Goal: Information Seeking & Learning: Learn about a topic

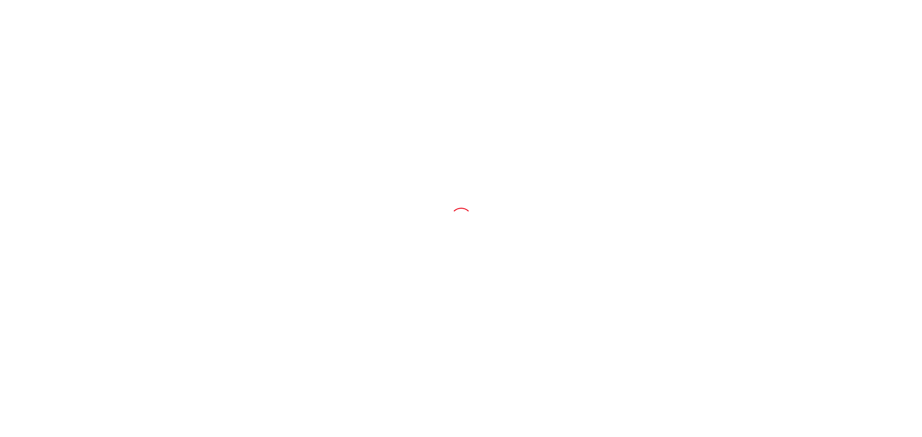
drag, startPoint x: 0, startPoint y: 0, endPoint x: 778, endPoint y: 171, distance: 796.9
click at [778, 171] on div at bounding box center [461, 218] width 922 height 437
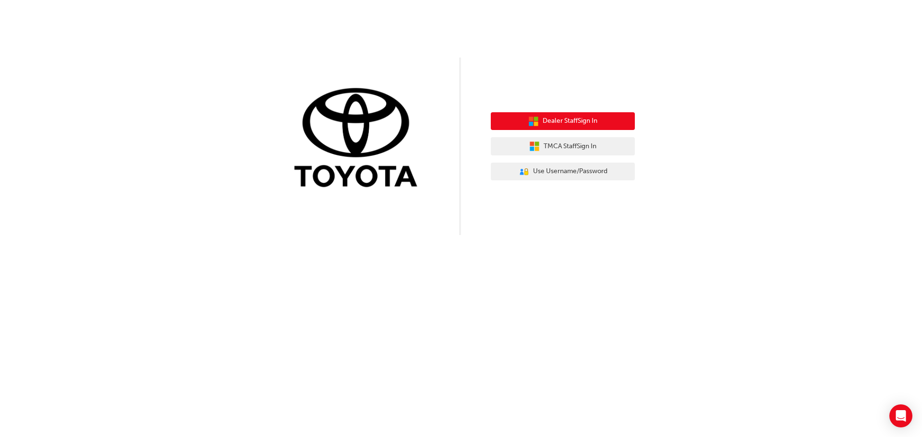
click at [566, 121] on span "Dealer Staff Sign In" at bounding box center [570, 121] width 55 height 11
click at [572, 118] on span "Dealer Staff Sign In" at bounding box center [570, 121] width 55 height 11
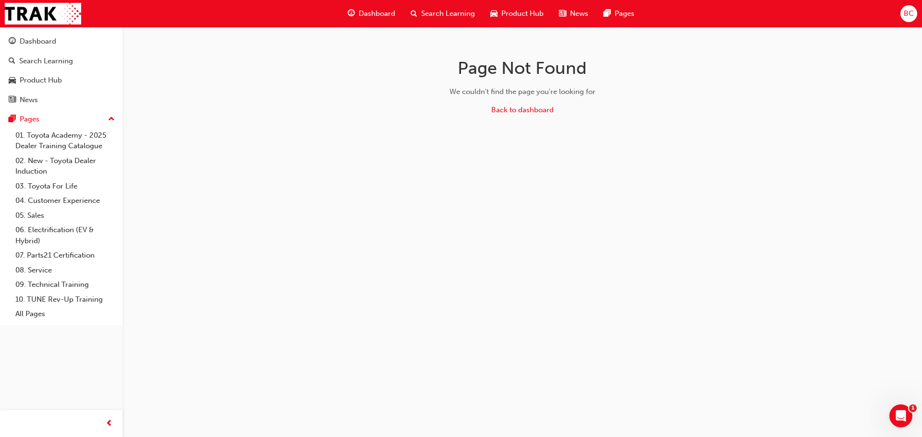
click at [459, 12] on span "Search Learning" at bounding box center [448, 13] width 54 height 11
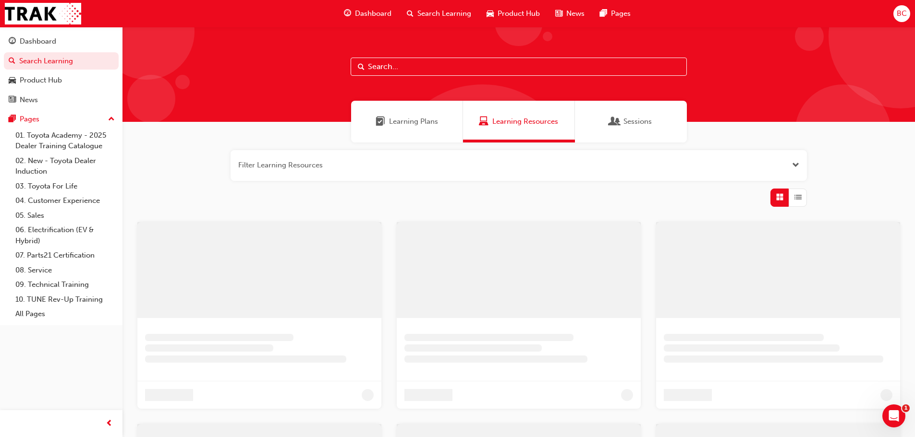
click at [439, 72] on input "text" at bounding box center [518, 67] width 336 height 18
type input "spk11201"
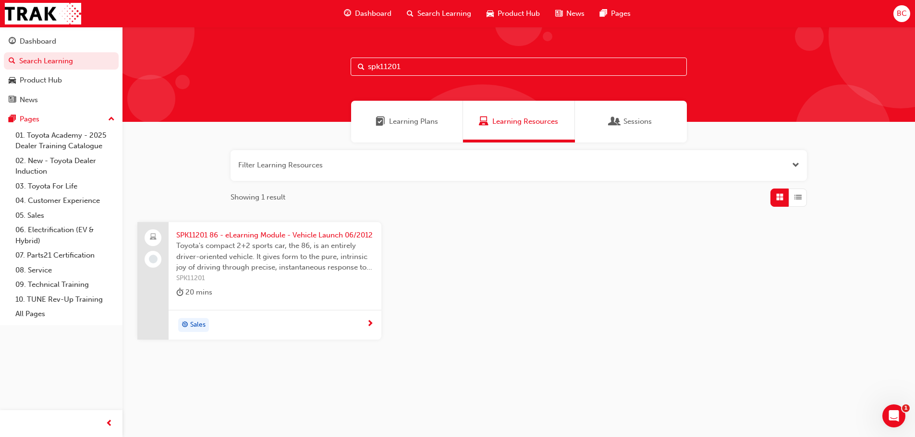
click at [270, 241] on span "SPK11201 86 - eLearning Module - Vehicle Launch 06/2012" at bounding box center [274, 235] width 197 height 11
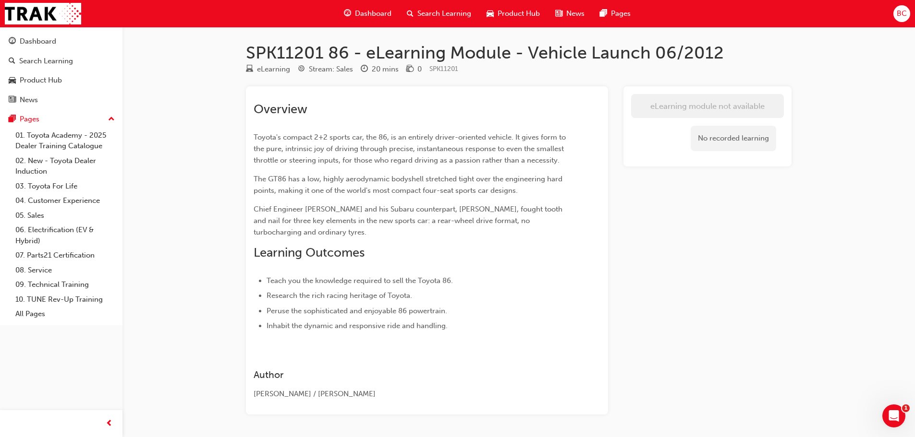
click at [735, 142] on div "No recorded learning" at bounding box center [732, 138] width 85 height 25
click at [446, 69] on span "SPK11201" at bounding box center [443, 69] width 29 height 8
click at [426, 14] on span "Search Learning" at bounding box center [444, 13] width 54 height 11
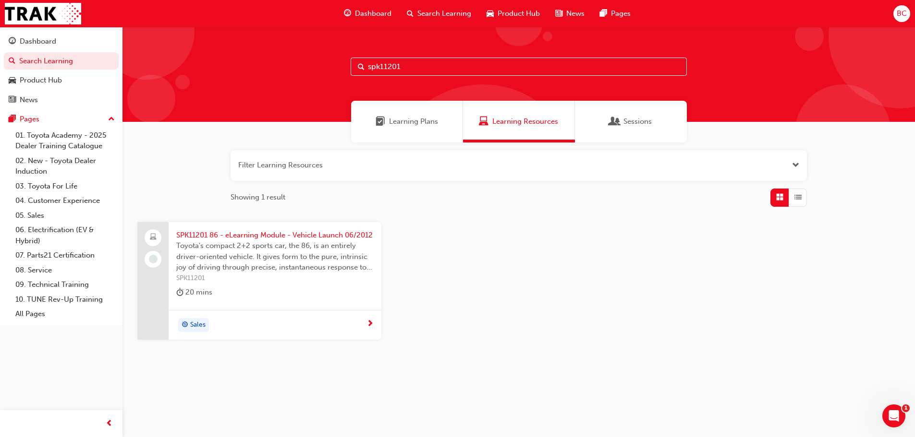
click at [403, 67] on input "spk11201" at bounding box center [518, 67] width 336 height 18
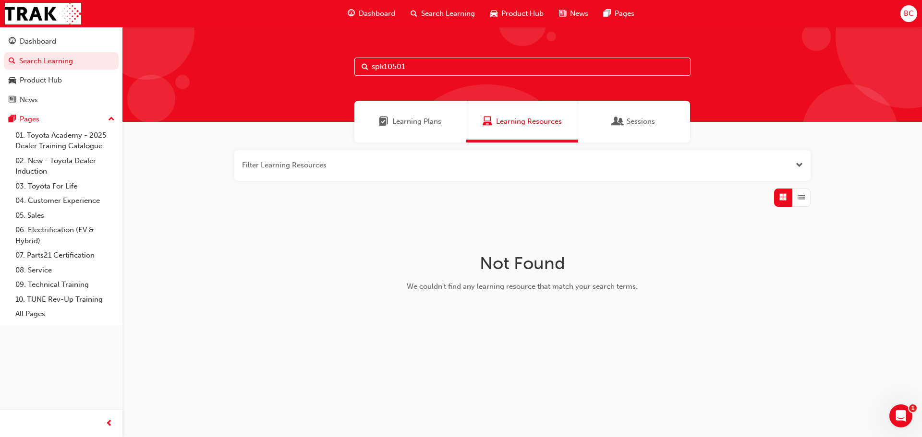
type input "spk10501"
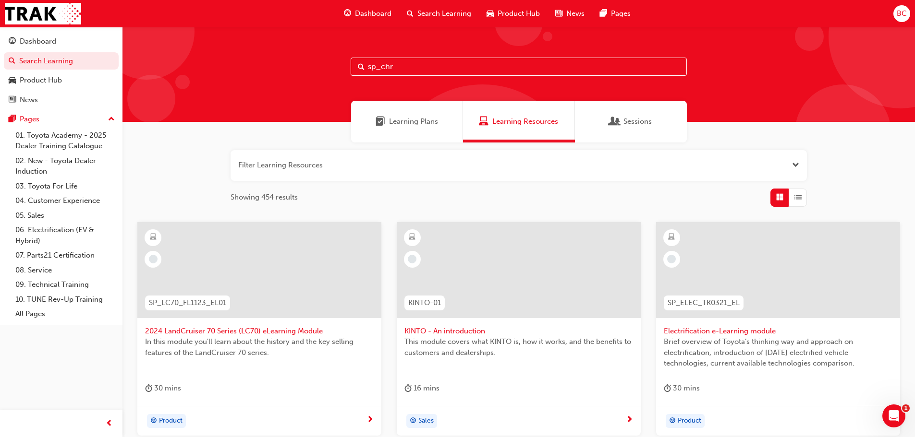
type input "sp_chr"
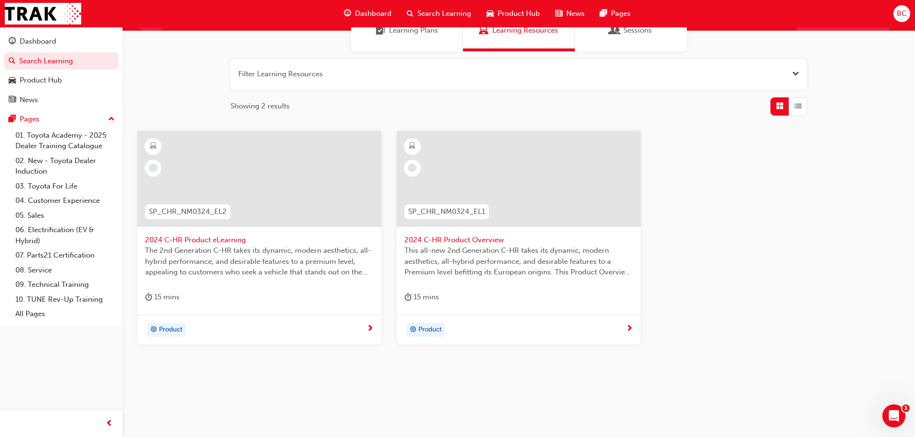
scroll to position [92, 0]
click at [259, 205] on div at bounding box center [259, 179] width 244 height 96
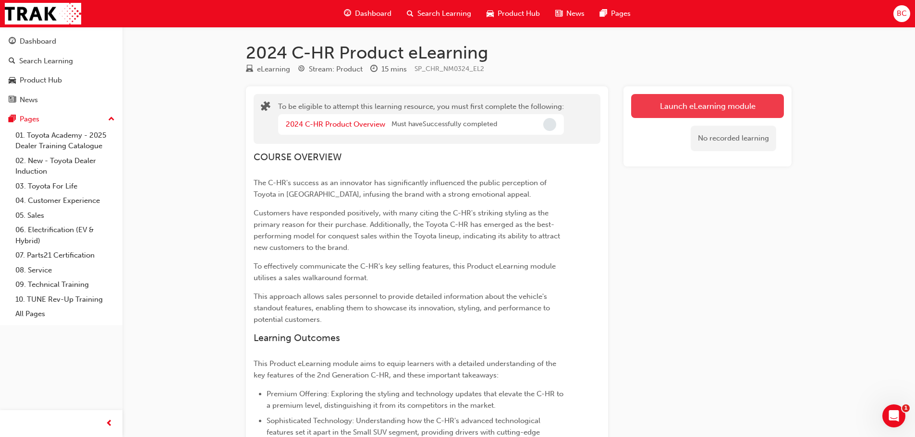
click at [693, 109] on button "Launch eLearning module" at bounding box center [707, 106] width 153 height 24
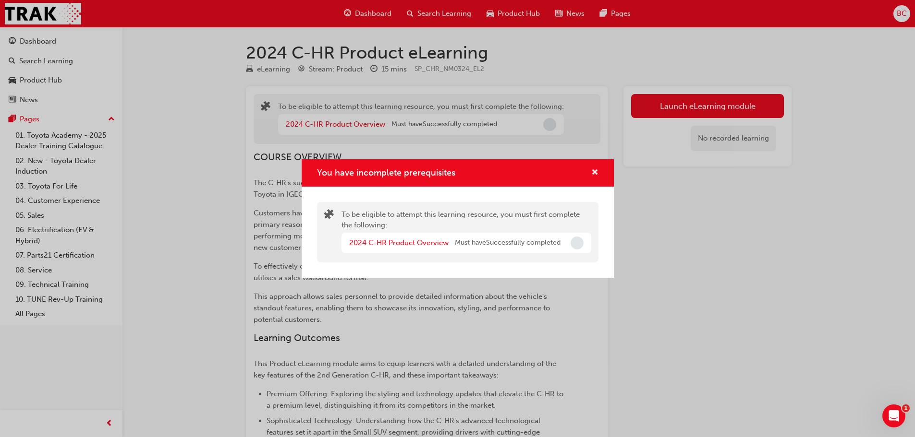
click at [575, 244] on span "Incomplete" at bounding box center [576, 243] width 13 height 13
click at [354, 243] on link "2024 C-HR Product Overview" at bounding box center [398, 243] width 99 height 9
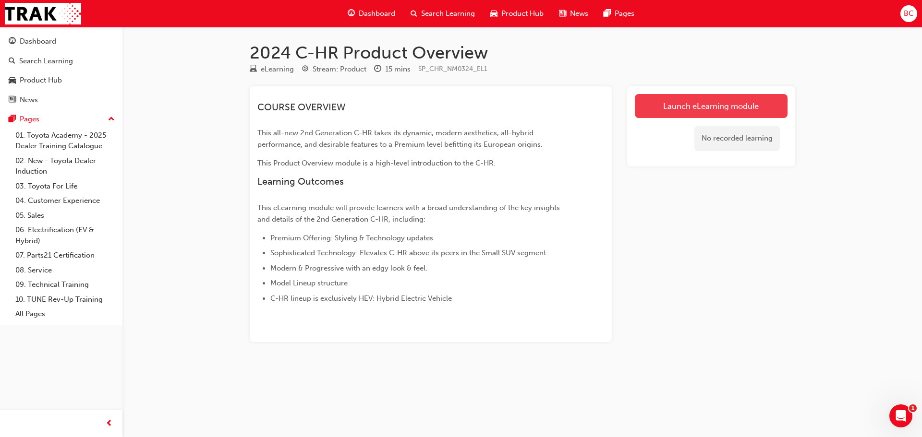
click at [719, 104] on link "Launch eLearning module" at bounding box center [711, 106] width 153 height 24
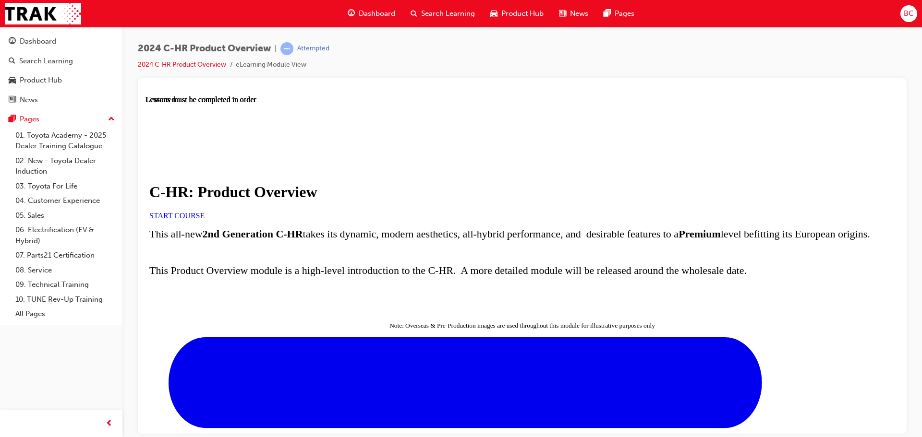
scroll to position [96, 0]
click at [205, 211] on span "START COURSE" at bounding box center [176, 215] width 55 height 8
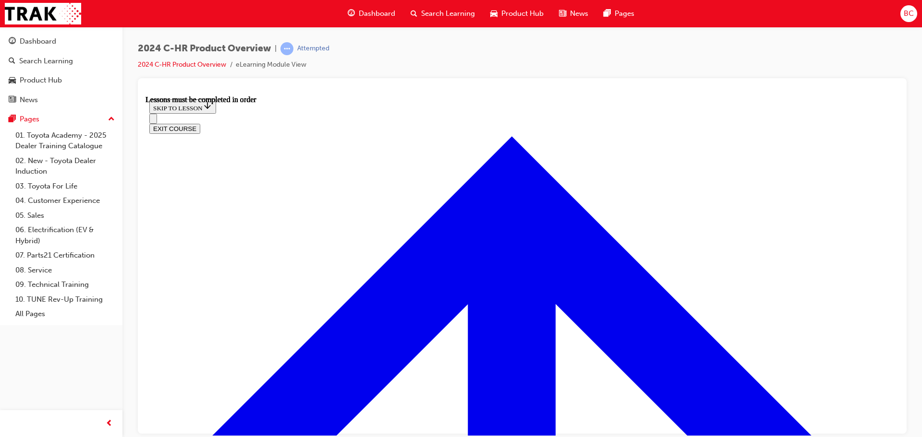
scroll to position [658, 0]
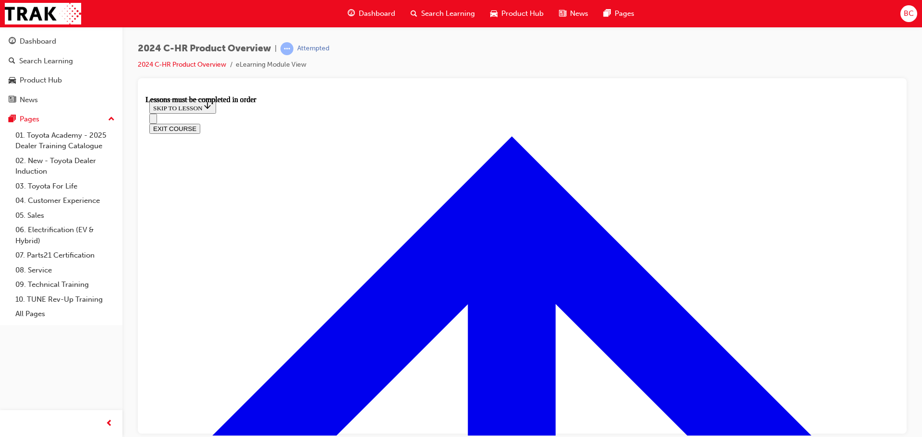
scroll to position [878, 0]
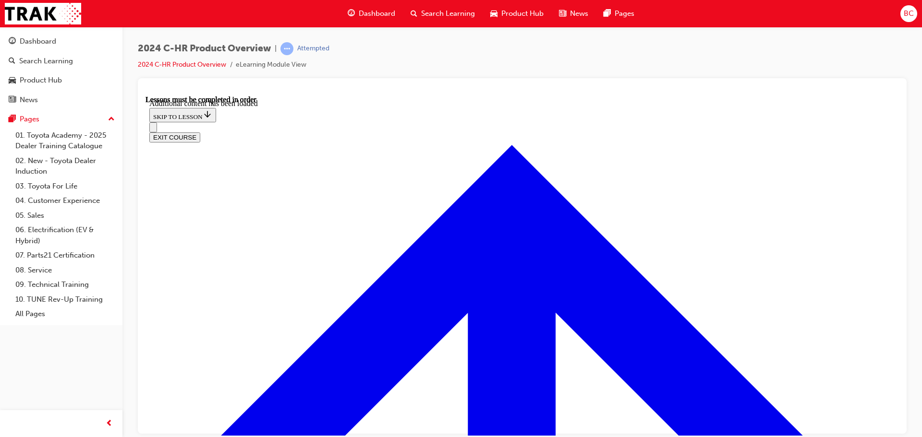
scroll to position [2557, 0]
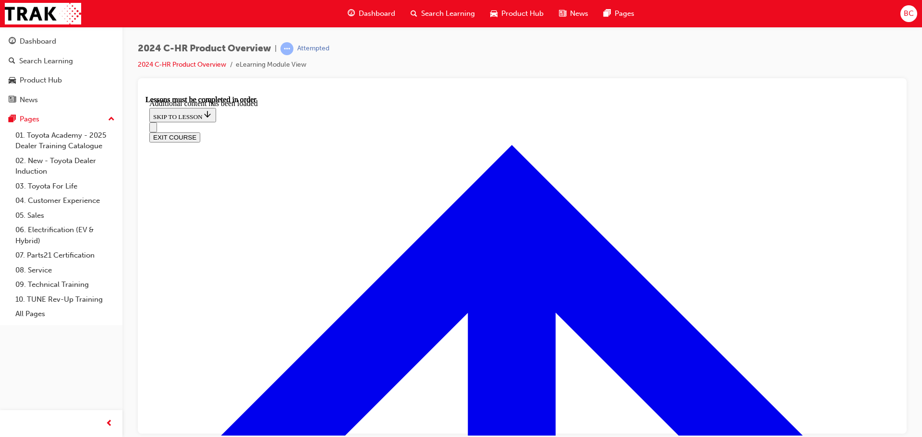
radio input "true"
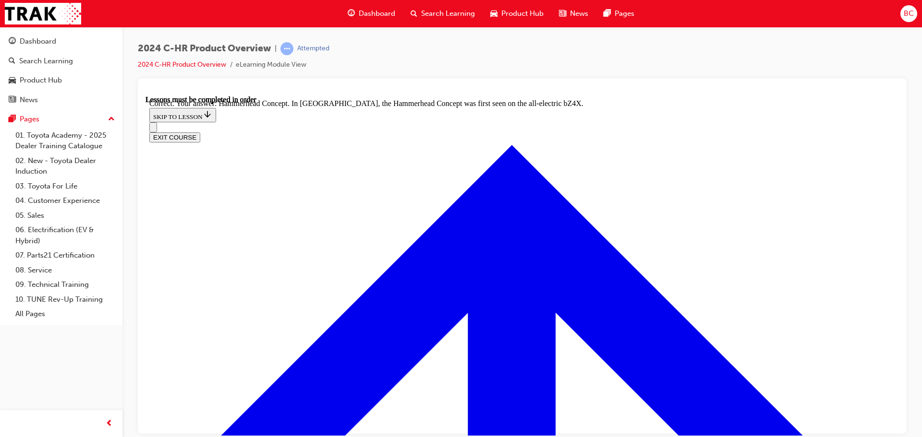
scroll to position [3720, 0]
radio input "true"
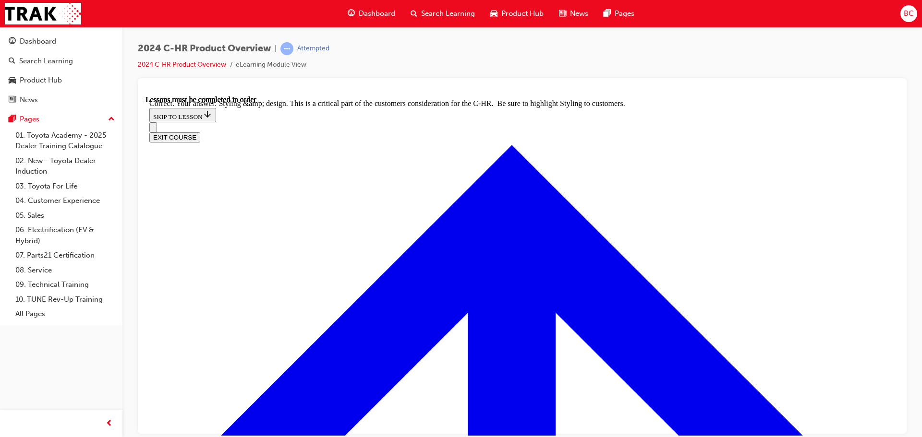
scroll to position [3957, 0]
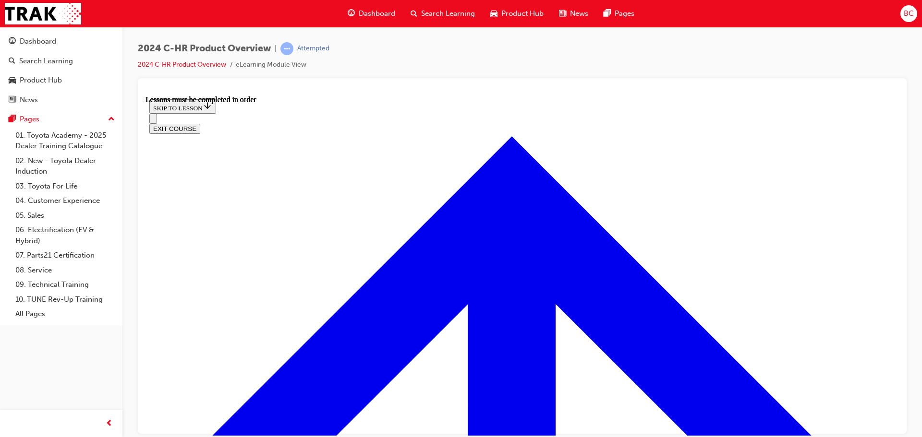
scroll to position [1652, 0]
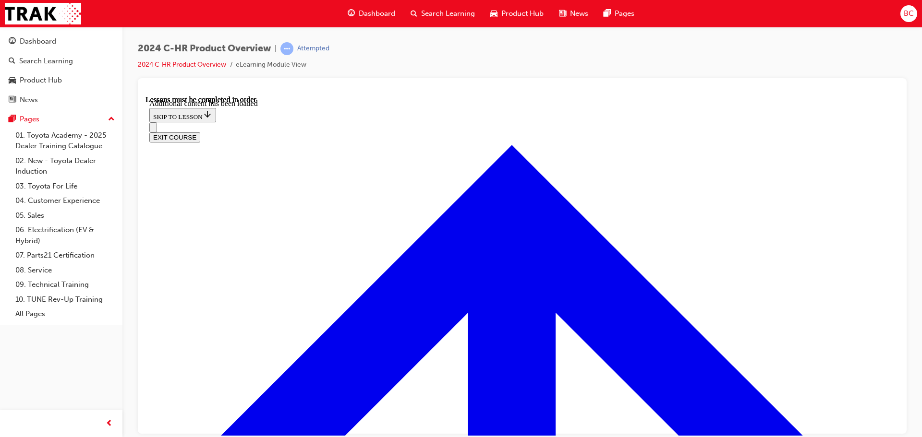
scroll to position [1888, 0]
radio input "true"
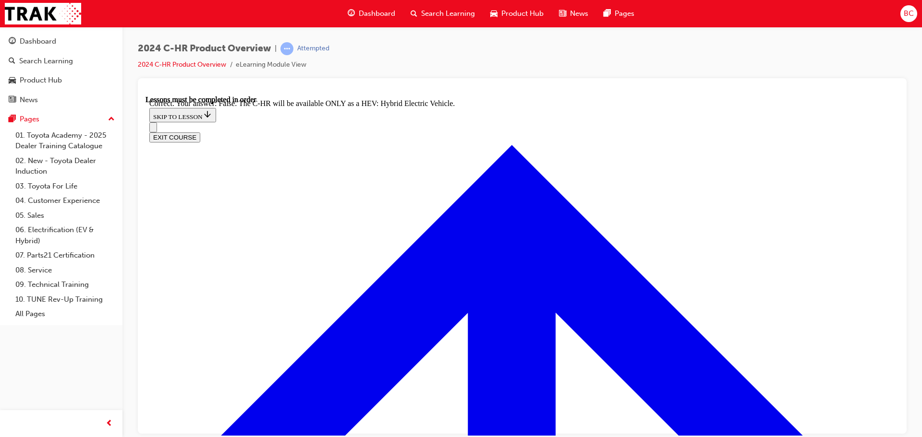
scroll to position [2224, 0]
checkbox input "true"
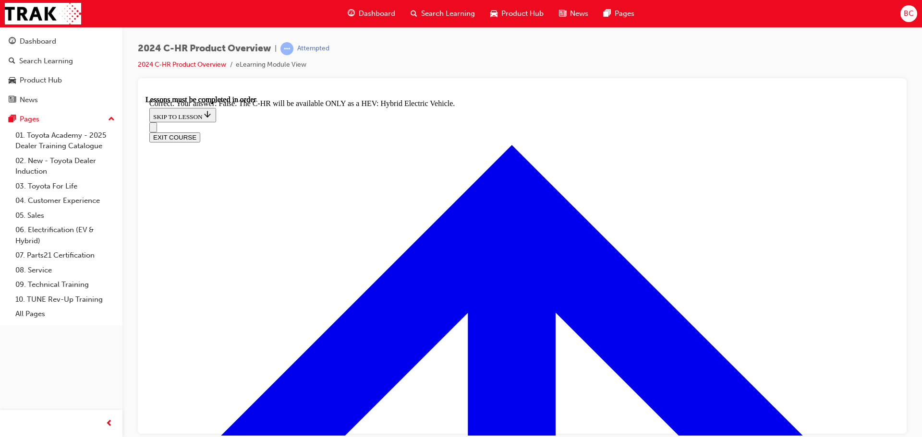
checkbox input "true"
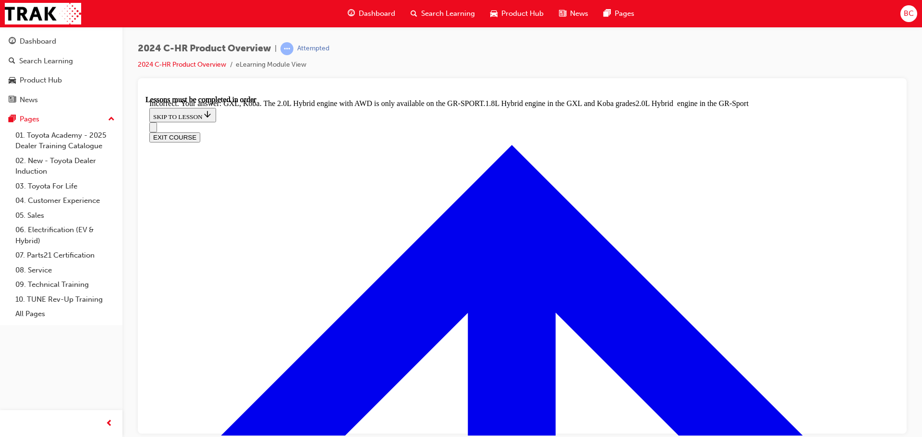
scroll to position [2200, 0]
checkbox input "true"
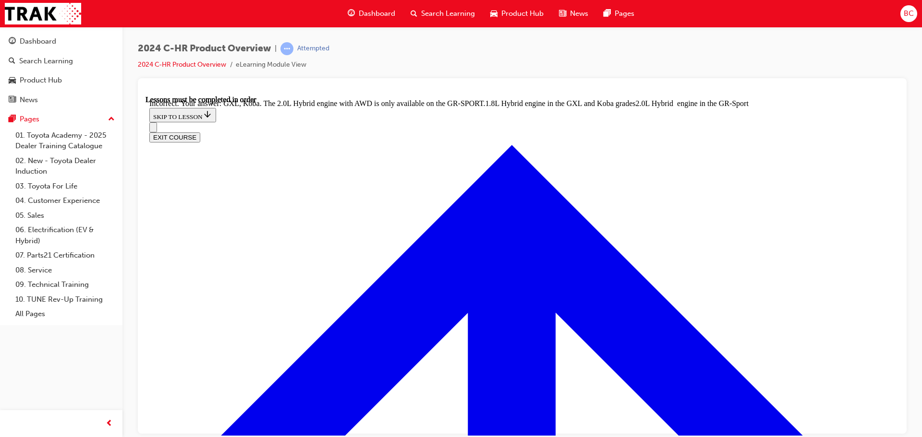
drag, startPoint x: 389, startPoint y: 273, endPoint x: 405, endPoint y: 280, distance: 17.8
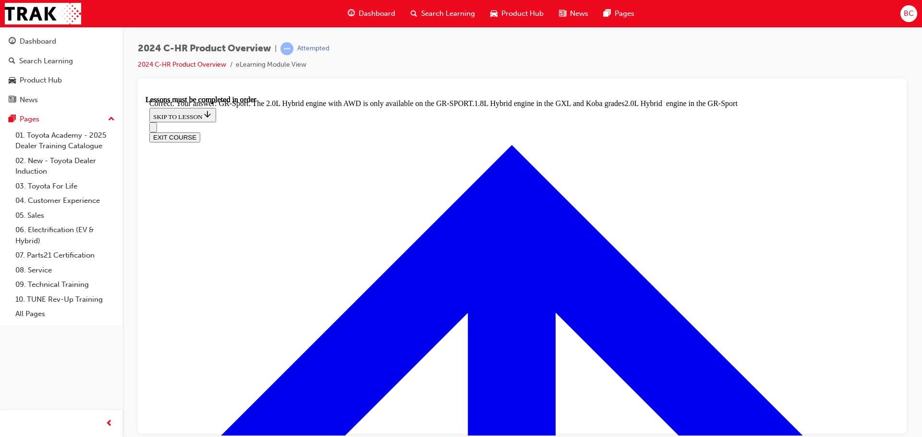
radio input "true"
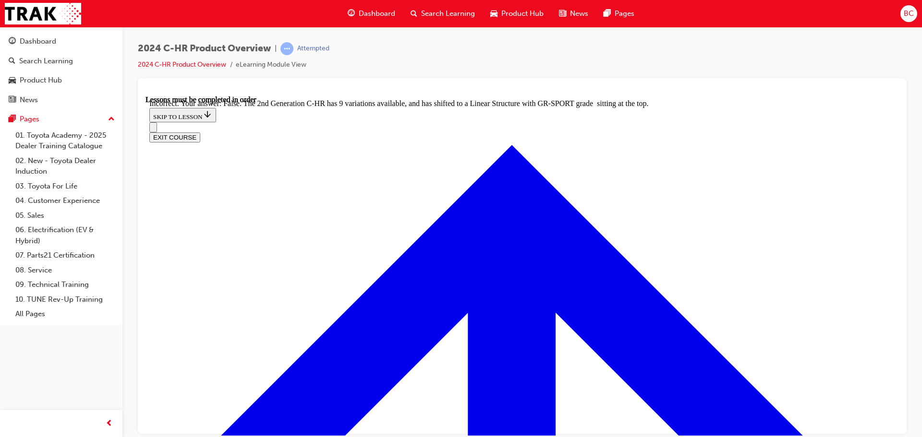
radio input "true"
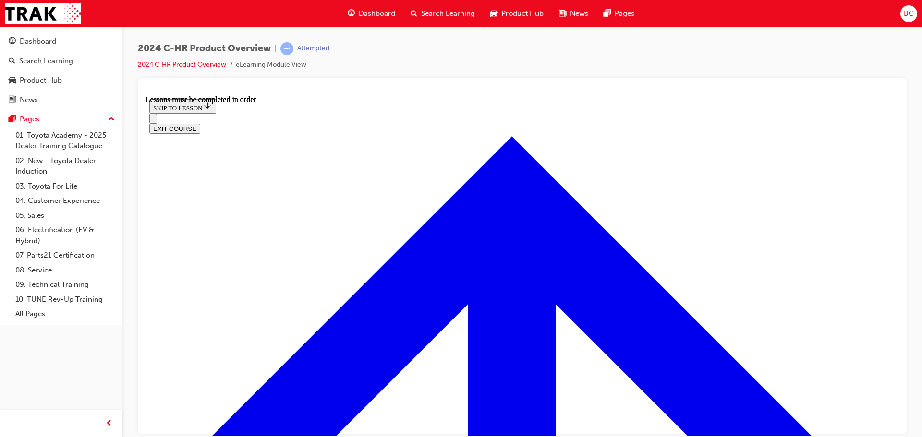
scroll to position [226, 0]
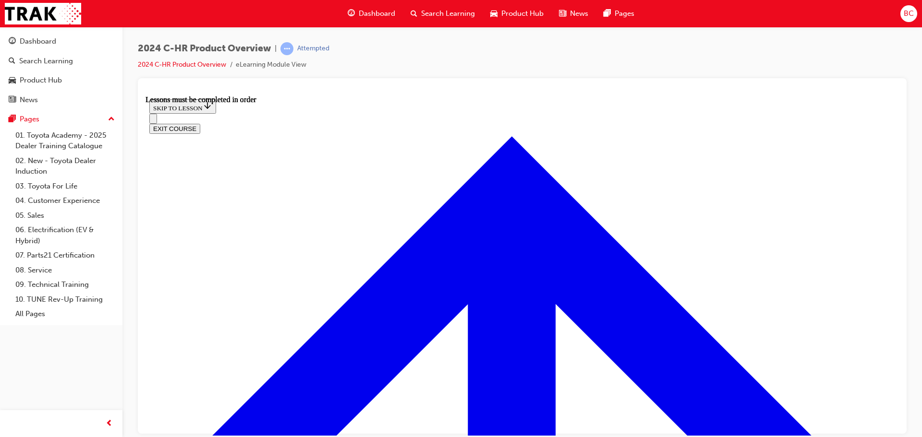
scroll to position [60, 0]
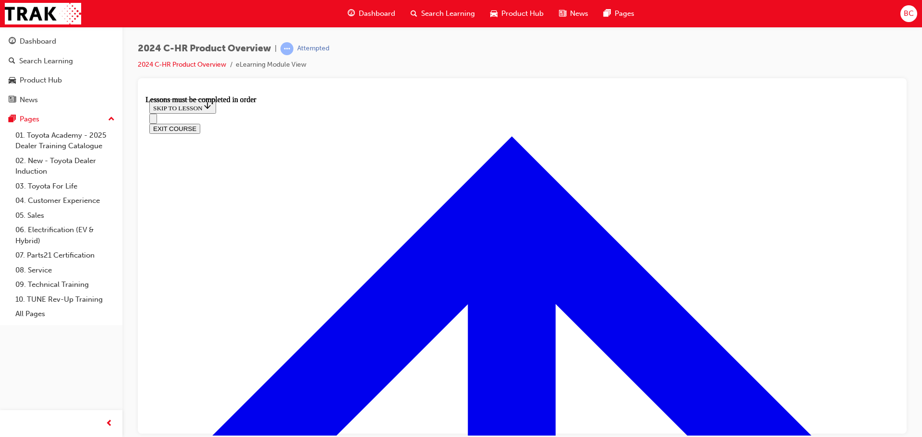
scroll to position [504, 0]
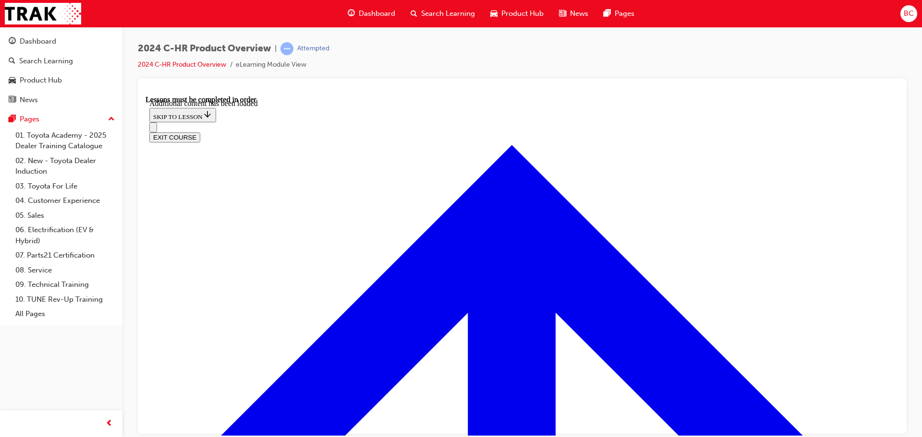
radio input "true"
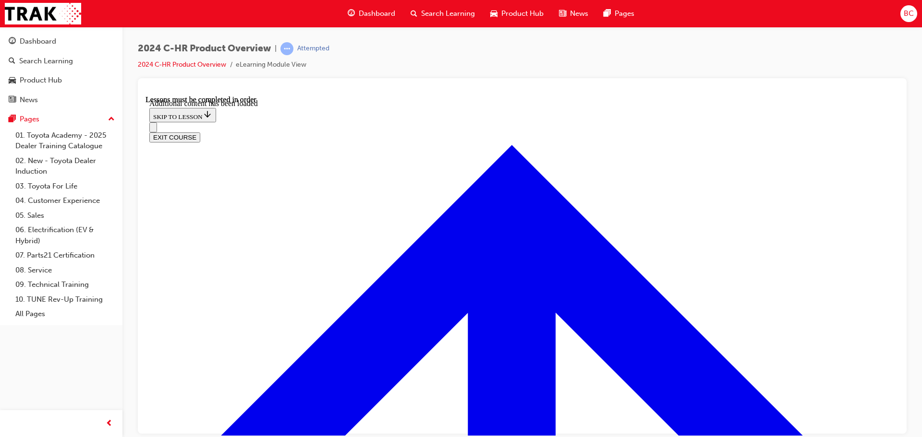
checkbox input "true"
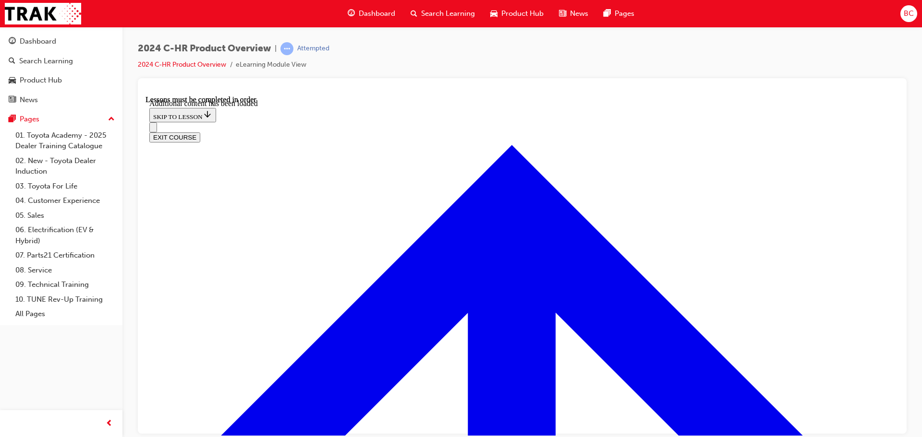
checkbox input "true"
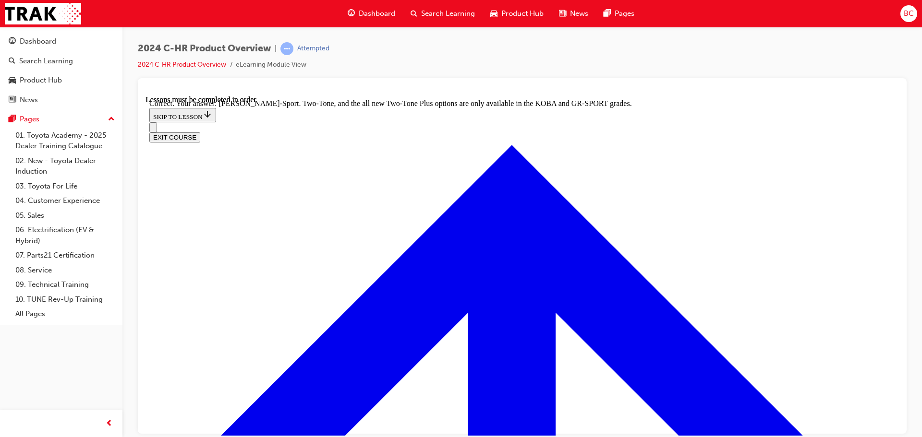
scroll to position [2165, 0]
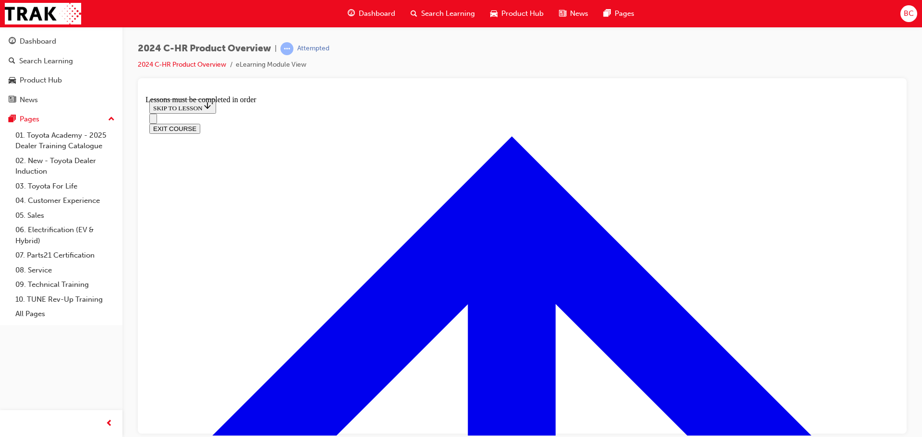
scroll to position [691, 0]
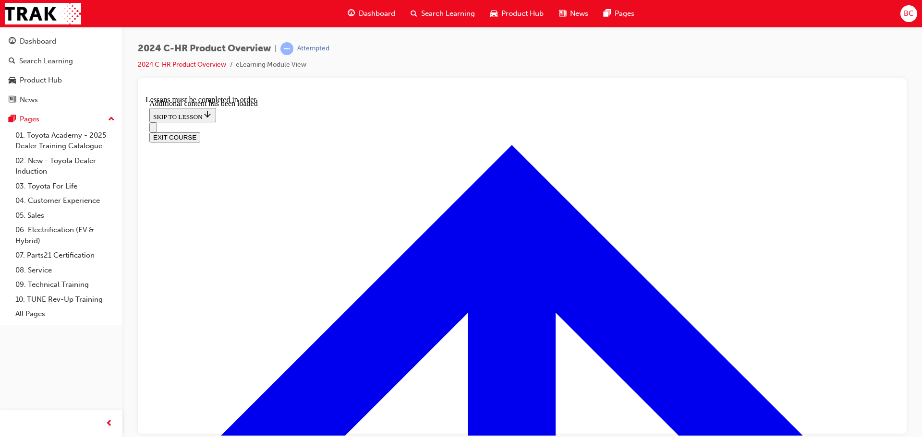
scroll to position [930, 0]
radio input "true"
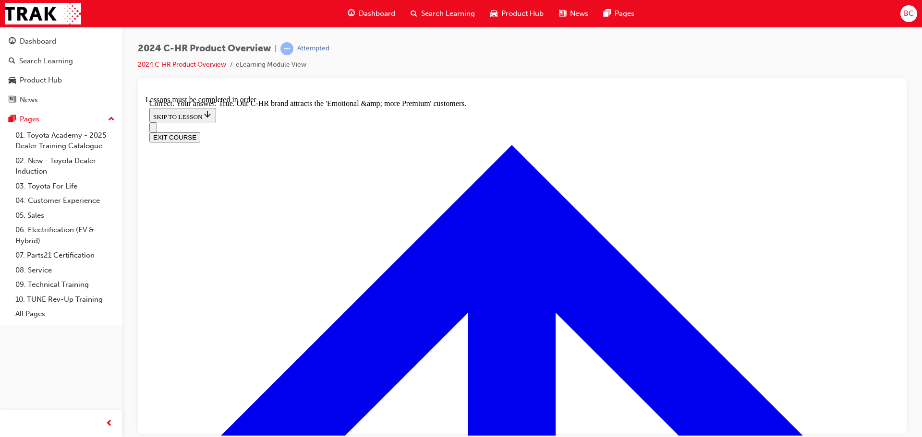
scroll to position [1092, 0]
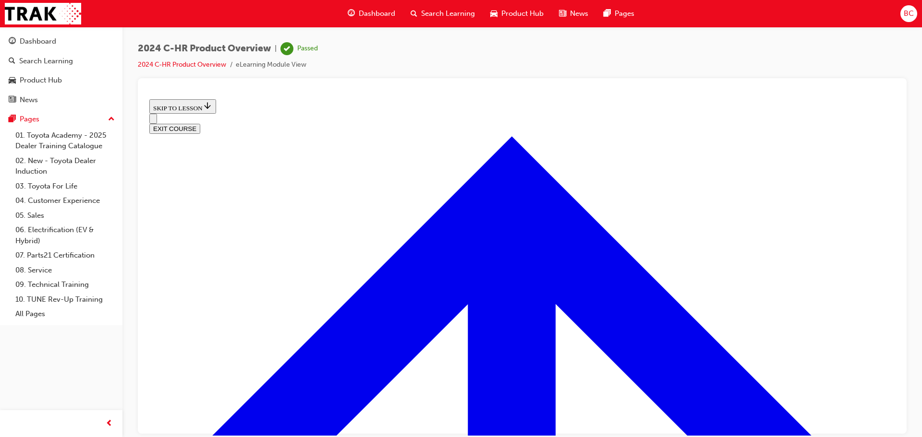
scroll to position [350, 0]
click at [200, 123] on button "EXIT COURSE" at bounding box center [174, 128] width 51 height 10
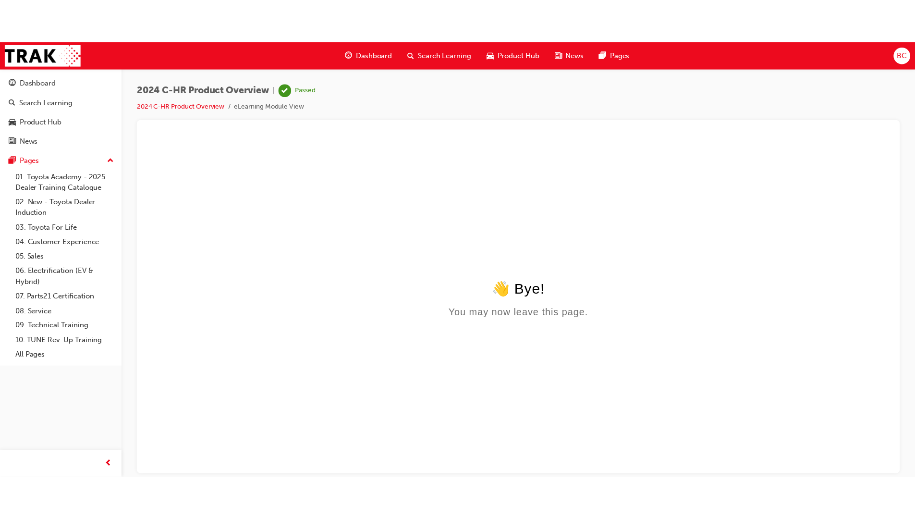
scroll to position [0, 0]
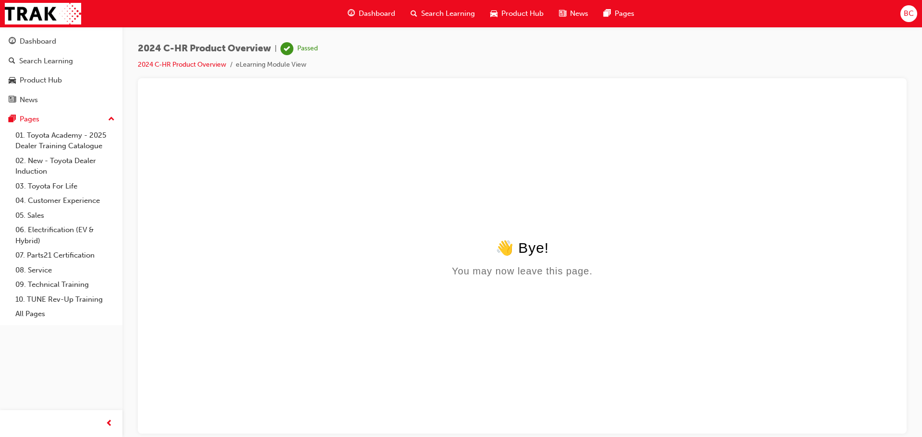
click at [260, 133] on html "👋 Bye! You may now leave this page." at bounding box center [521, 187] width 753 height 185
click at [437, 12] on span "Search Learning" at bounding box center [448, 13] width 54 height 11
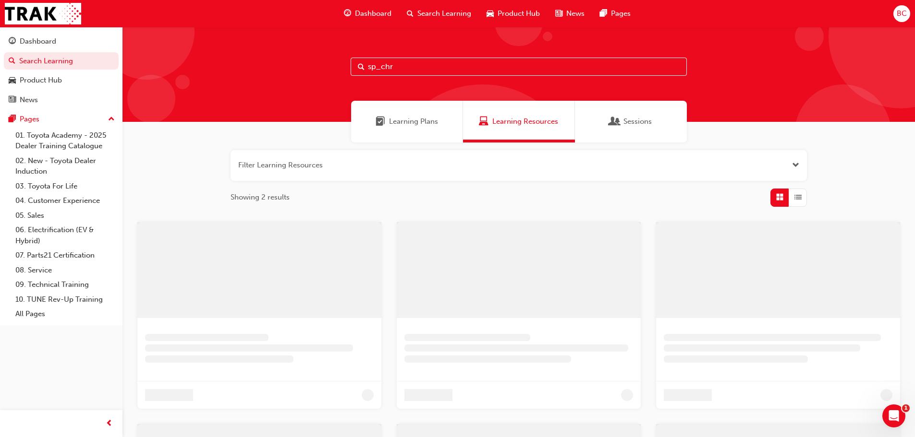
click at [420, 72] on input "sp_chr" at bounding box center [518, 67] width 336 height 18
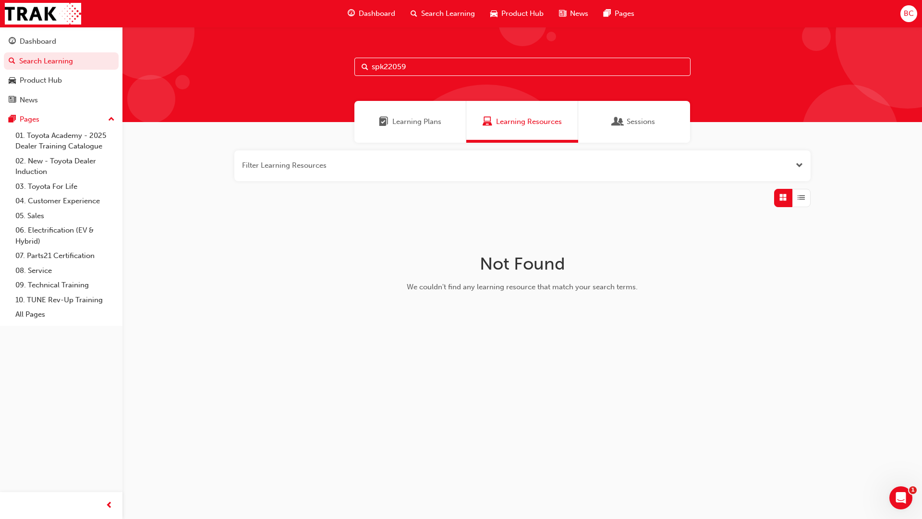
drag, startPoint x: 432, startPoint y: 67, endPoint x: 341, endPoint y: 63, distance: 90.4
click at [341, 63] on div "spk22059" at bounding box center [521, 74] width 799 height 95
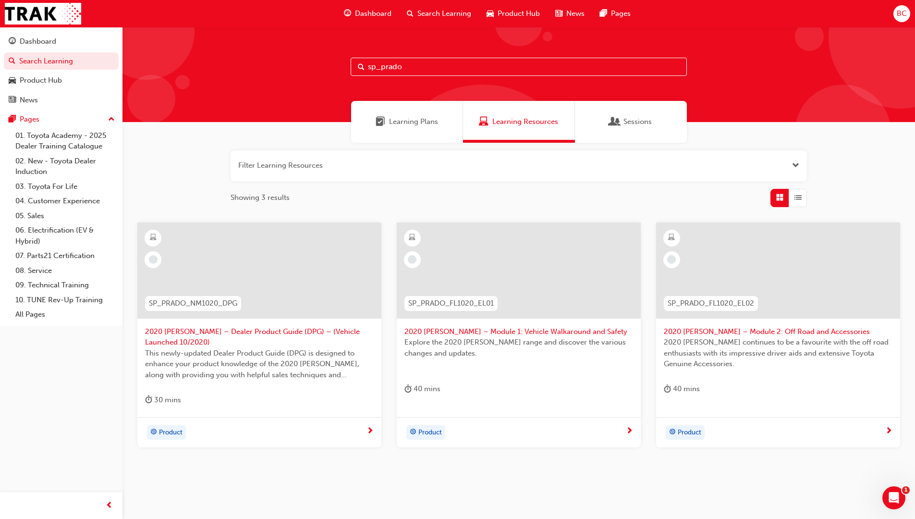
drag, startPoint x: 423, startPoint y: 65, endPoint x: 381, endPoint y: 66, distance: 42.8
click at [381, 66] on input "sp_prado" at bounding box center [518, 67] width 336 height 18
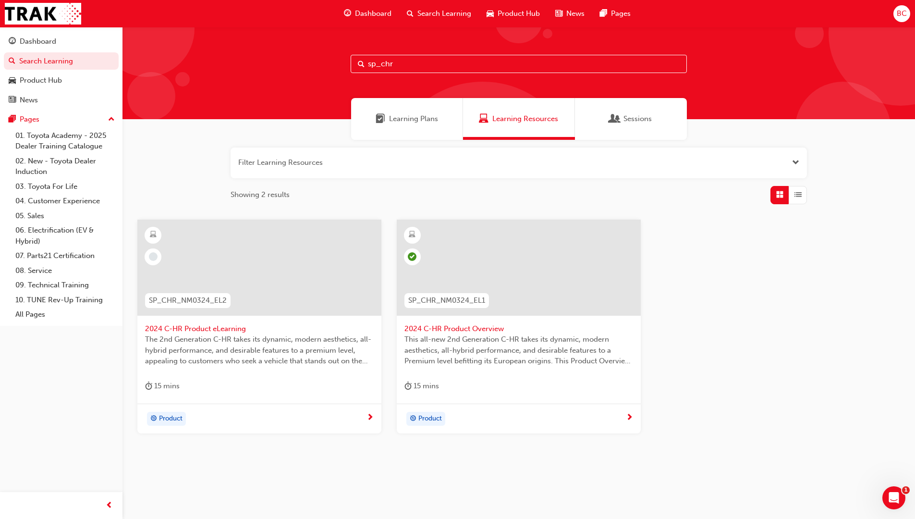
scroll to position [11, 0]
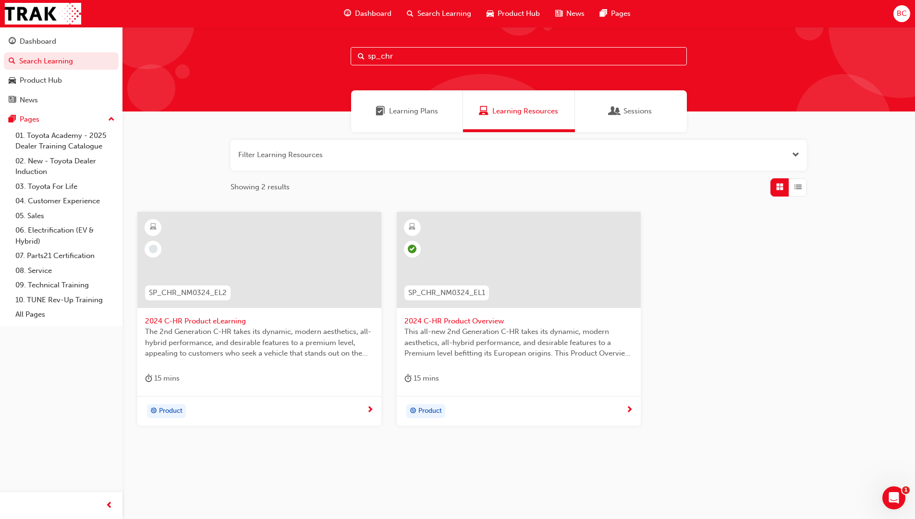
type input "sp_chr"
click at [207, 284] on div "SP_CHR_NM0324_EL2" at bounding box center [187, 293] width 101 height 30
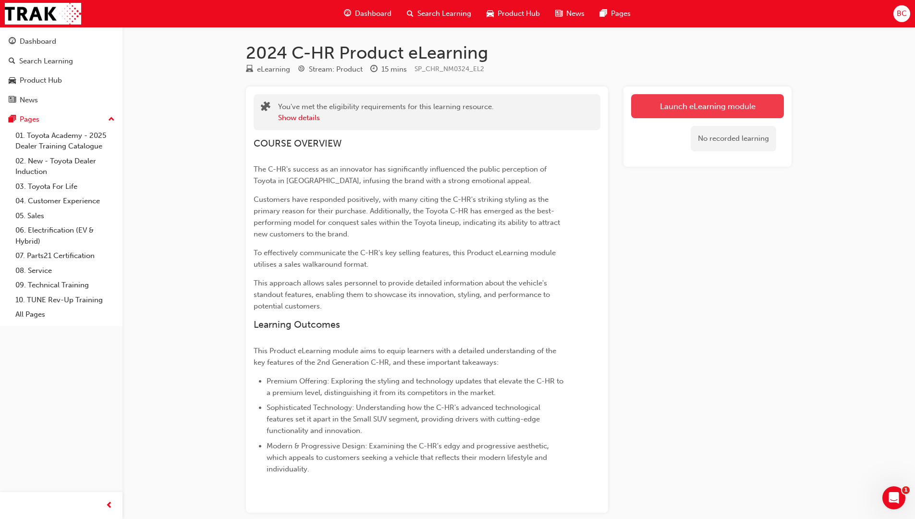
click at [658, 107] on link "Launch eLearning module" at bounding box center [707, 106] width 153 height 24
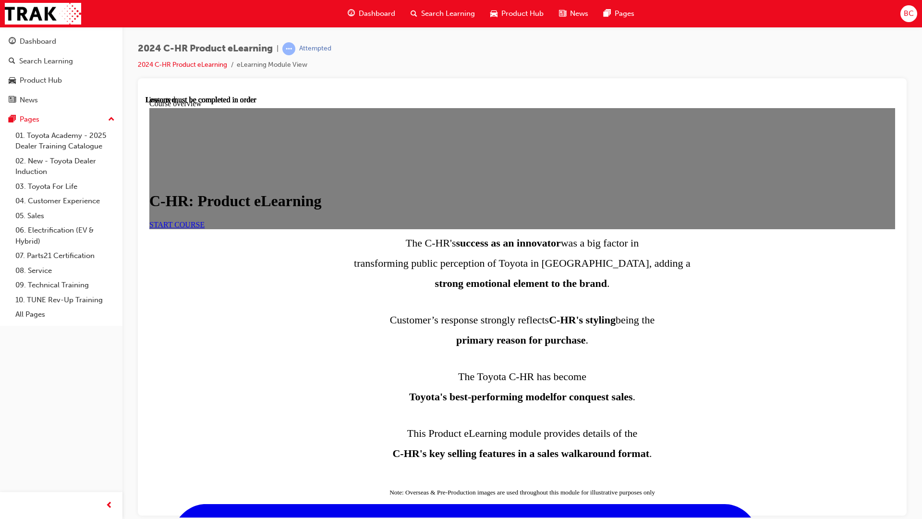
click at [205, 228] on link "START COURSE" at bounding box center [176, 224] width 55 height 8
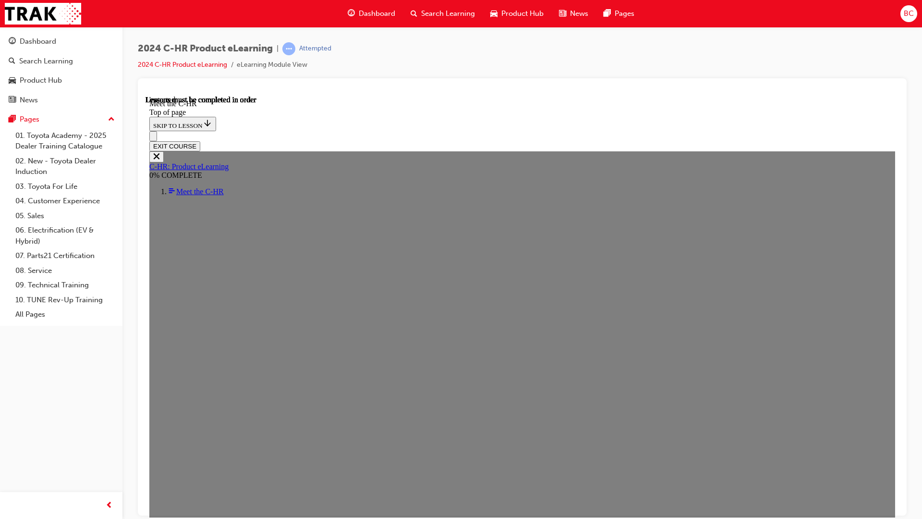
scroll to position [34, 0]
drag, startPoint x: 227, startPoint y: 497, endPoint x: 510, endPoint y: 493, distance: 283.8
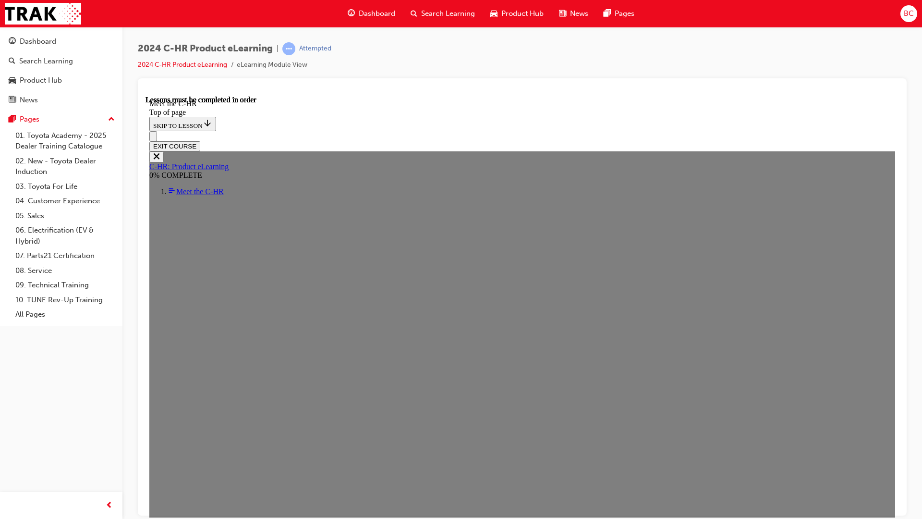
drag, startPoint x: 649, startPoint y: 494, endPoint x: 659, endPoint y: 494, distance: 10.1
drag, startPoint x: 691, startPoint y: 492, endPoint x: 707, endPoint y: 492, distance: 15.8
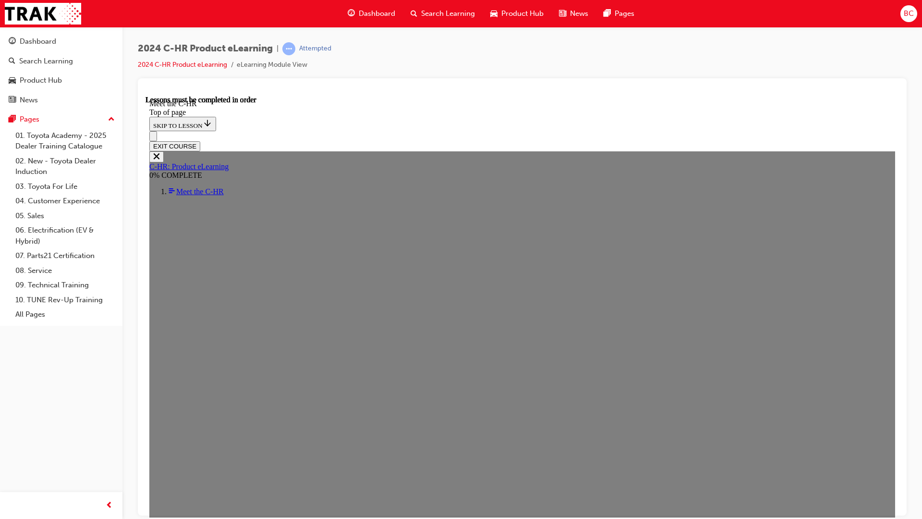
drag, startPoint x: 719, startPoint y: 493, endPoint x: 740, endPoint y: 493, distance: 21.1
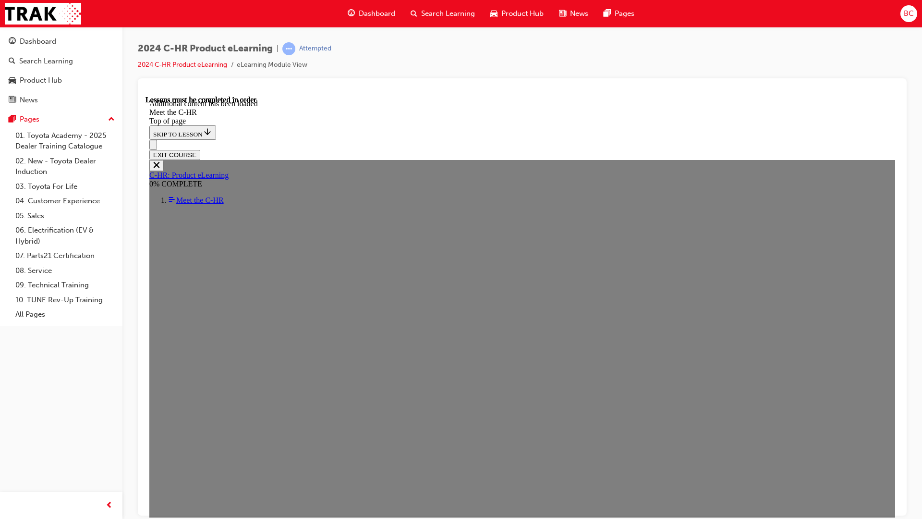
scroll to position [2307, 0]
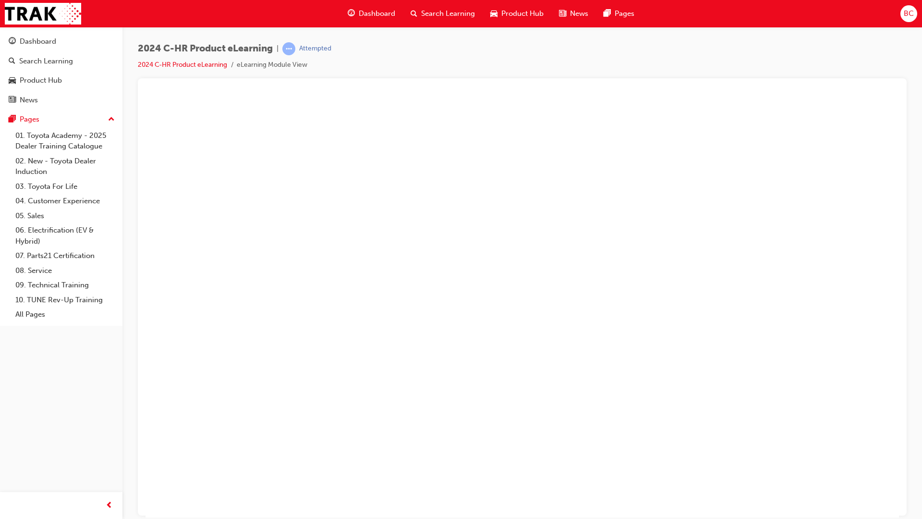
click at [514, 283] on button "Unzoom image" at bounding box center [521, 306] width 753 height 422
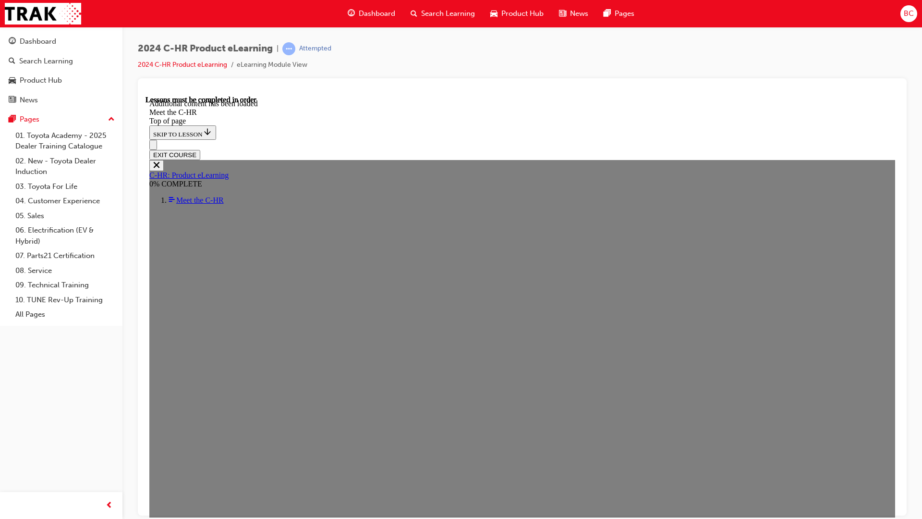
scroll to position [2066, 0]
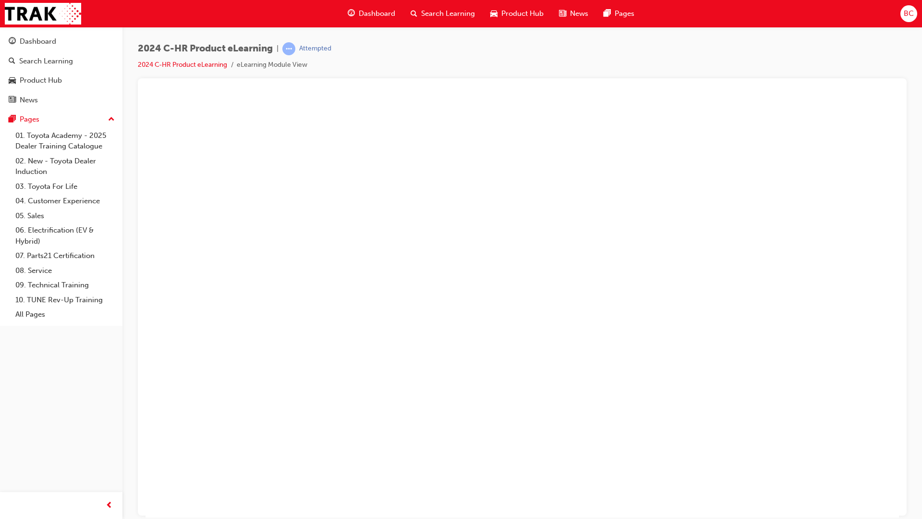
click at [445, 249] on button "Unzoom image" at bounding box center [521, 306] width 753 height 422
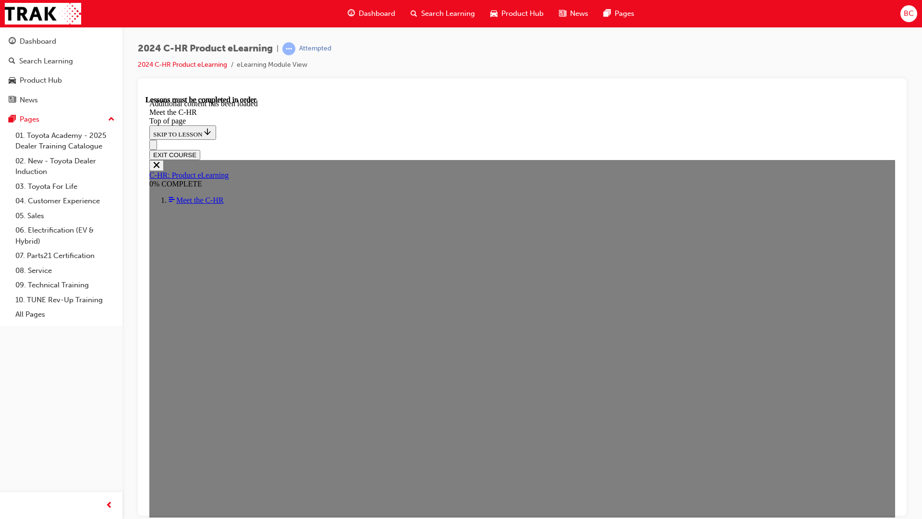
scroll to position [1826, 0]
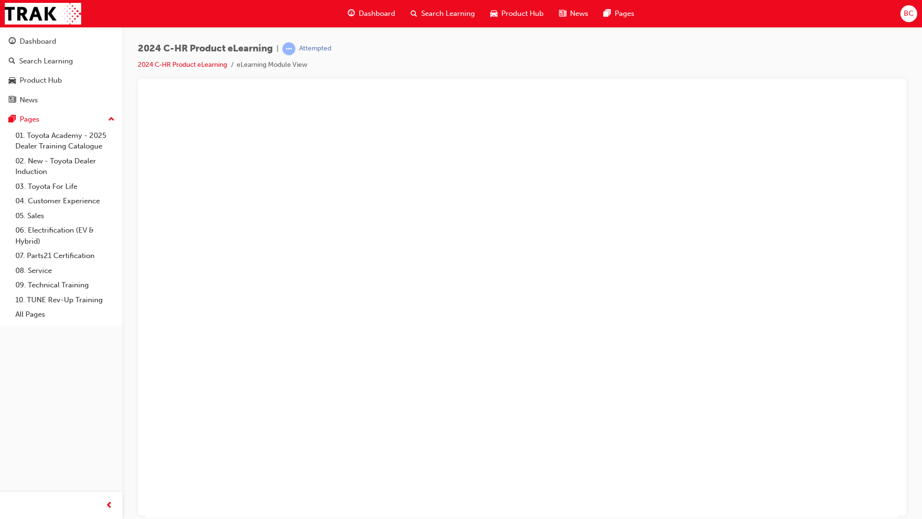
click at [640, 236] on button "Unzoom image" at bounding box center [521, 306] width 753 height 422
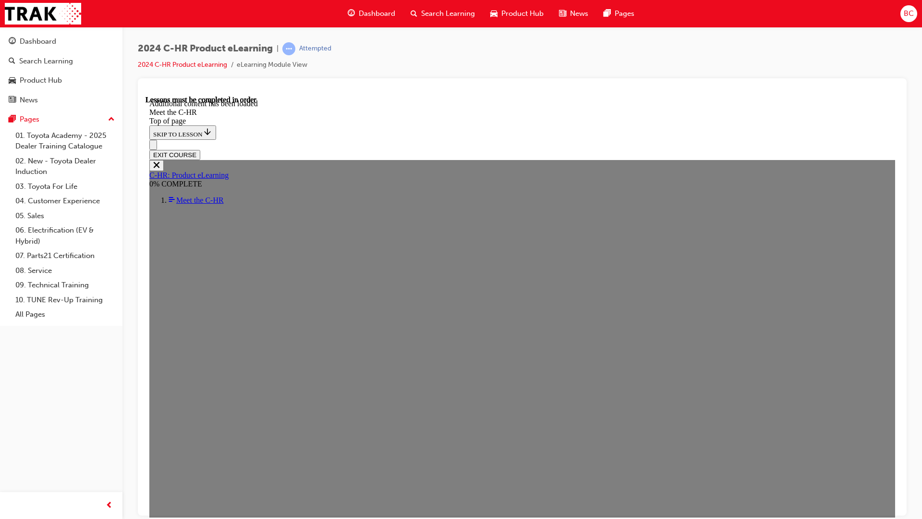
scroll to position [2499, 0]
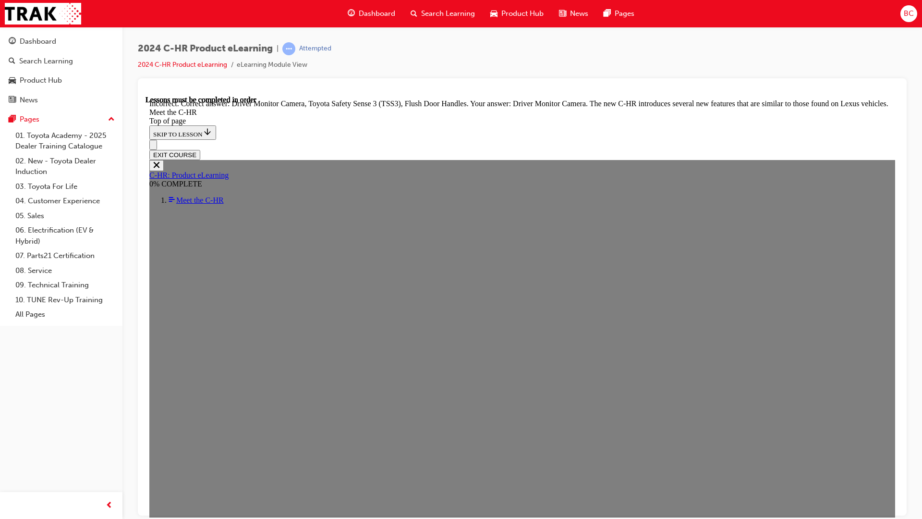
scroll to position [3154, 0]
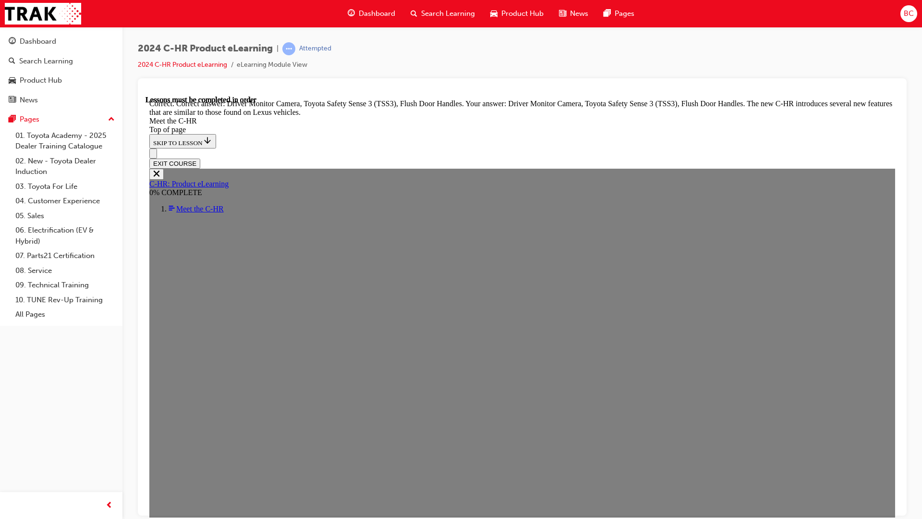
scroll to position [3205, 0]
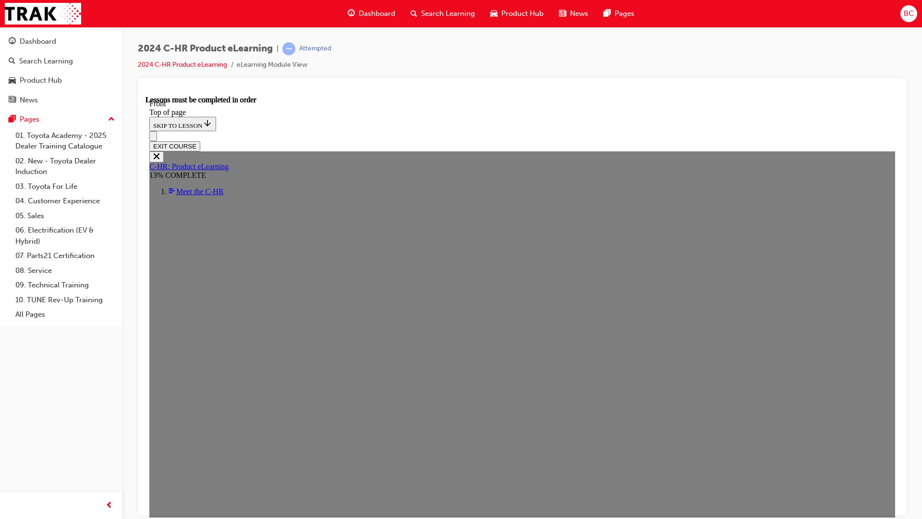
scroll to position [322, 0]
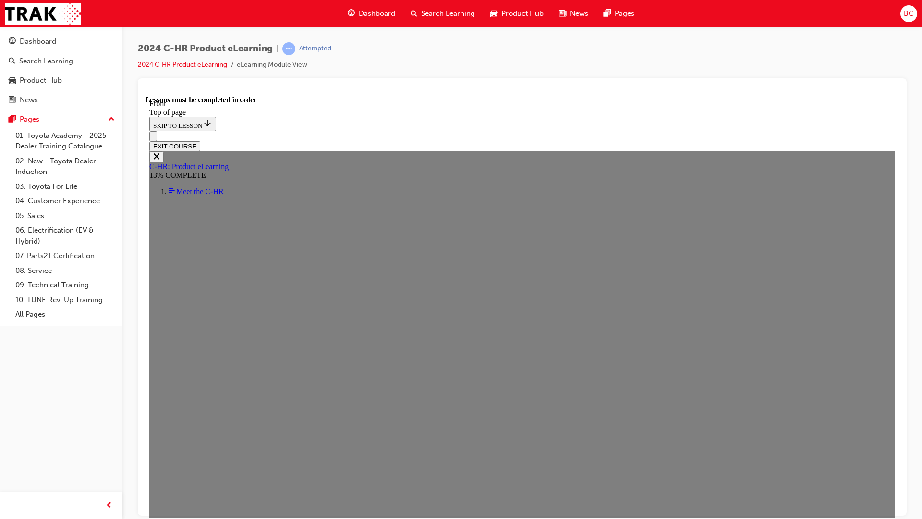
scroll to position [320, 0]
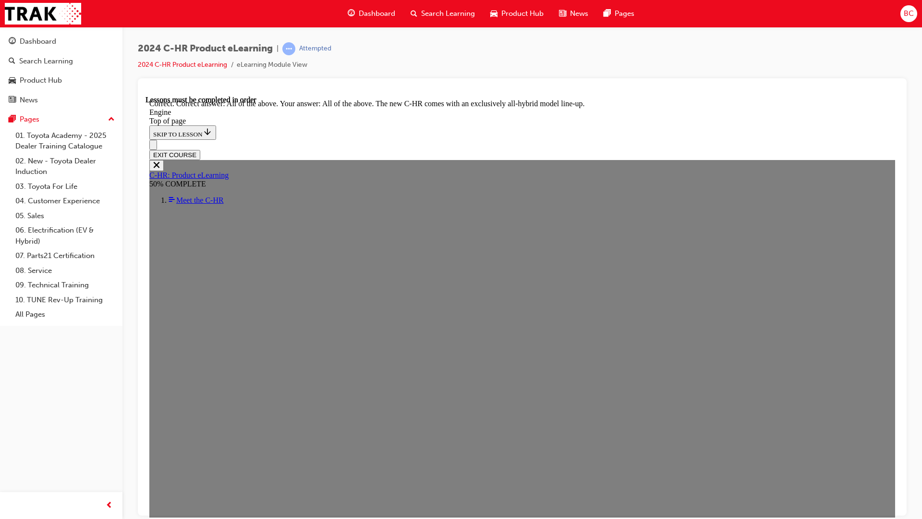
scroll to position [2563, 0]
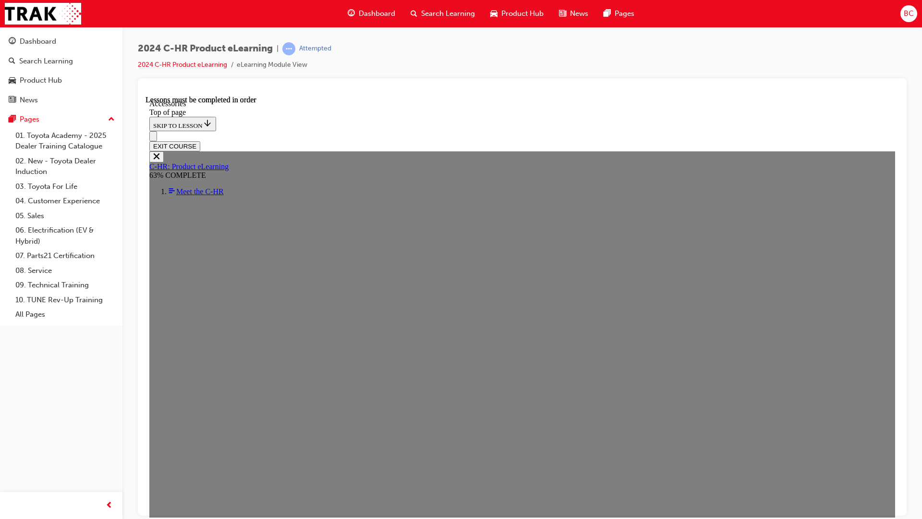
scroll to position [208, 0]
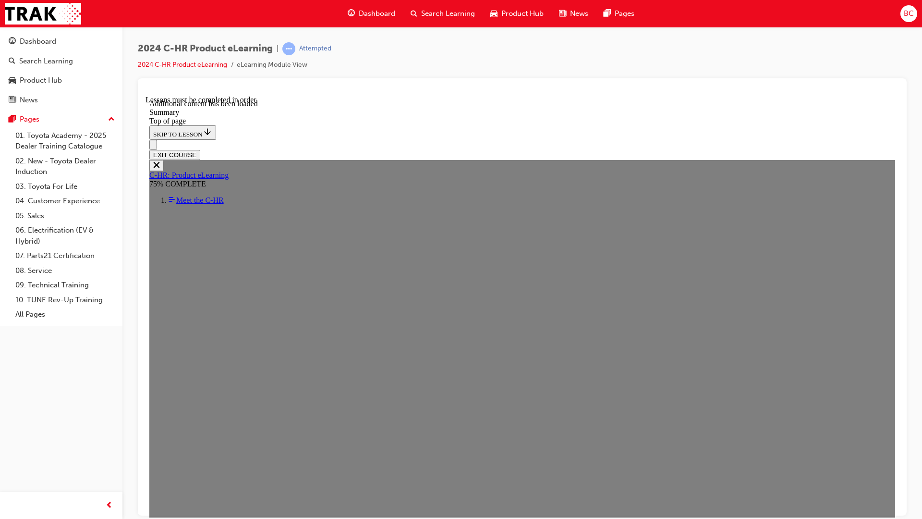
scroll to position [1542, 0]
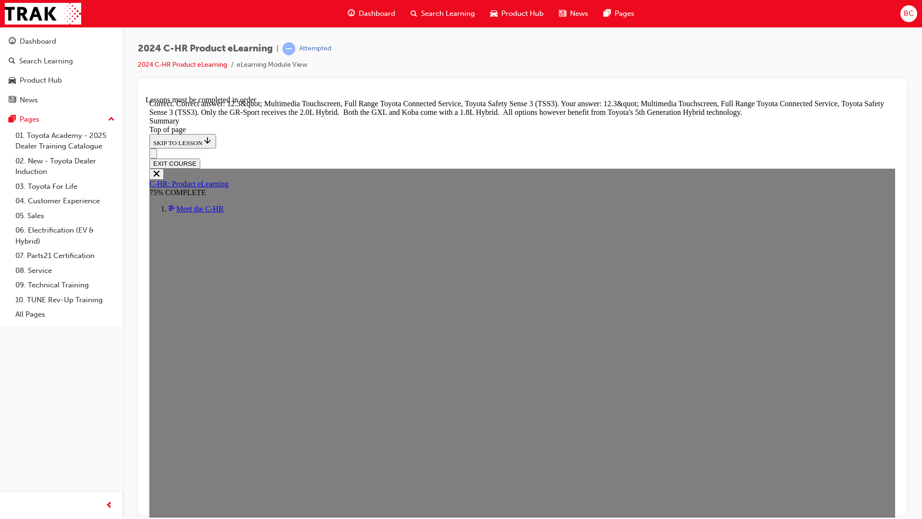
scroll to position [1784, 0]
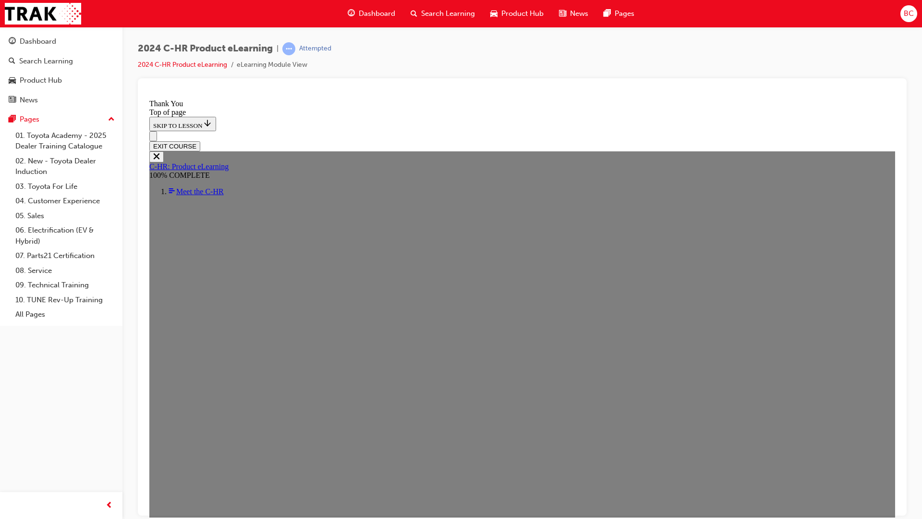
scroll to position [0, 0]
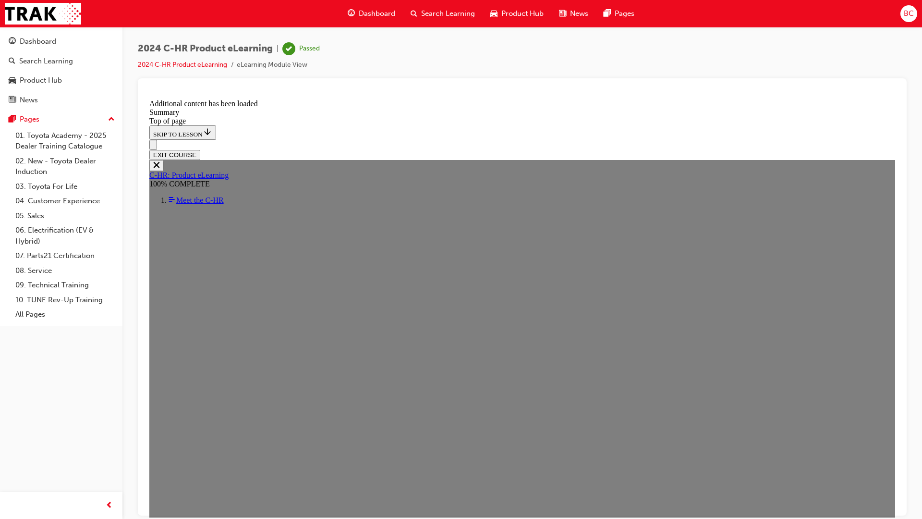
scroll to position [754, 0]
click at [200, 149] on button "EXIT COURSE" at bounding box center [174, 154] width 51 height 10
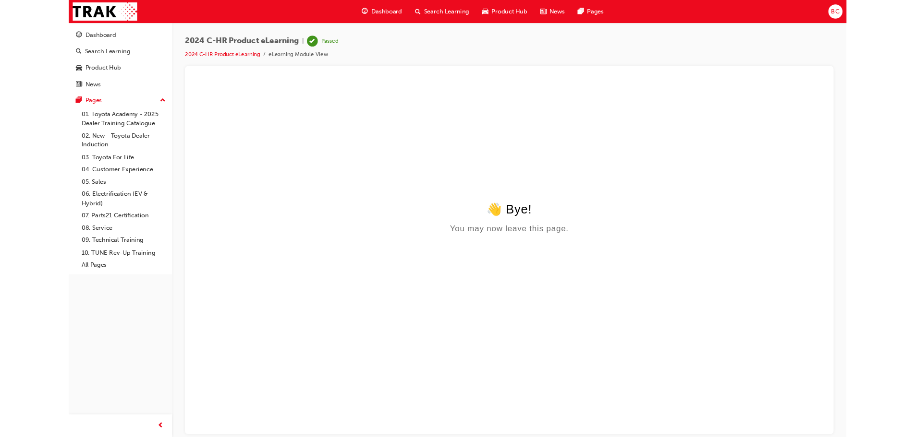
scroll to position [0, 0]
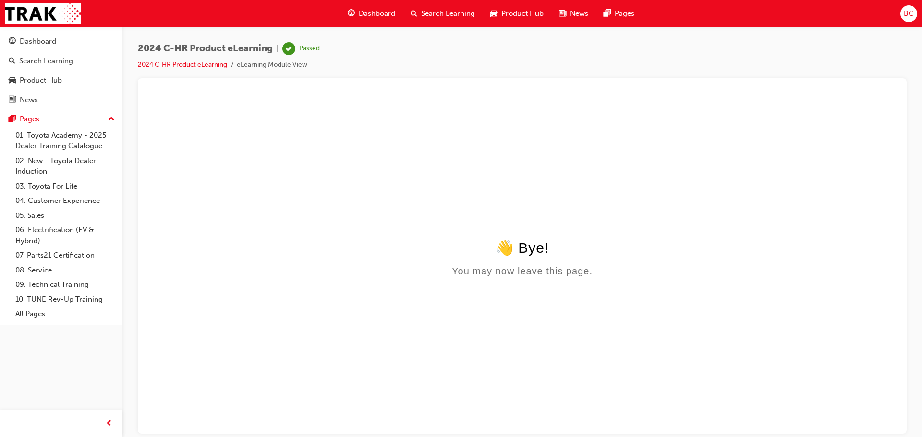
click at [426, 10] on span "Search Learning" at bounding box center [448, 13] width 54 height 11
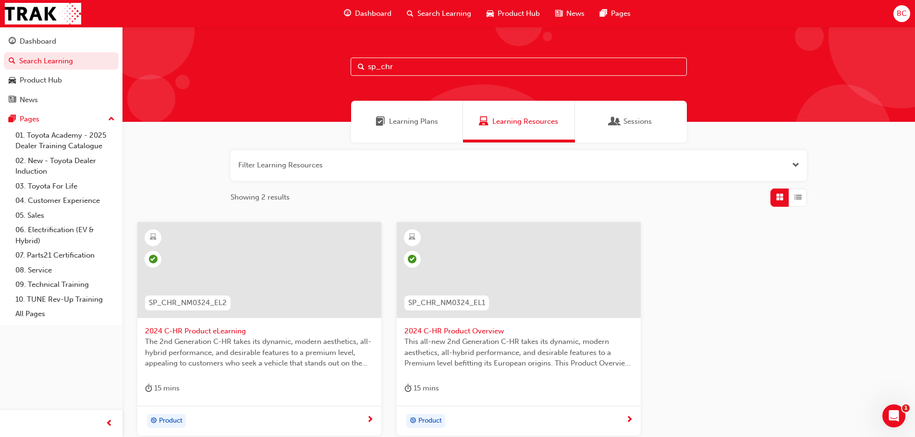
click at [439, 60] on input "sp_chr" at bounding box center [518, 67] width 336 height 18
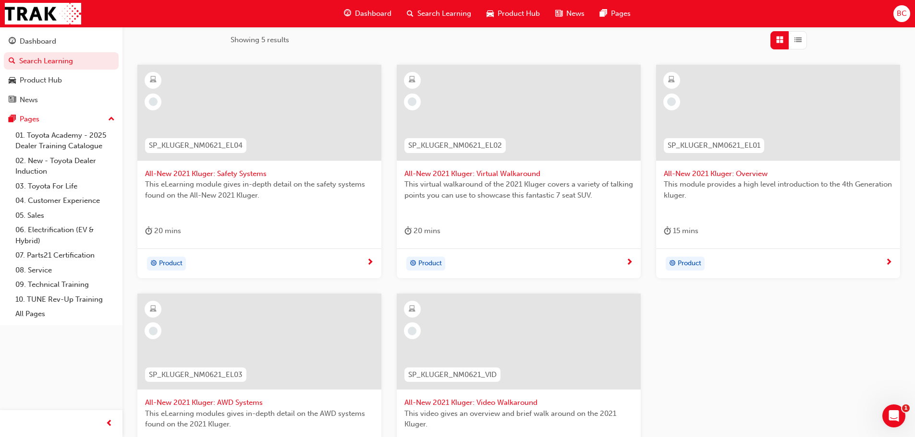
scroll to position [48, 0]
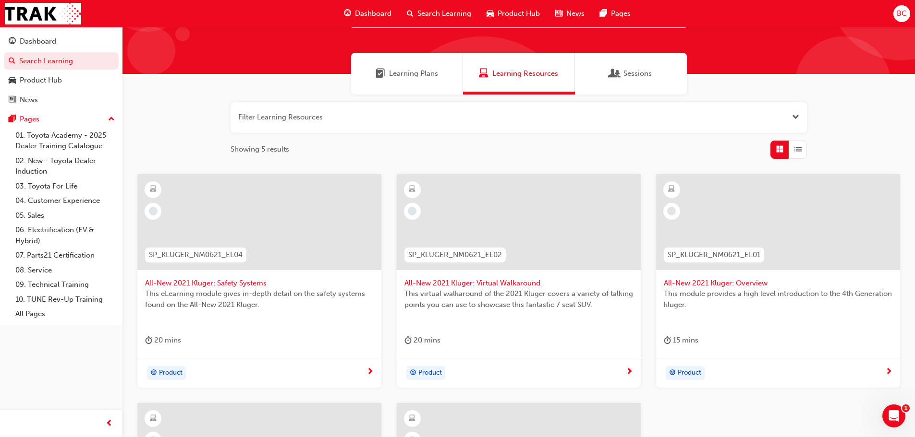
type input "sp_kluger"
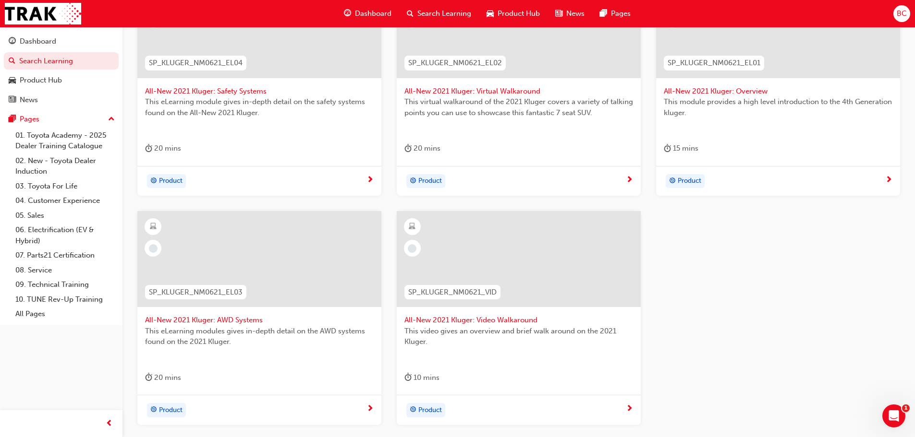
scroll to position [96, 0]
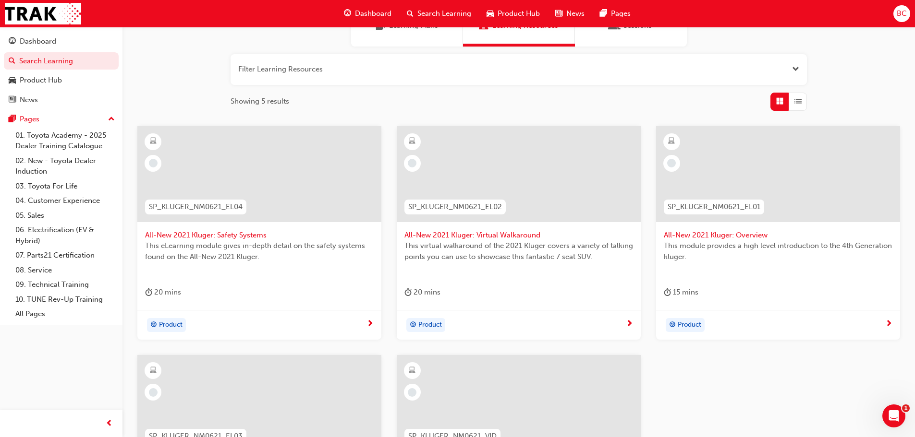
click at [385, 9] on span "Dashboard" at bounding box center [373, 13] width 36 height 11
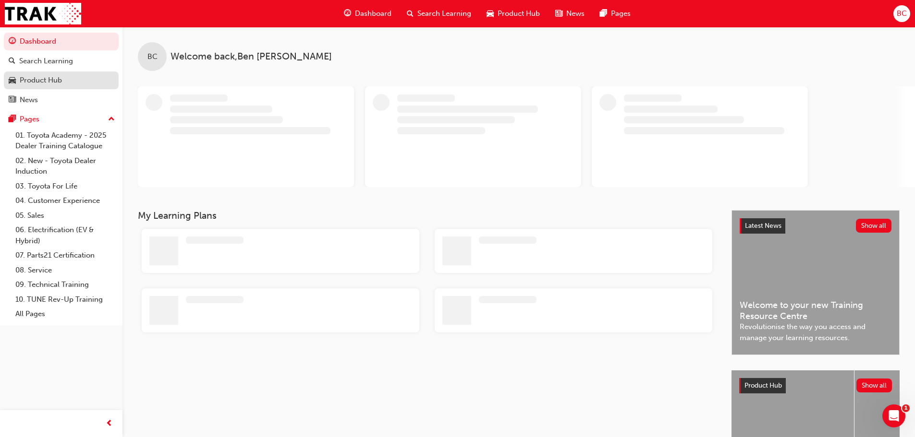
click at [46, 81] on div "Product Hub" at bounding box center [41, 80] width 42 height 11
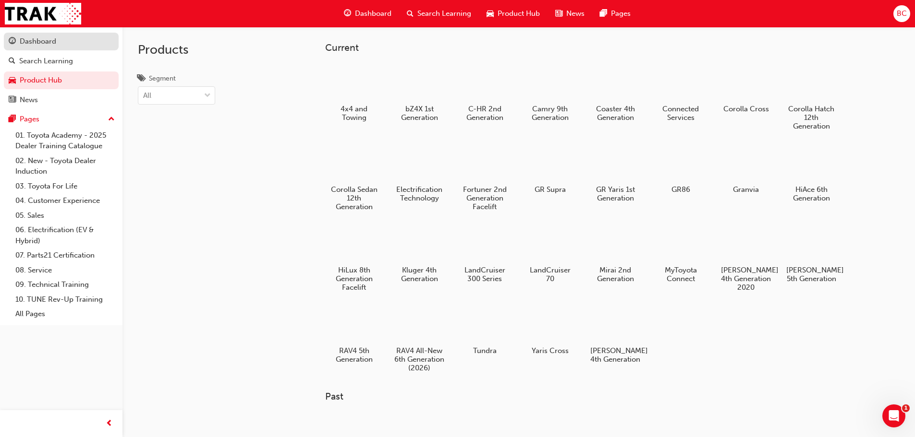
click at [54, 47] on div "Dashboard" at bounding box center [38, 41] width 36 height 11
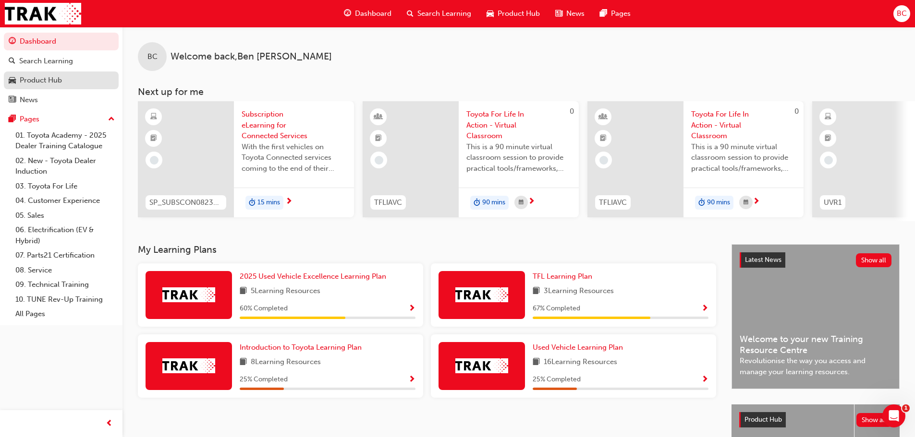
click at [60, 77] on div "Product Hub" at bounding box center [41, 80] width 42 height 11
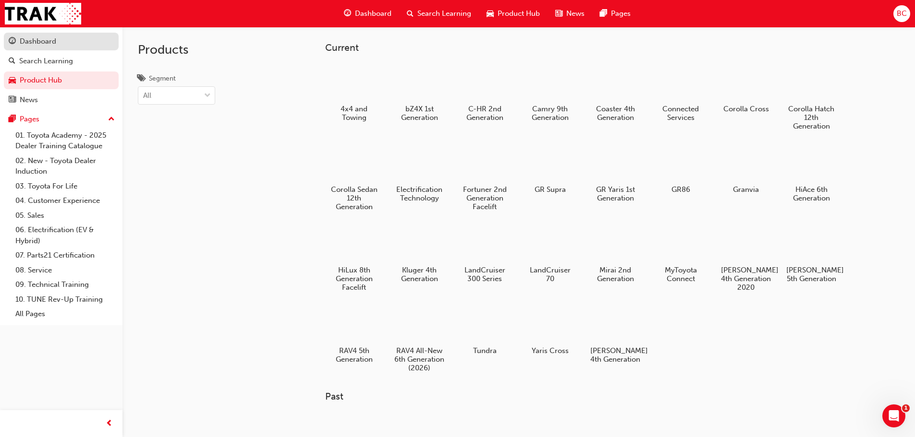
click at [63, 41] on div "Dashboard" at bounding box center [61, 42] width 105 height 12
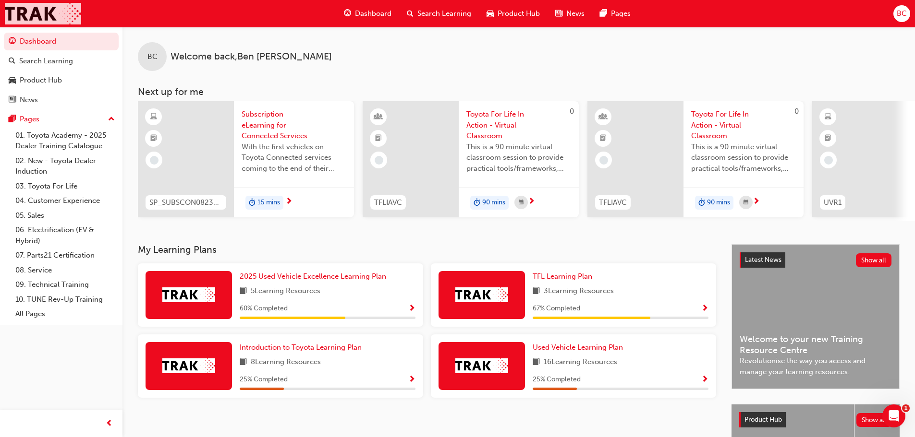
click at [48, 11] on img at bounding box center [43, 14] width 76 height 22
click at [161, 60] on div "BC" at bounding box center [152, 56] width 29 height 29
click at [196, 59] on span "Welcome back , Ben Cohen" at bounding box center [250, 56] width 161 height 11
click at [179, 92] on h3 "Next up for me" at bounding box center [518, 91] width 792 height 11
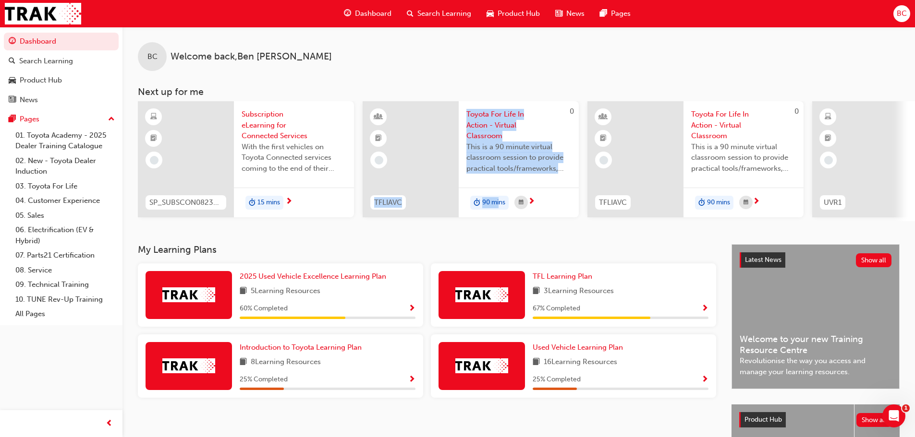
drag, startPoint x: 376, startPoint y: 227, endPoint x: 499, endPoint y: 229, distance: 123.4
click at [499, 229] on div "BC Welcome back , Ben Cohen Next up for me SP_SUBSCON0823_EL Subscription eLear…" at bounding box center [518, 135] width 792 height 217
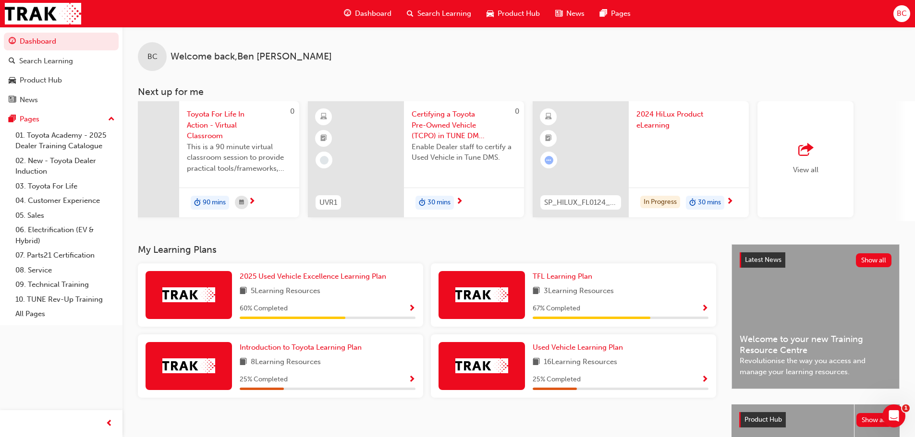
scroll to position [0, 512]
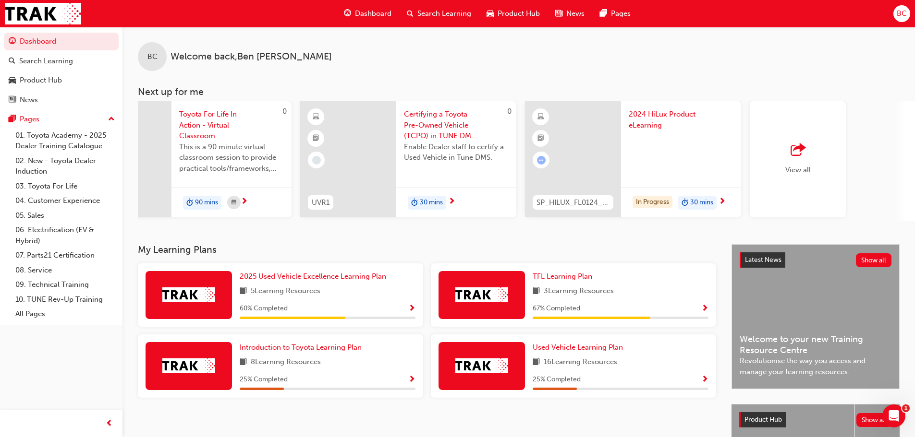
click at [898, 17] on span "BC" at bounding box center [901, 13] width 10 height 11
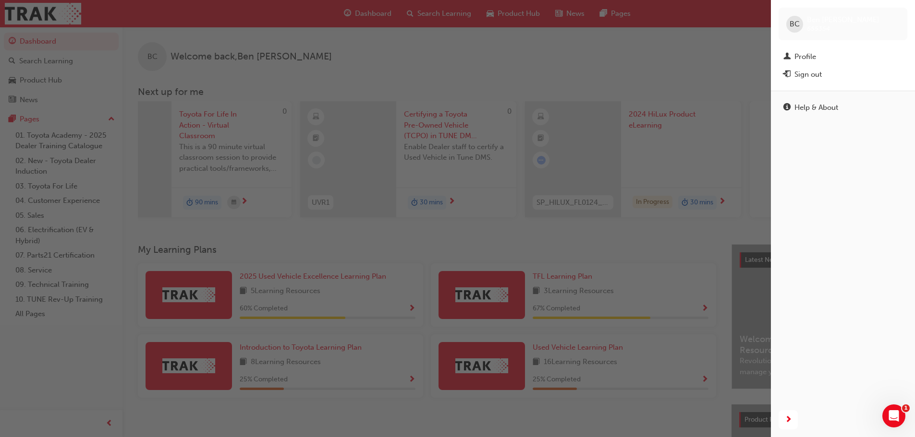
click at [590, 69] on div "button" at bounding box center [385, 218] width 771 height 437
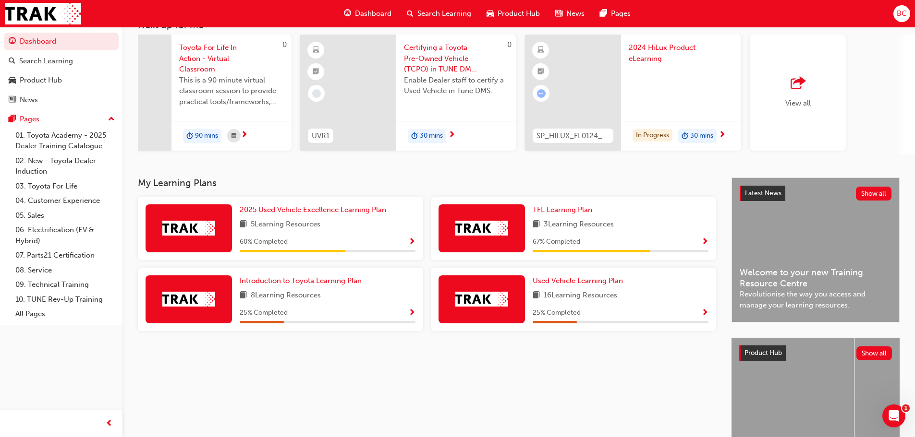
scroll to position [0, 0]
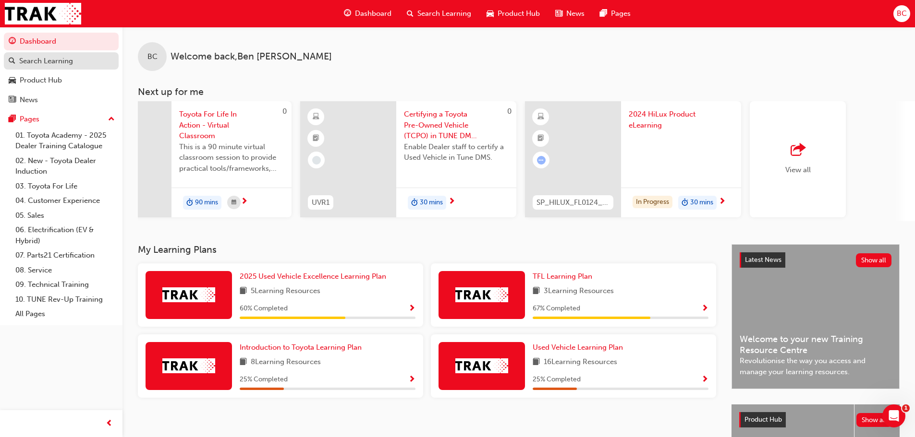
click at [60, 57] on div "Search Learning" at bounding box center [46, 61] width 54 height 11
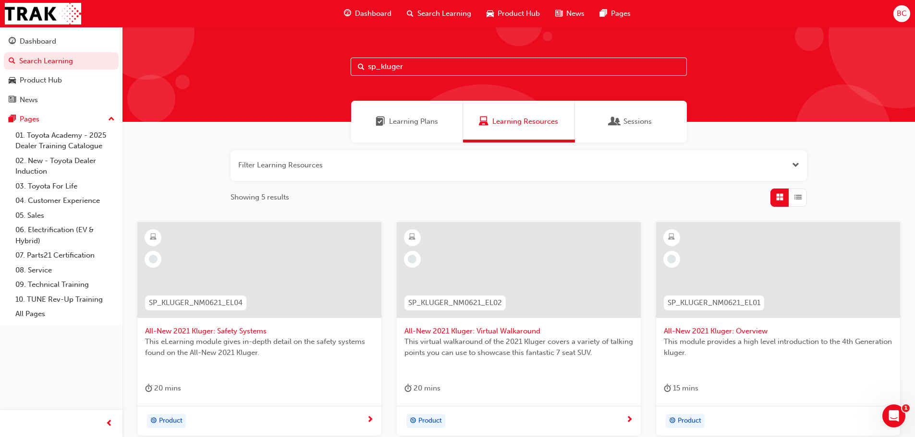
click at [389, 122] on span "Learning Plans" at bounding box center [413, 121] width 49 height 11
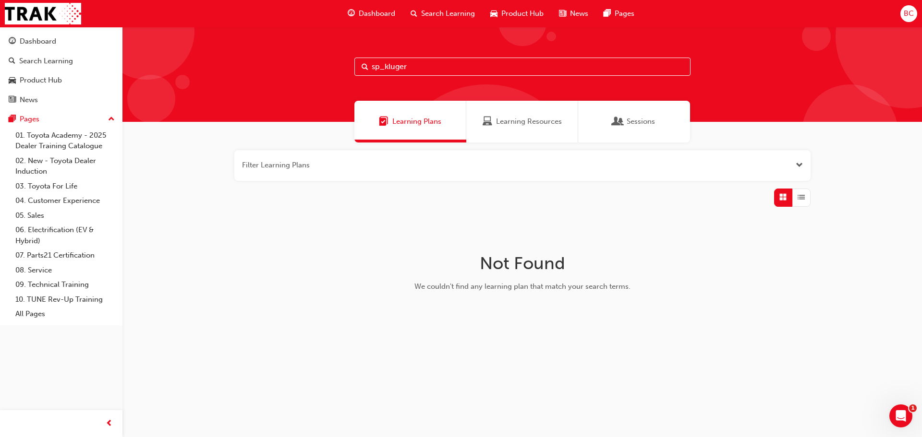
click at [606, 122] on div "Sessions" at bounding box center [634, 122] width 112 height 42
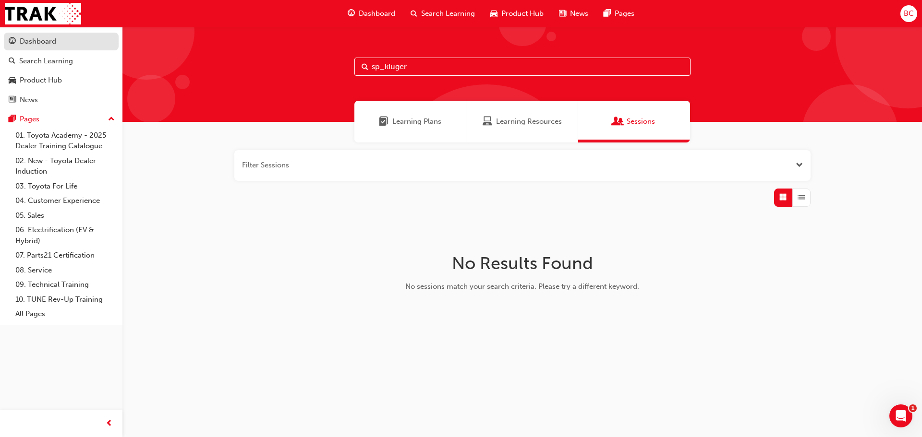
click at [47, 42] on div "Dashboard" at bounding box center [38, 41] width 36 height 11
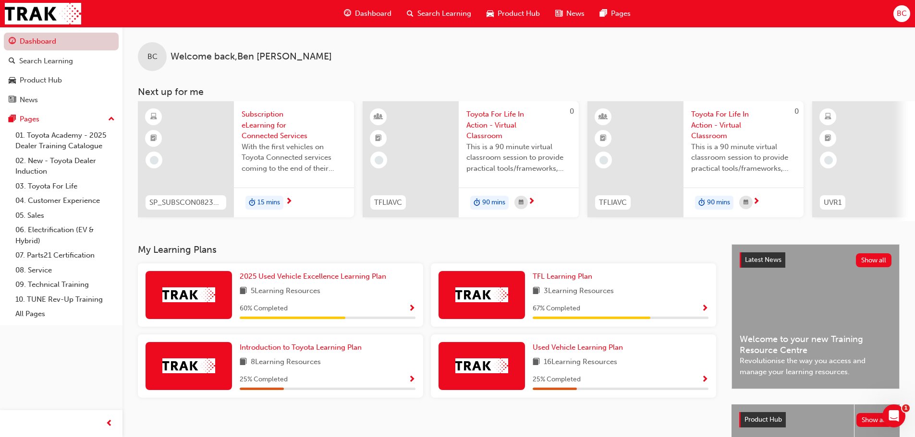
click at [45, 48] on link "Dashboard" at bounding box center [61, 42] width 115 height 18
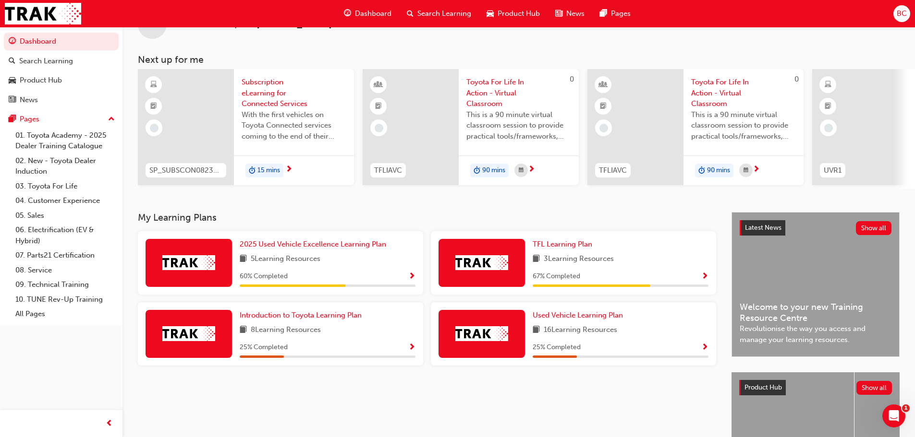
scroll to position [136, 0]
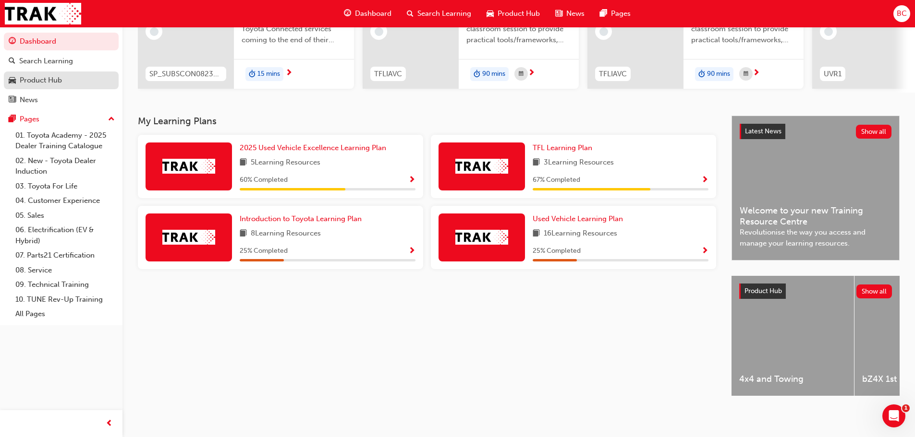
click at [47, 82] on div "Product Hub" at bounding box center [41, 80] width 42 height 11
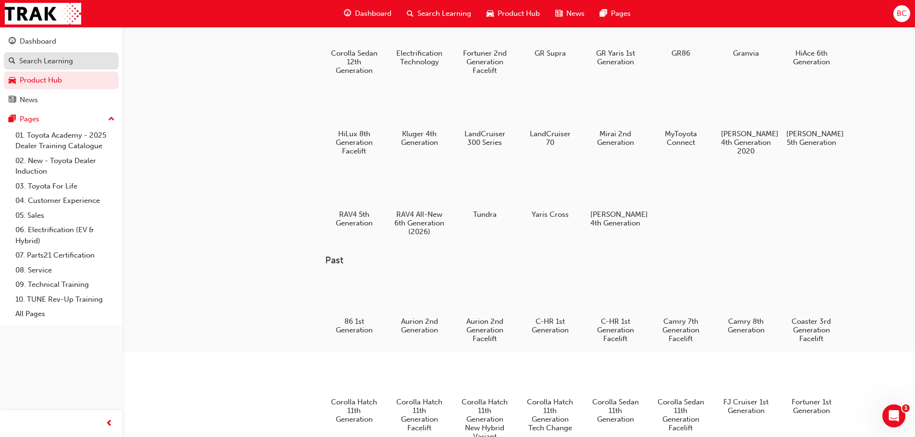
click at [55, 60] on div "Search Learning" at bounding box center [46, 61] width 54 height 11
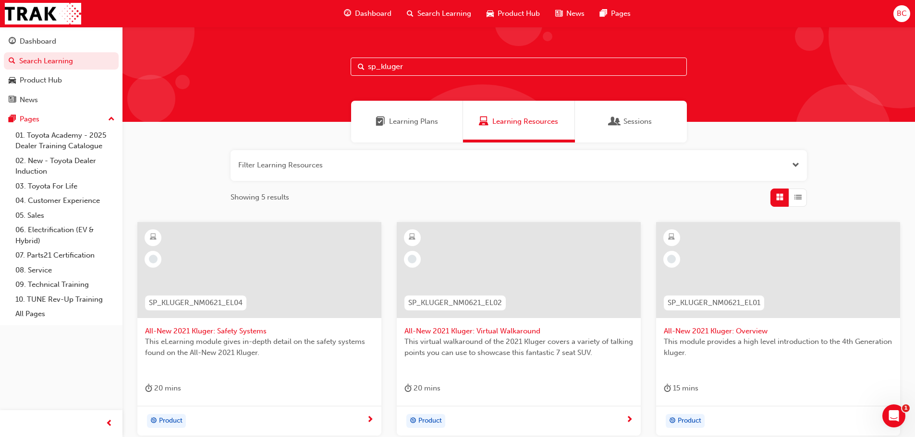
click at [419, 64] on input "sp_kluger" at bounding box center [518, 67] width 336 height 18
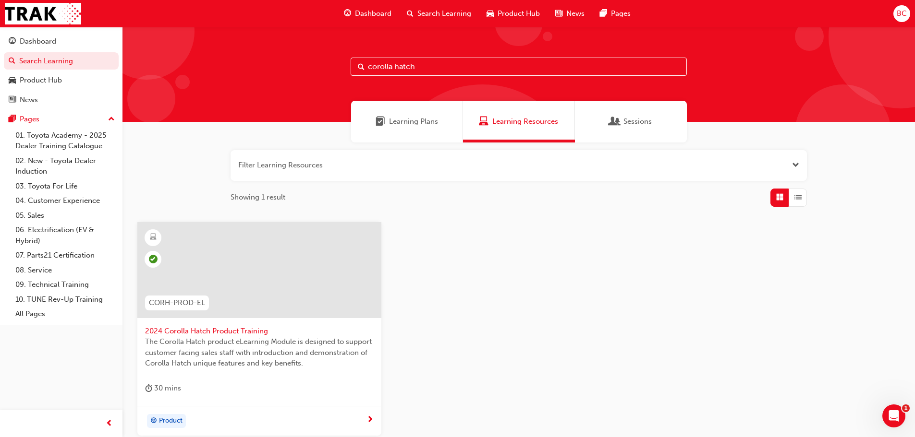
drag, startPoint x: 430, startPoint y: 71, endPoint x: 289, endPoint y: 71, distance: 141.2
click at [289, 71] on div "corolla hatch" at bounding box center [518, 74] width 792 height 95
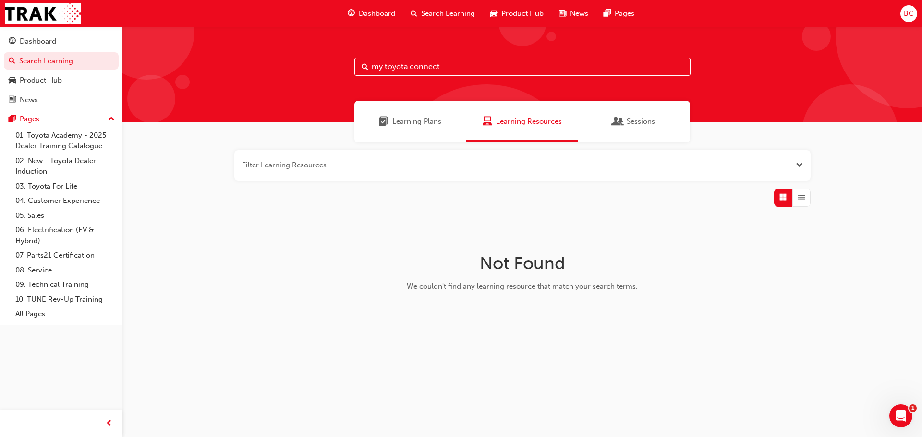
click at [386, 63] on input "my toyota connect" at bounding box center [522, 67] width 336 height 18
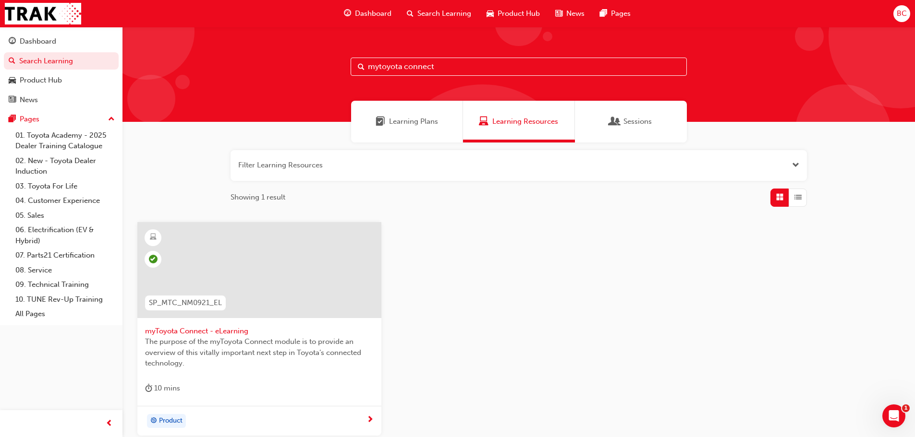
drag, startPoint x: 446, startPoint y: 64, endPoint x: 335, endPoint y: 65, distance: 110.9
click at [335, 65] on div "mytoyota connect" at bounding box center [518, 74] width 792 height 95
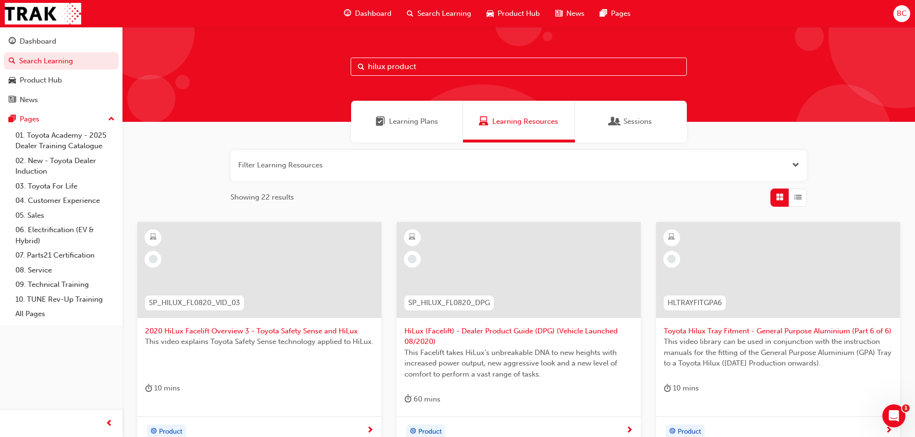
type input "hilux product"
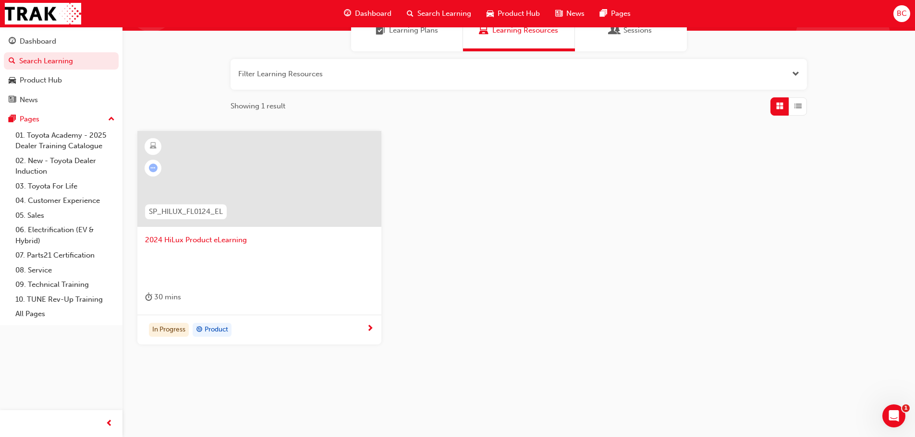
scroll to position [92, 0]
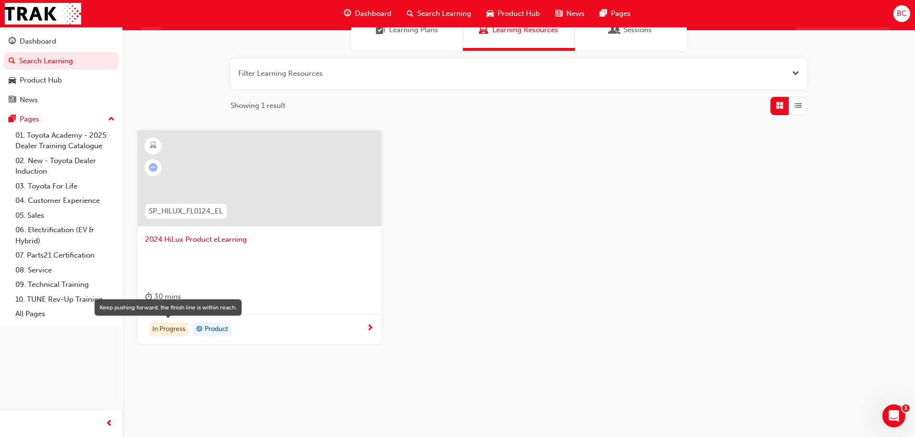
click at [175, 329] on div "In Progress" at bounding box center [169, 330] width 40 height 14
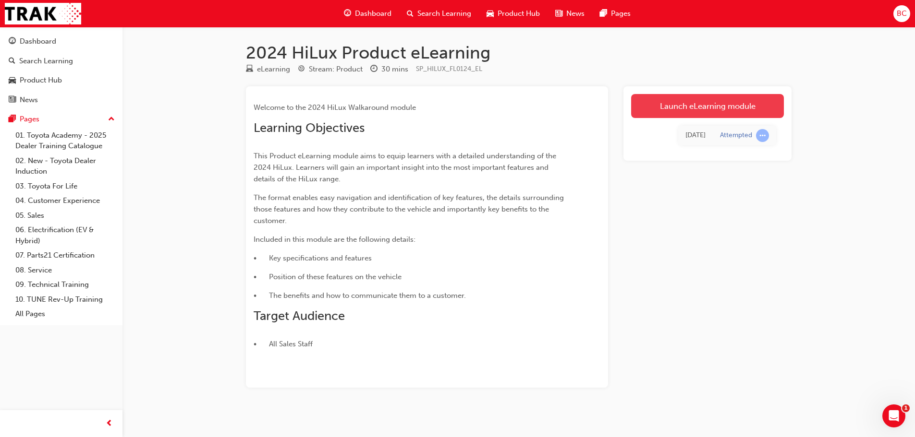
click at [695, 104] on link "Launch eLearning module" at bounding box center [707, 106] width 153 height 24
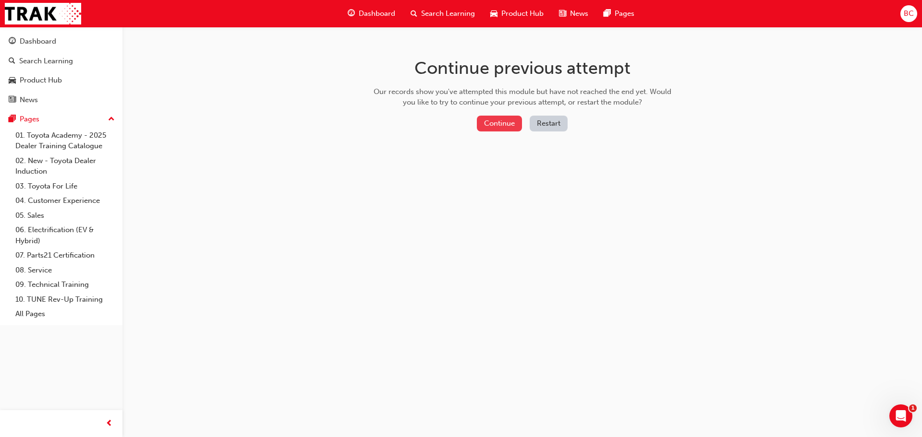
click at [501, 122] on button "Continue" at bounding box center [499, 124] width 45 height 16
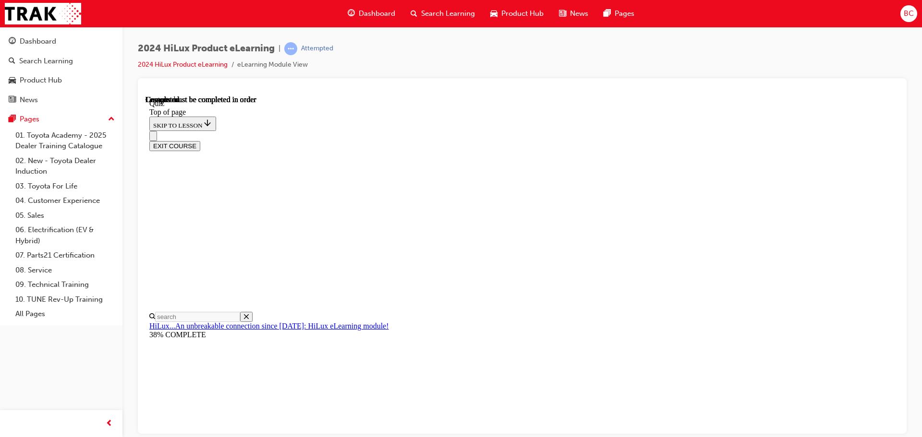
scroll to position [144, 0]
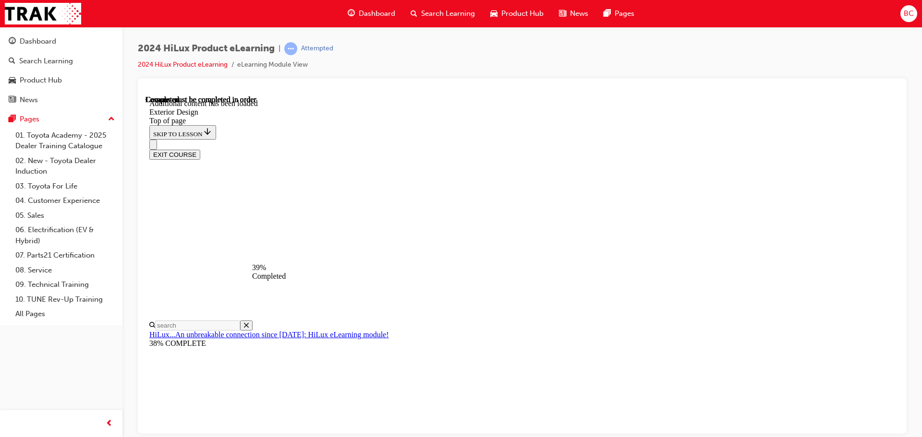
scroll to position [199, 0]
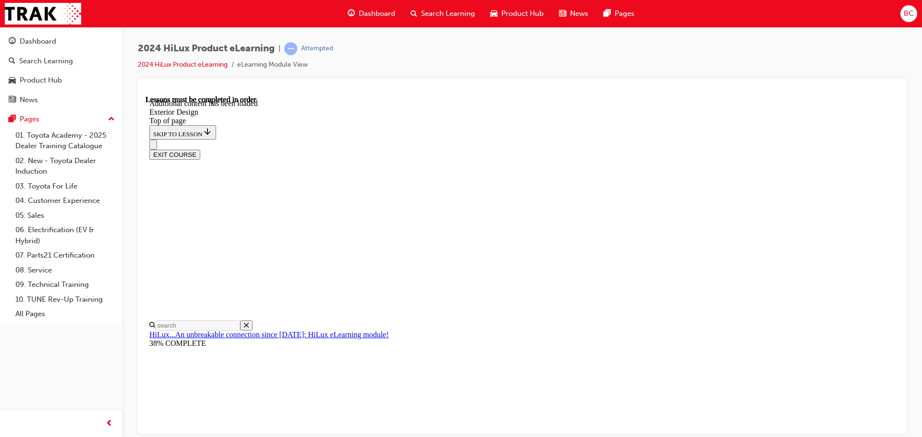
scroll to position [114, 0]
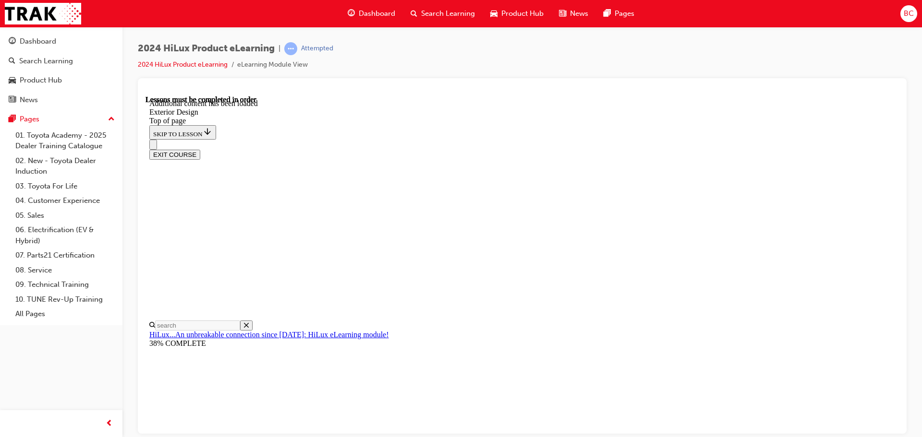
scroll to position [147, 0]
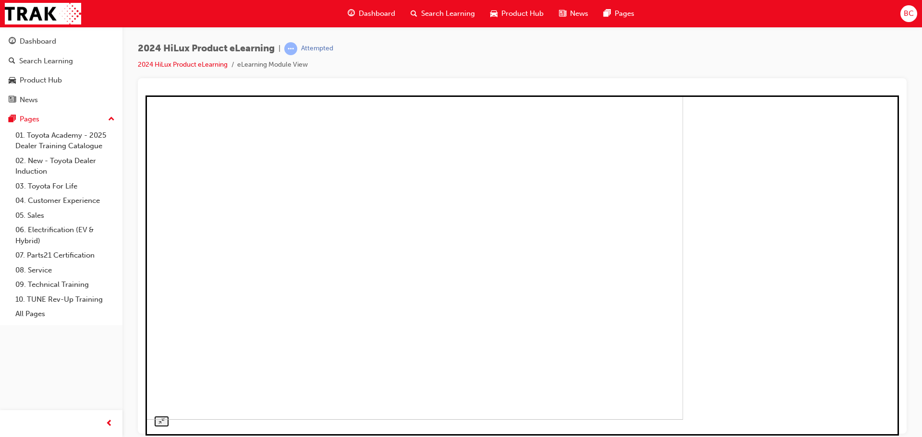
click at [645, 226] on img at bounding box center [312, 253] width 742 height 334
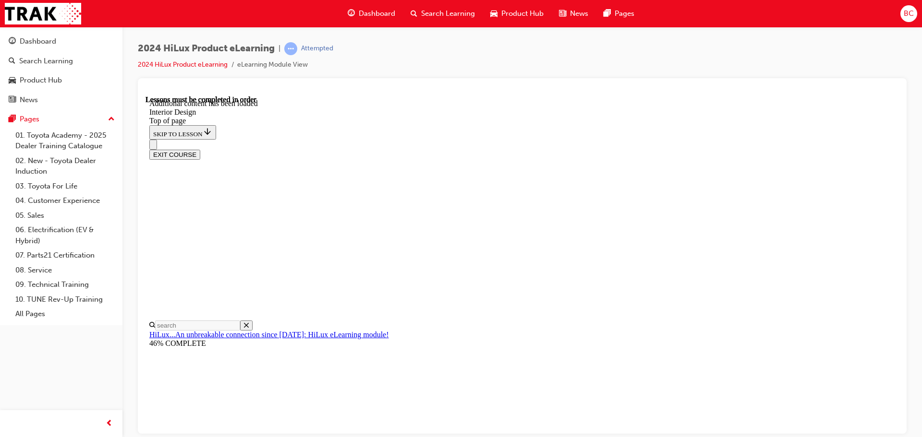
scroll to position [410, 0]
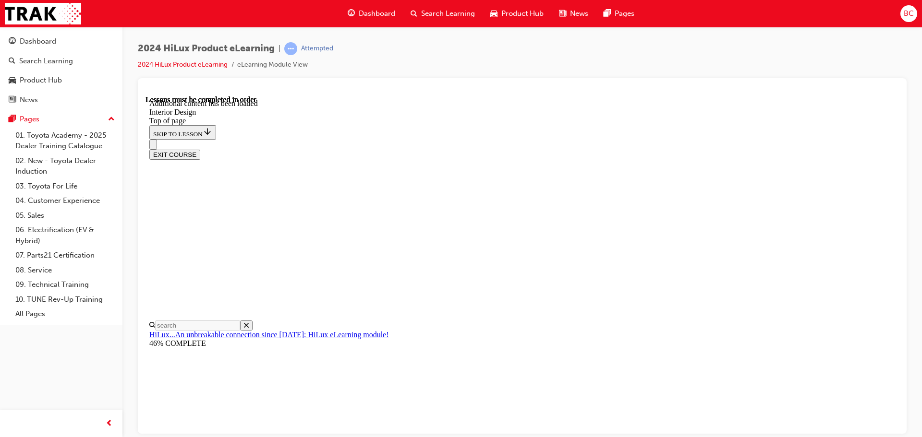
drag, startPoint x: 468, startPoint y: 270, endPoint x: 470, endPoint y: 279, distance: 9.4
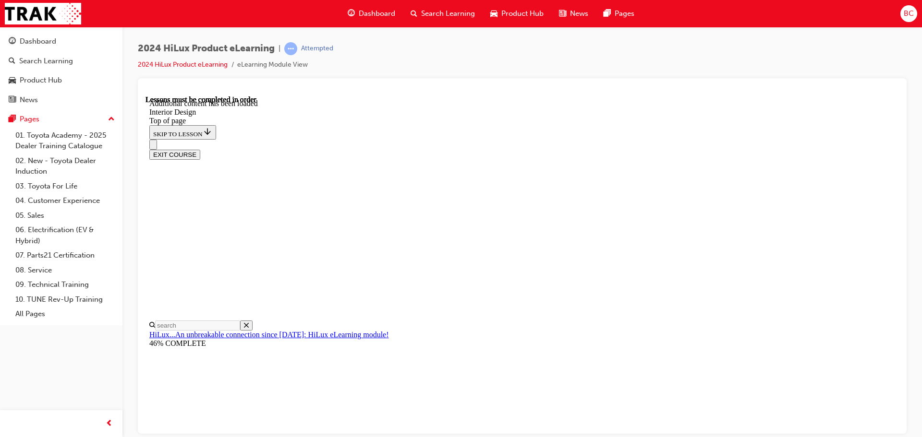
scroll to position [1170, 0]
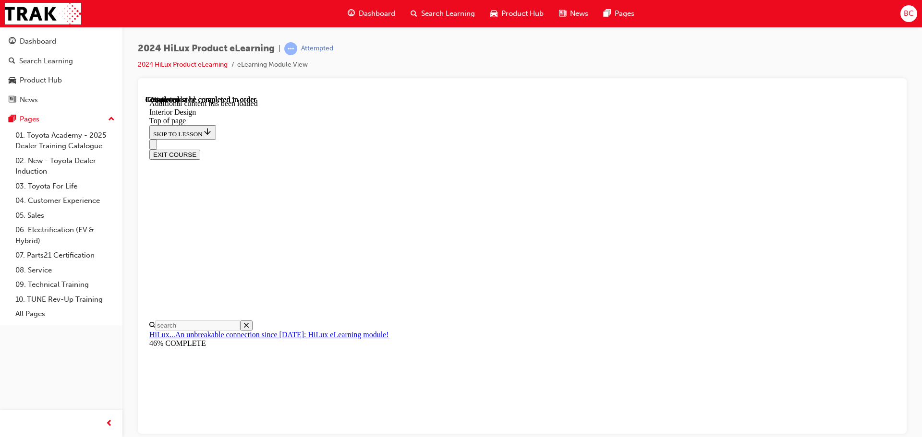
scroll to position [1631, 0]
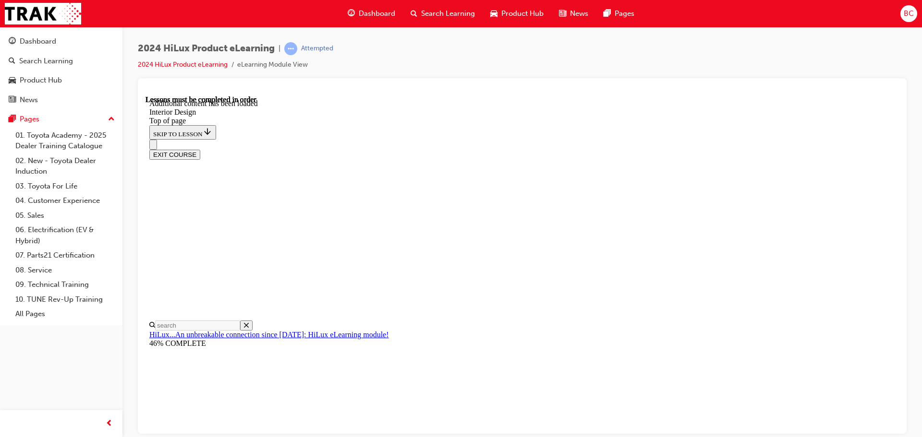
scroll to position [85, 0]
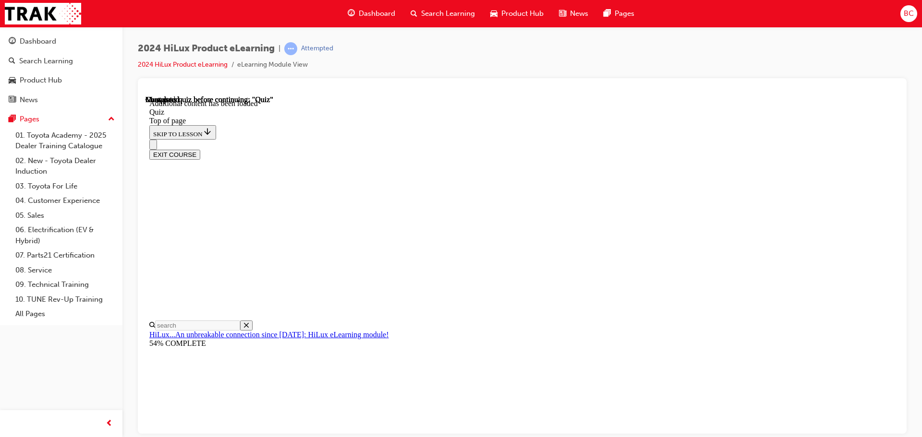
drag, startPoint x: 484, startPoint y: 225, endPoint x: 481, endPoint y: 220, distance: 5.5
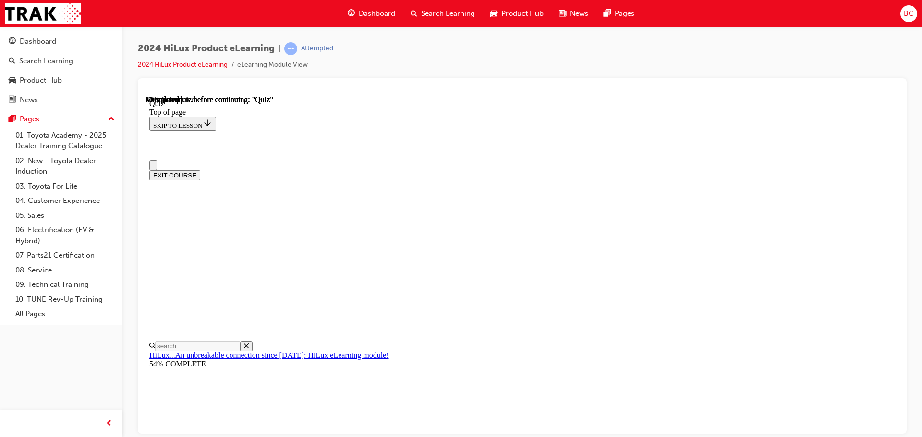
scroll to position [96, 0]
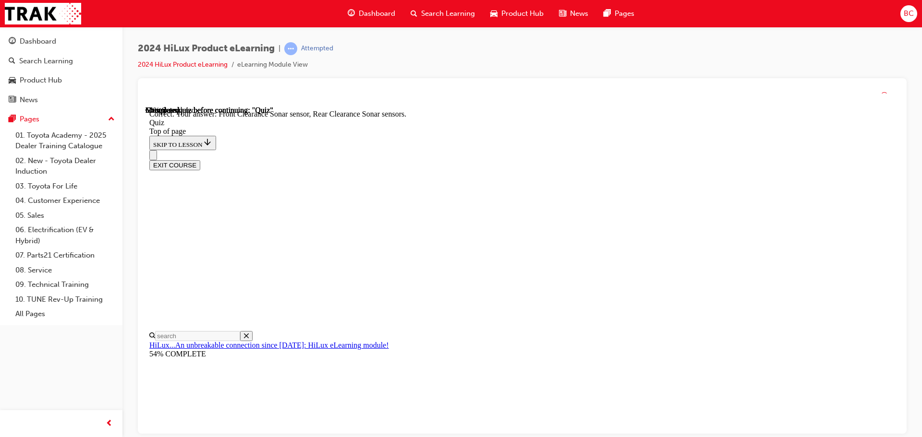
scroll to position [177, 0]
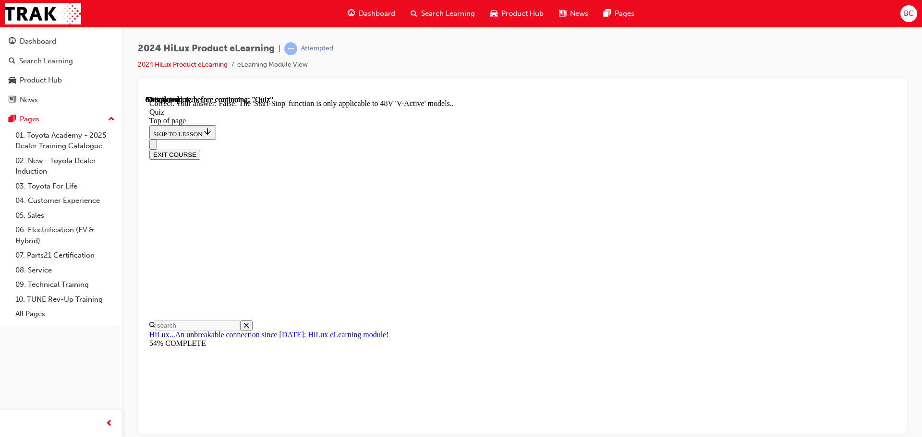
scroll to position [120, 0]
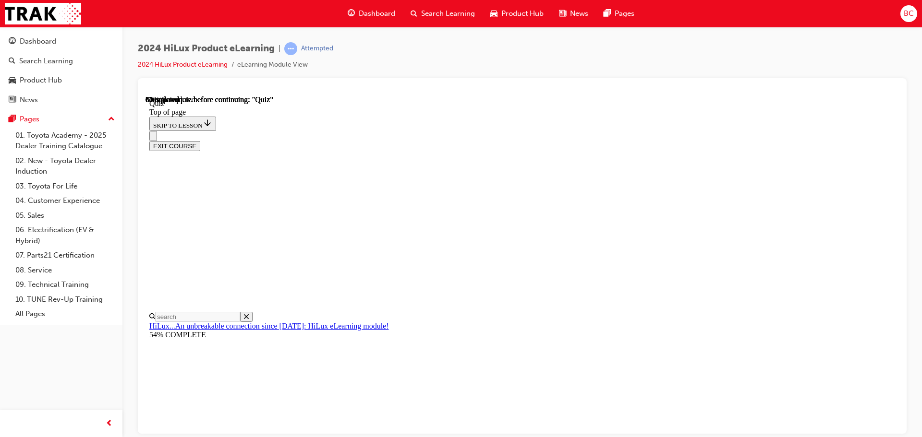
scroll to position [93, 0]
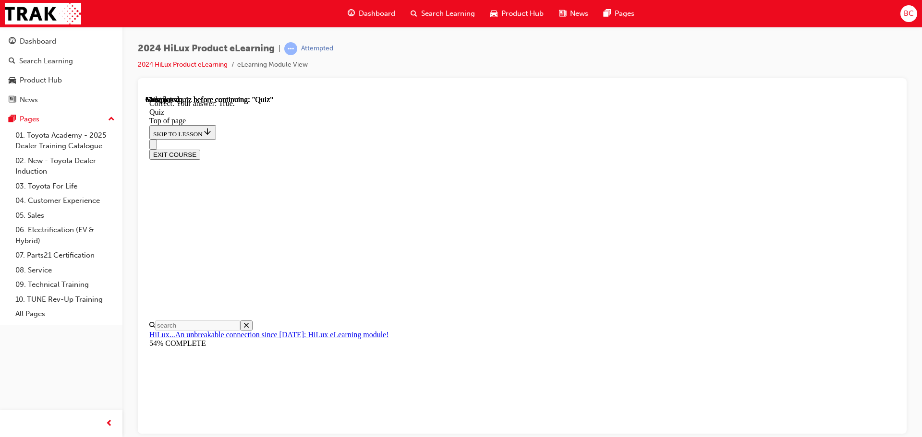
scroll to position [133, 0]
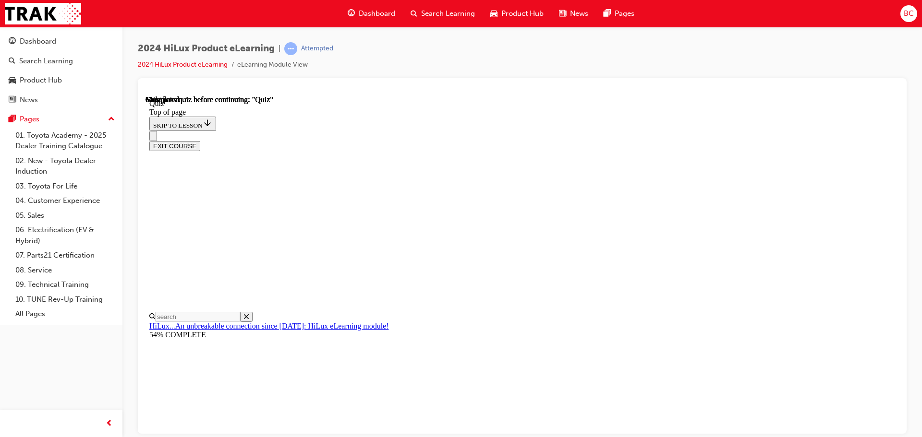
scroll to position [181, 0]
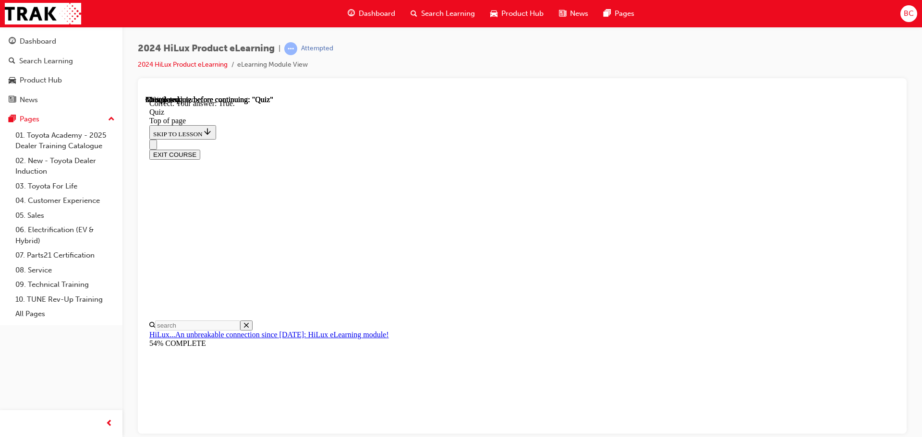
scroll to position [133, 0]
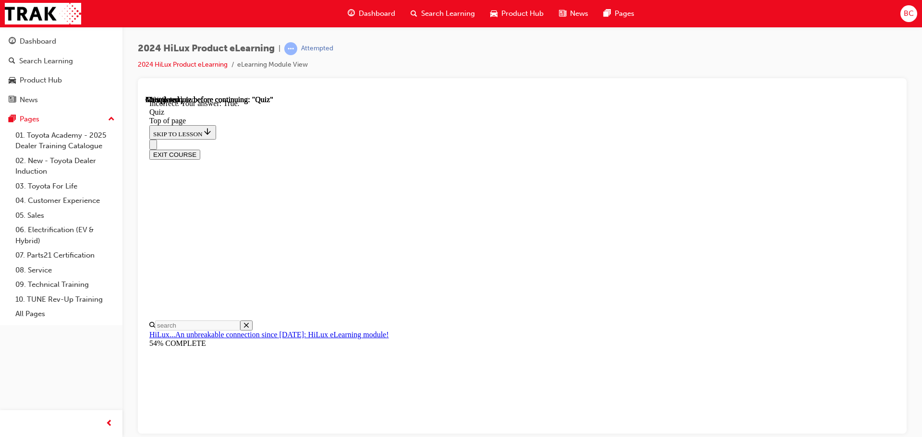
scroll to position [117, 0]
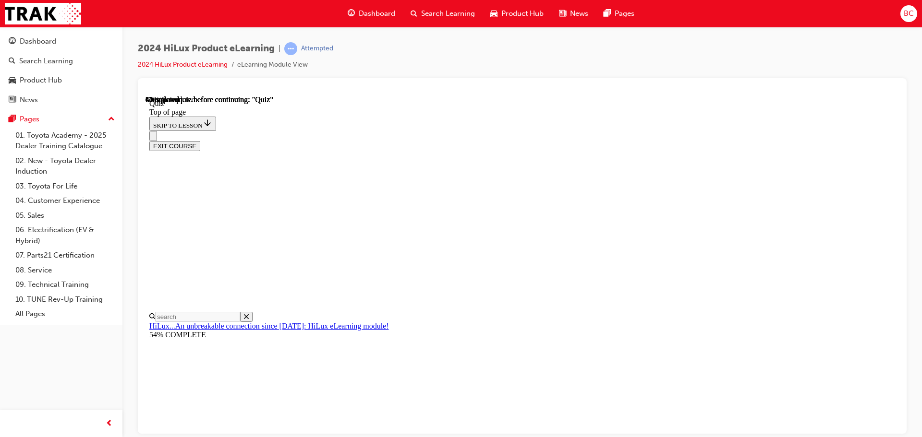
scroll to position [145, 0]
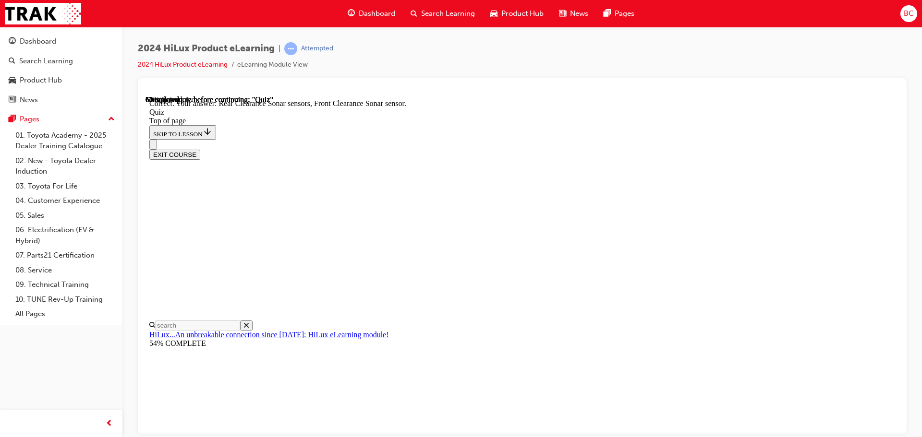
scroll to position [177, 0]
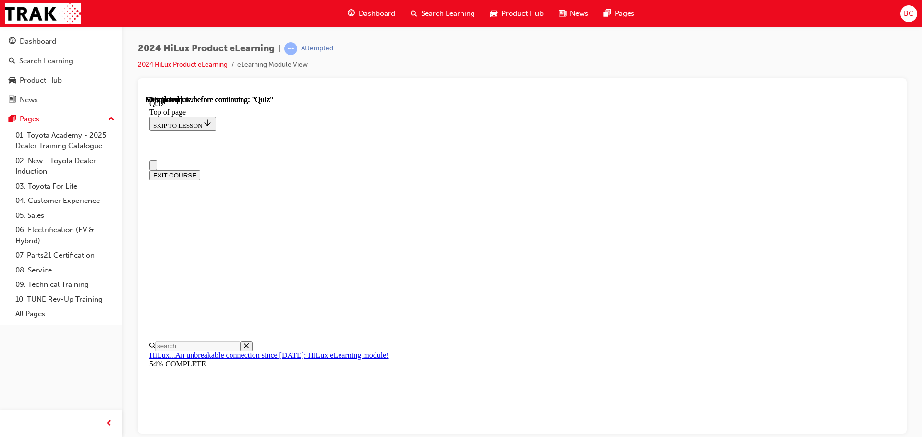
scroll to position [48, 0]
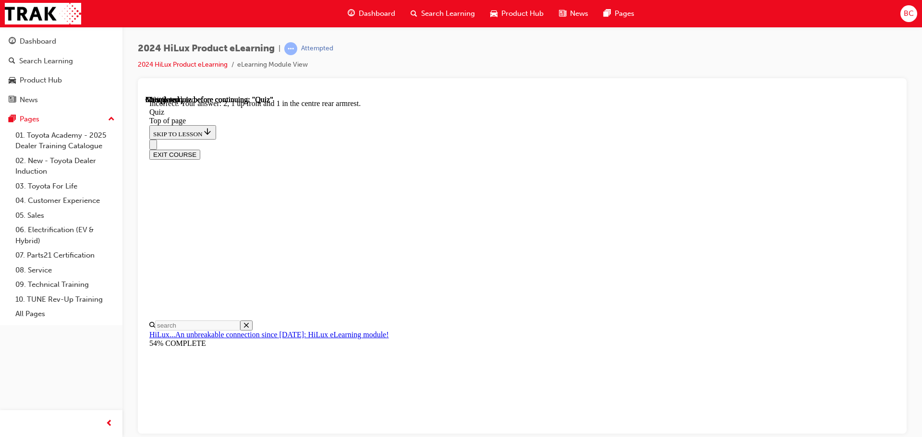
scroll to position [155, 0]
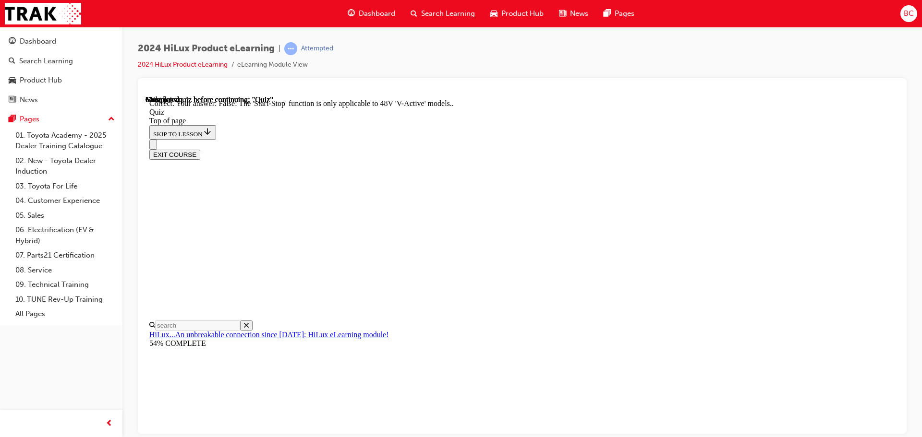
scroll to position [120, 0]
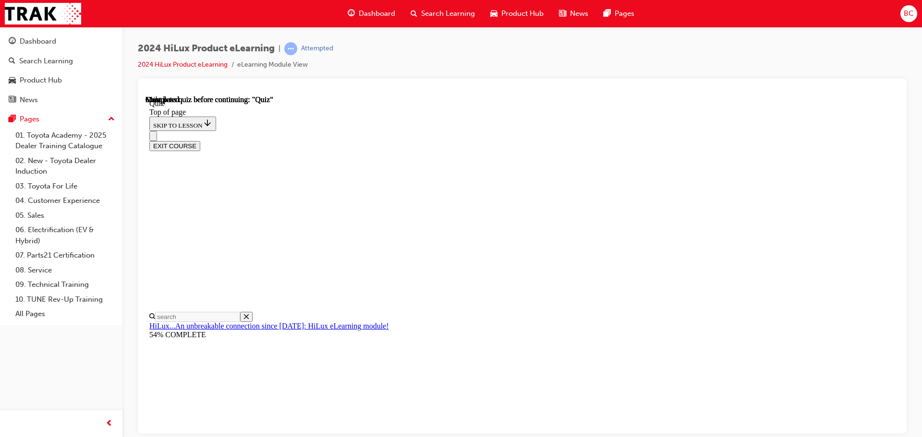
scroll to position [181, 0]
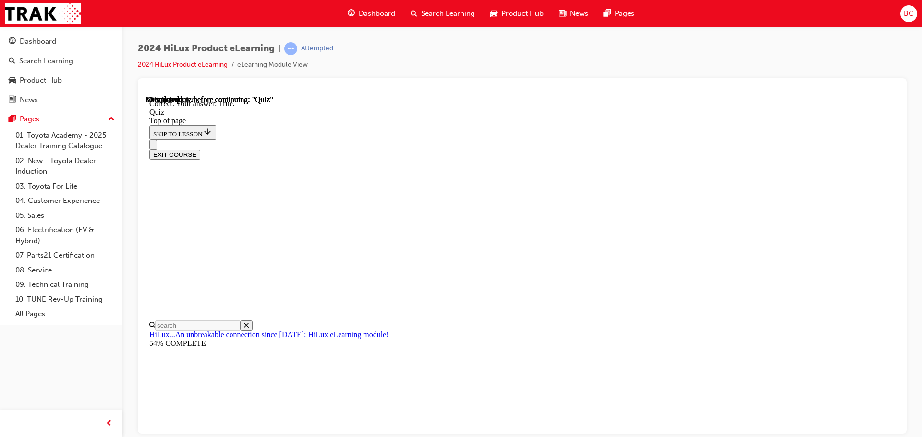
scroll to position [133, 0]
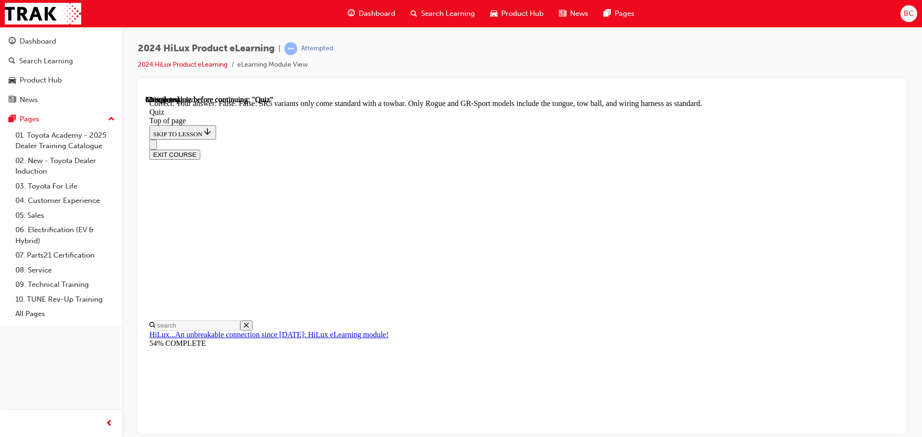
scroll to position [176, 0]
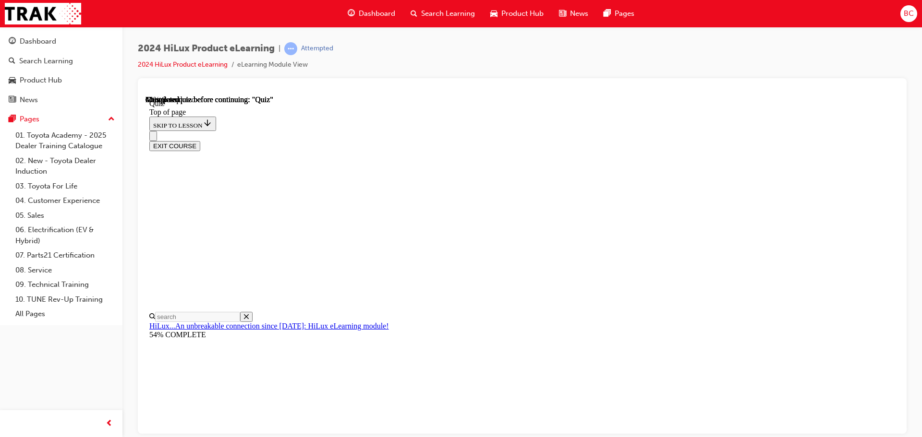
scroll to position [145, 0]
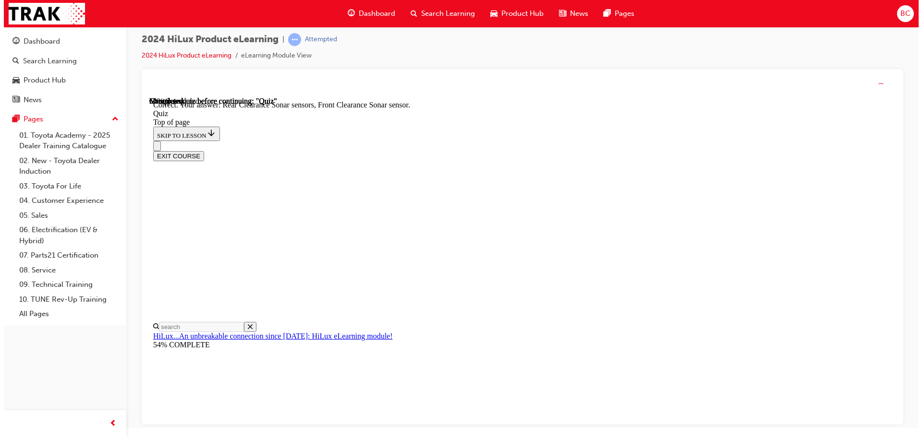
scroll to position [0, 0]
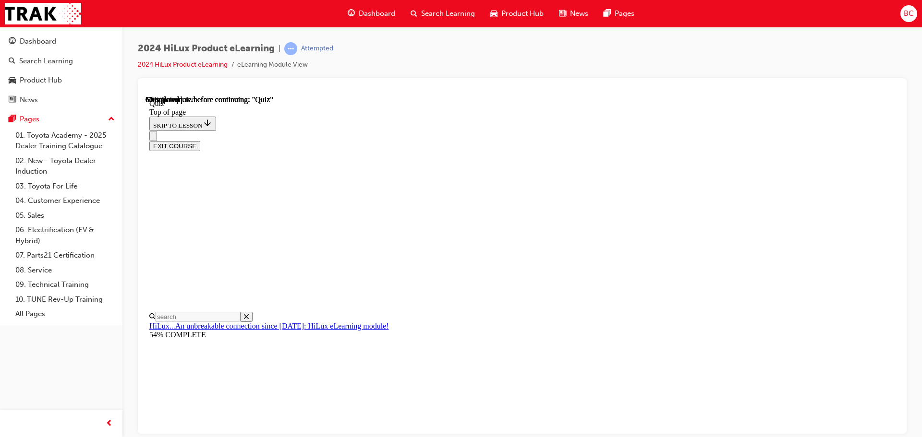
scroll to position [89, 0]
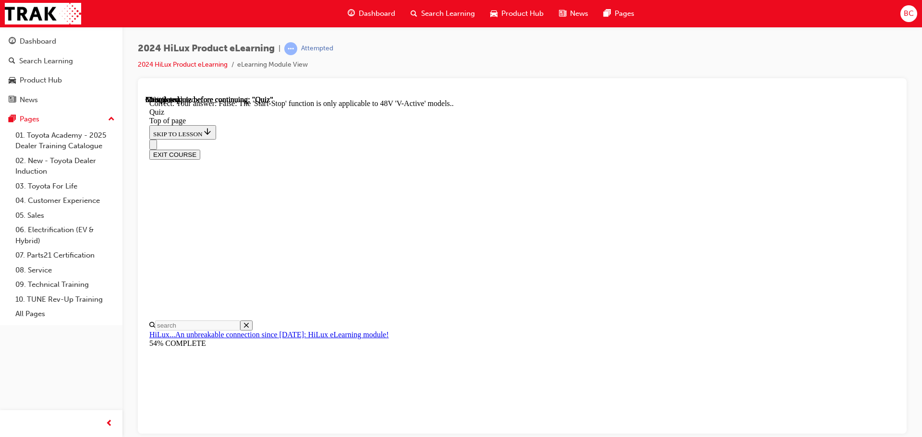
scroll to position [120, 0]
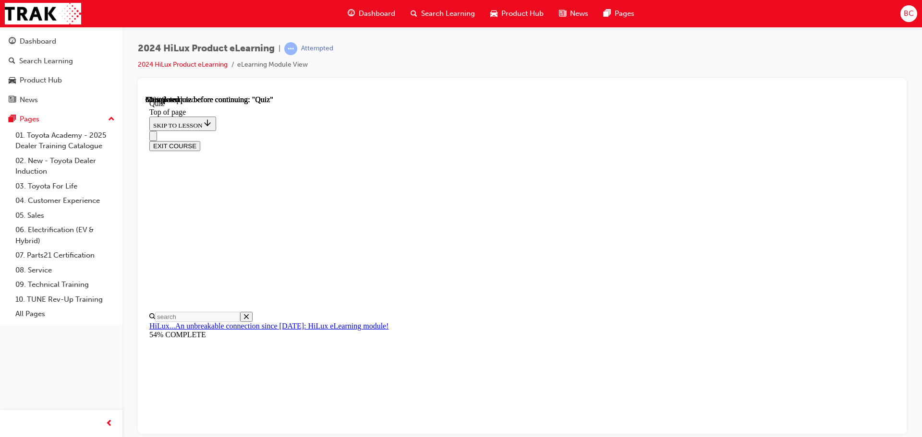
scroll to position [94, 0]
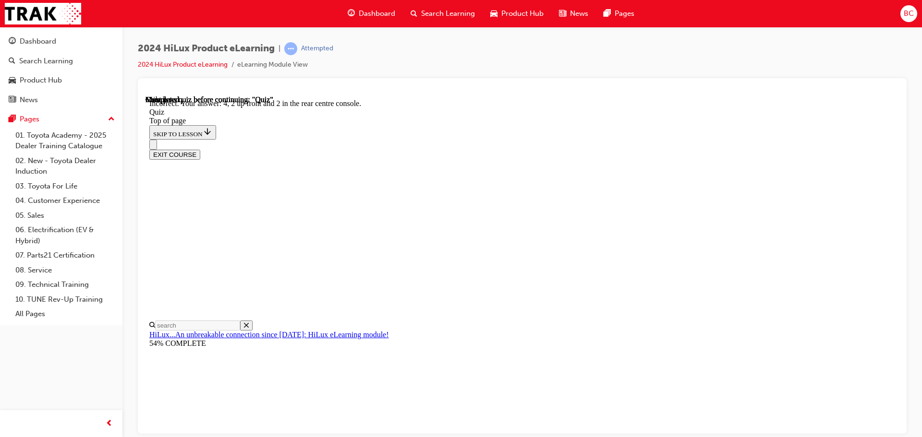
scroll to position [155, 0]
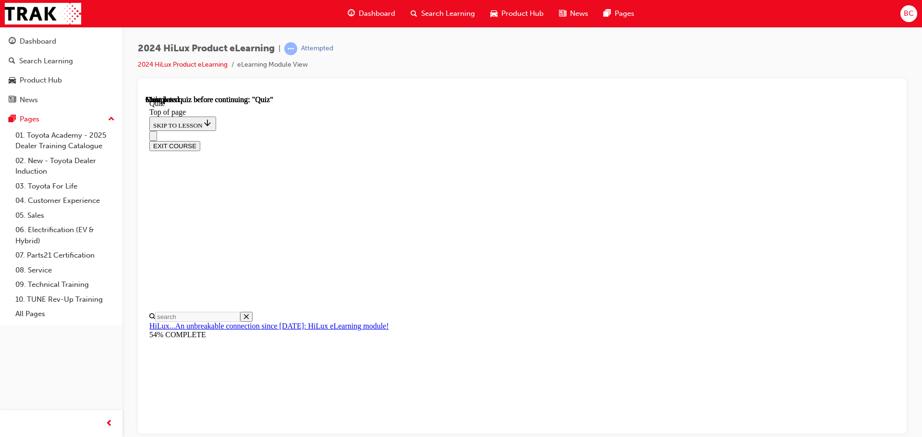
scroll to position [181, 0]
drag, startPoint x: 458, startPoint y: 337, endPoint x: 458, endPoint y: 330, distance: 6.7
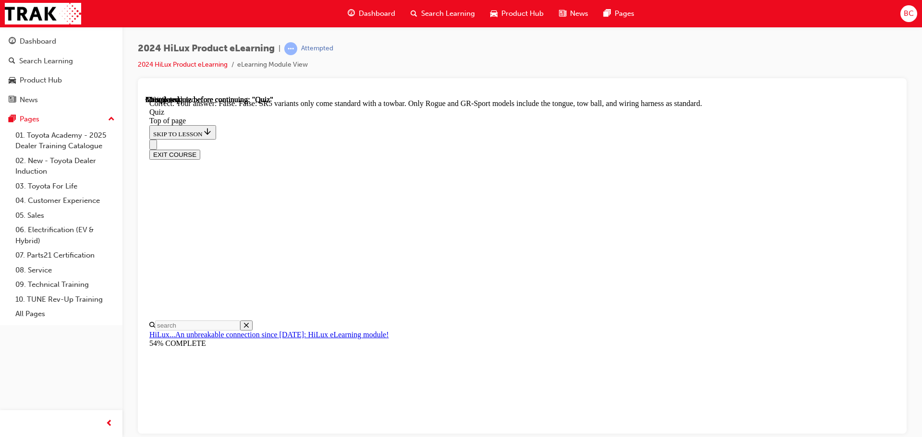
scroll to position [176, 0]
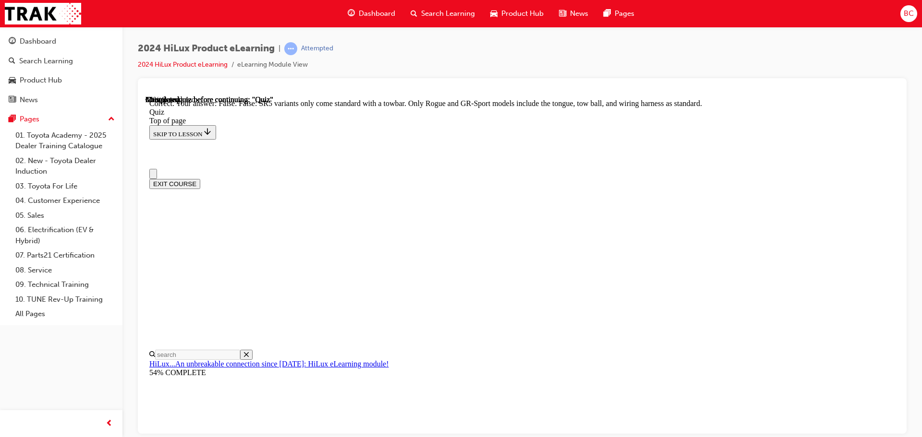
scroll to position [0, 0]
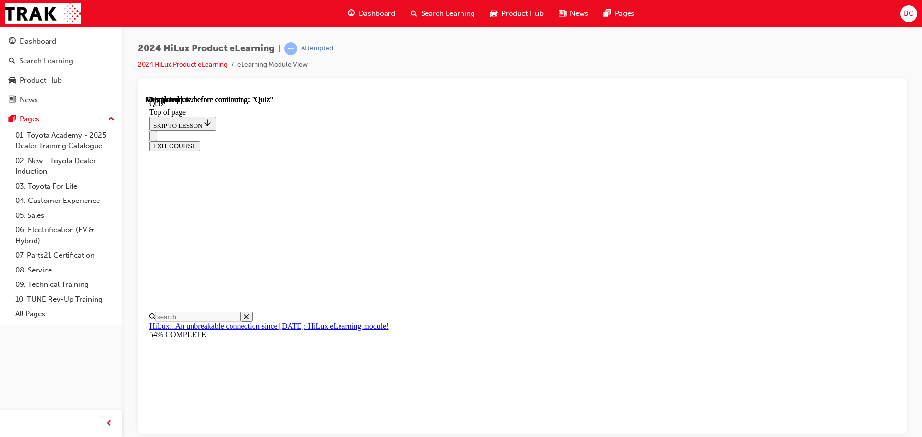
scroll to position [89, 0]
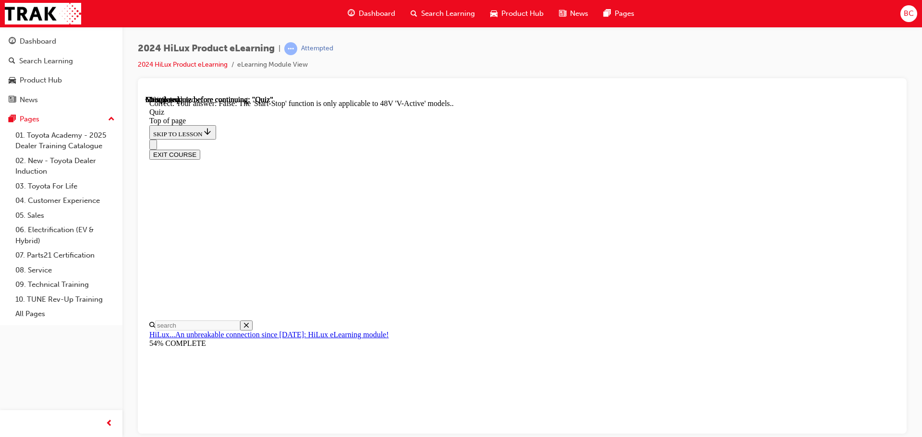
scroll to position [120, 0]
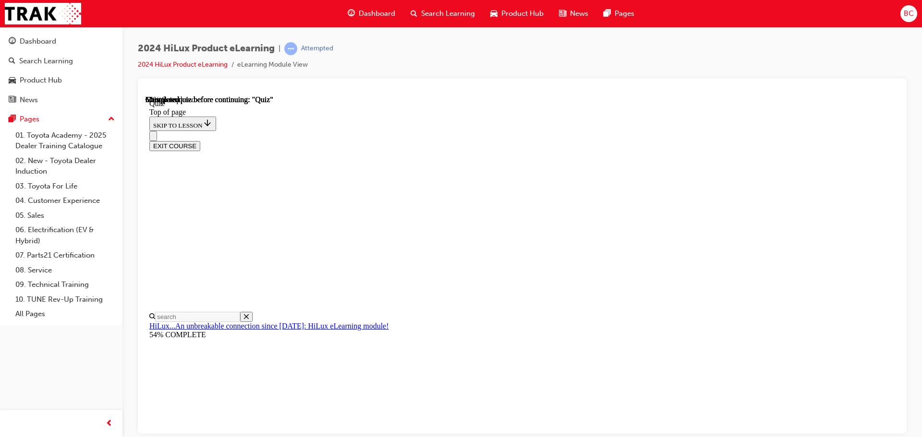
scroll to position [93, 0]
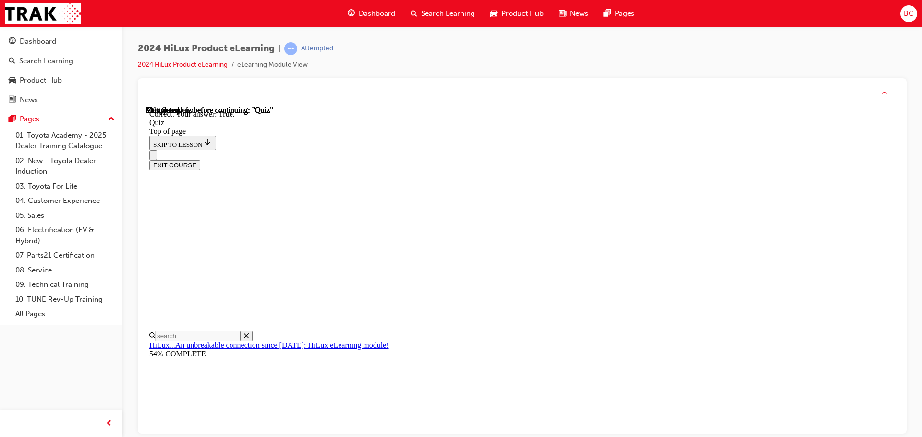
scroll to position [133, 0]
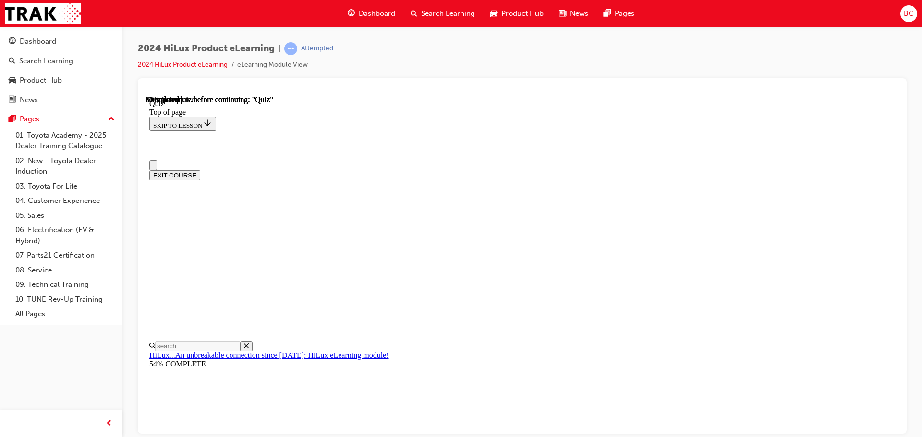
scroll to position [48, 0]
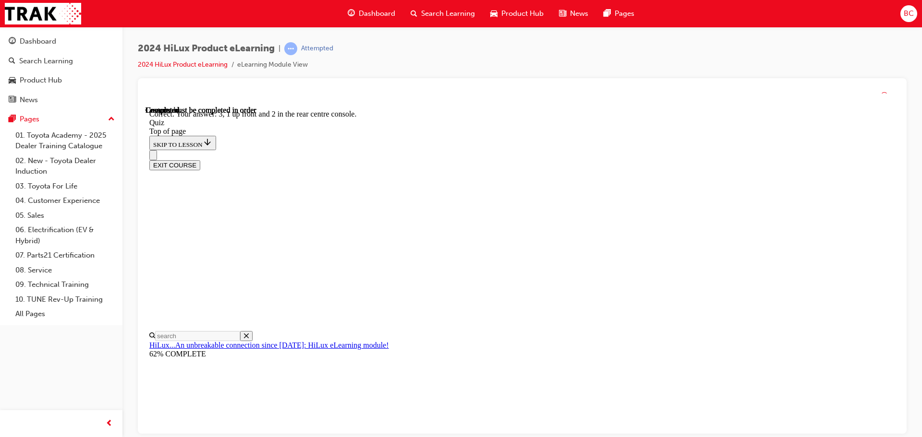
scroll to position [155, 0]
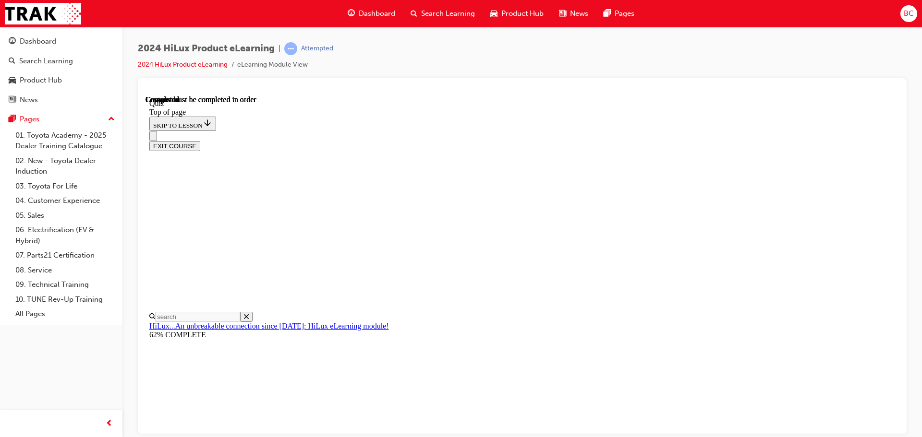
scroll to position [181, 0]
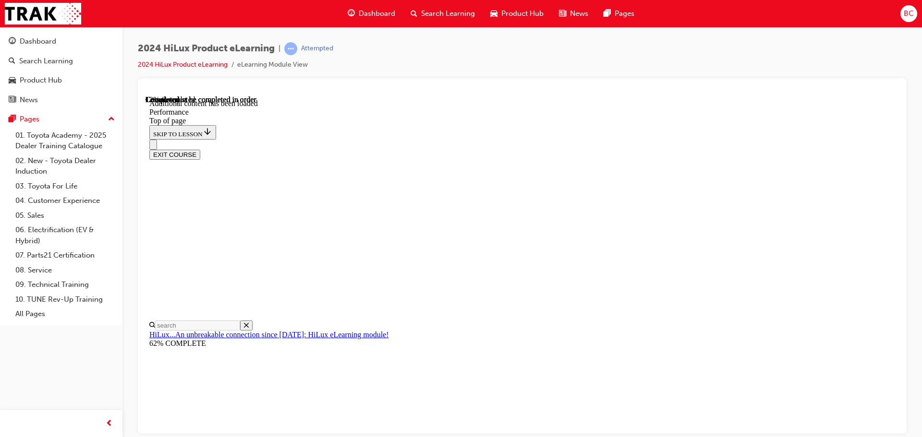
scroll to position [771, 0]
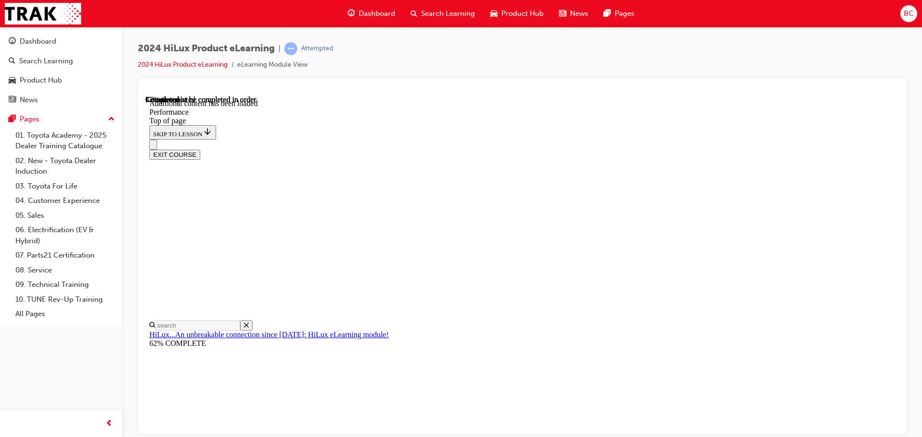
scroll to position [4442, 0]
click at [673, 139] on div "EXIT COURSE" at bounding box center [518, 149] width 738 height 20
click at [639, 139] on div "EXIT COURSE" at bounding box center [518, 149] width 738 height 20
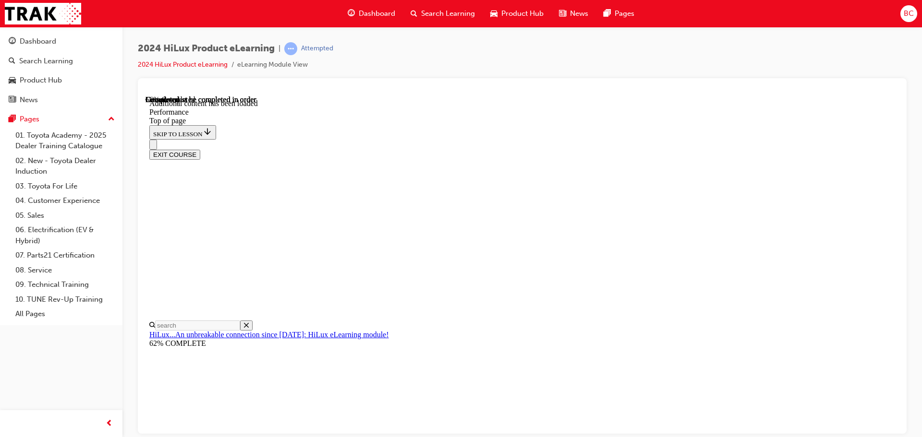
scroll to position [5032, 0]
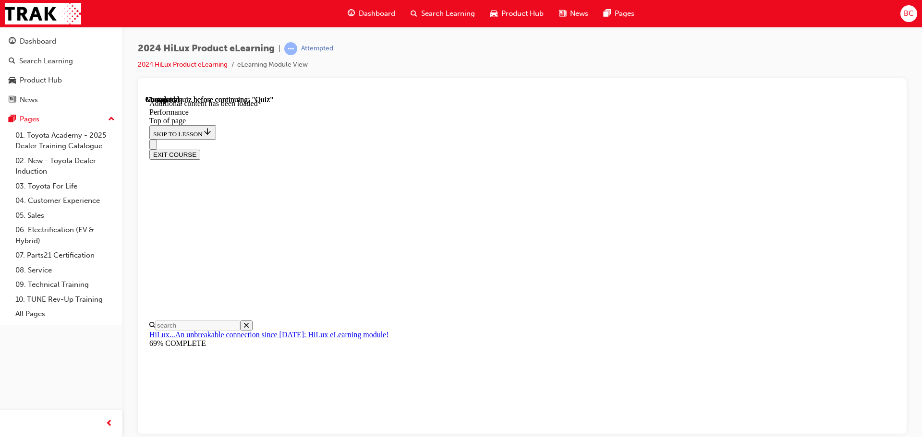
scroll to position [6719, 0]
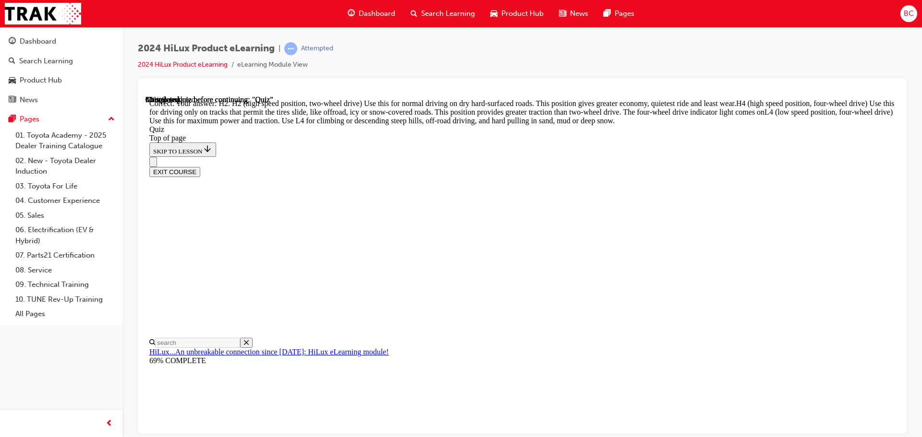
scroll to position [344, 0]
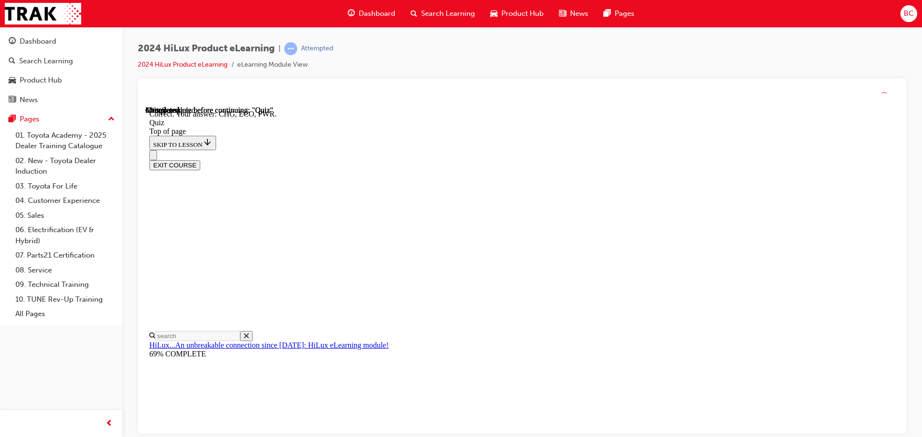
scroll to position [315, 0]
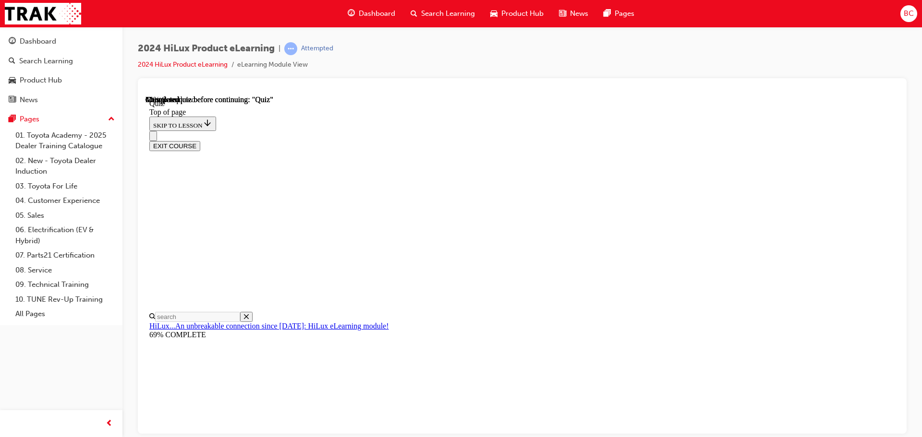
scroll to position [86, 0]
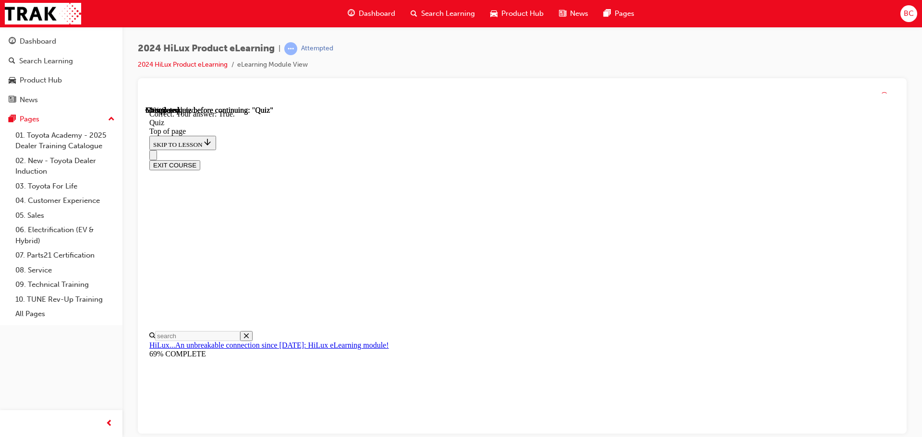
scroll to position [117, 0]
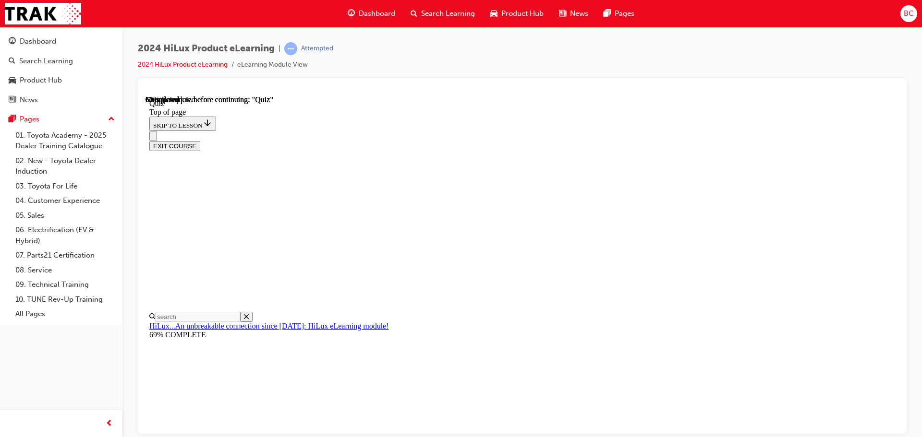
scroll to position [96, 0]
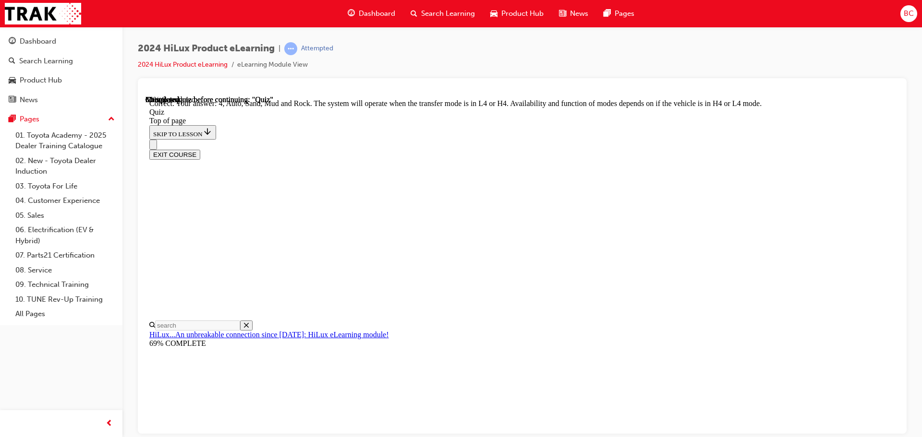
scroll to position [264, 0]
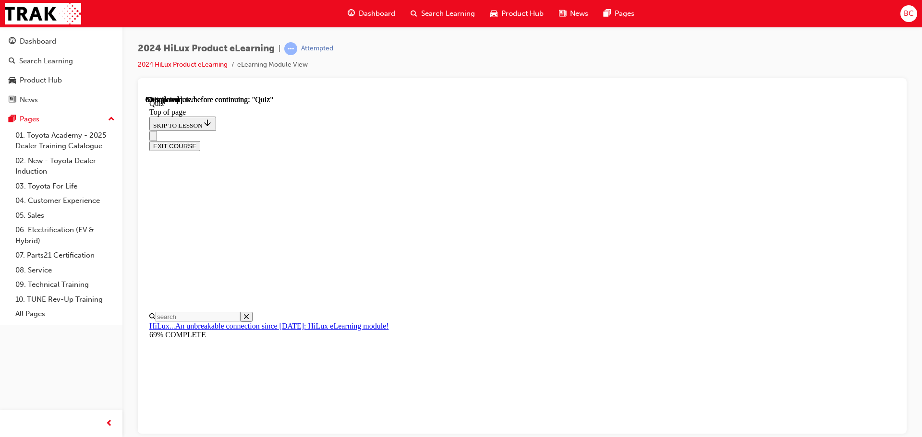
scroll to position [144, 0]
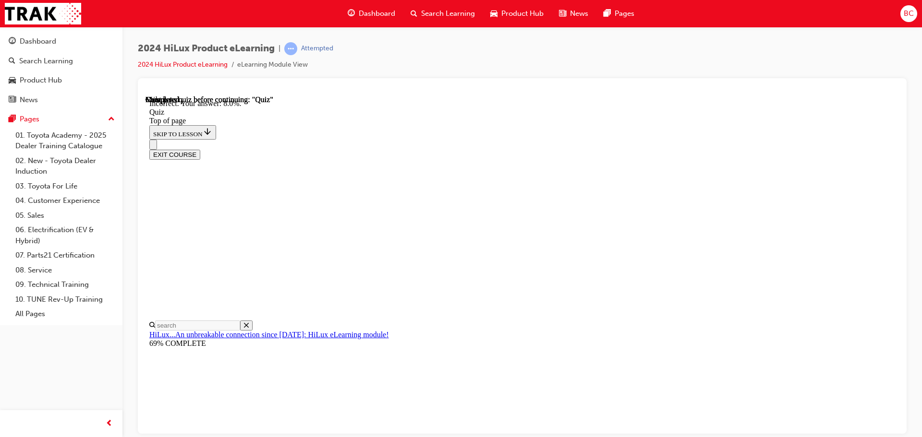
scroll to position [226, 0]
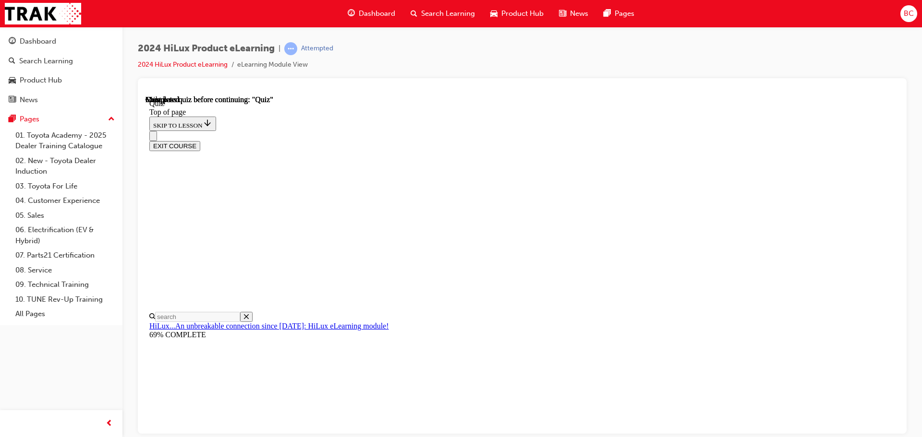
scroll to position [181, 0]
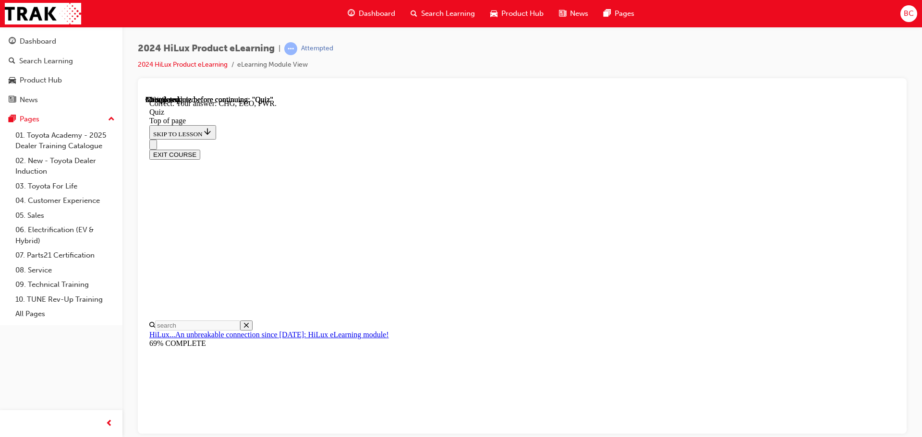
scroll to position [315, 0]
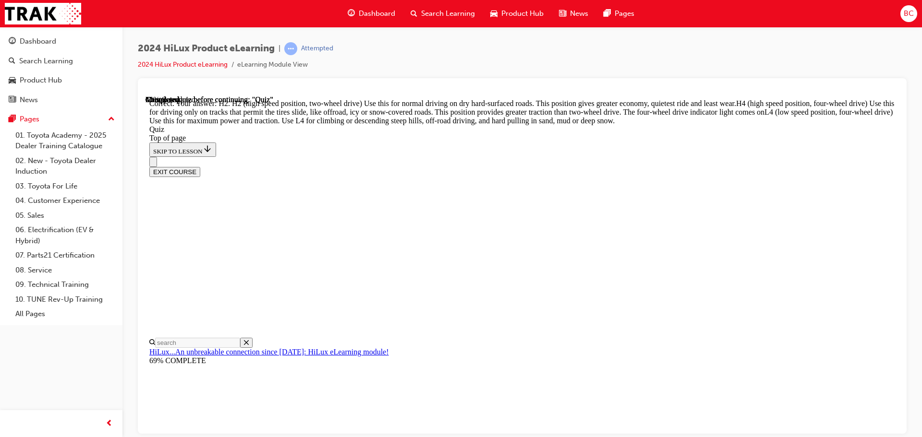
scroll to position [344, 0]
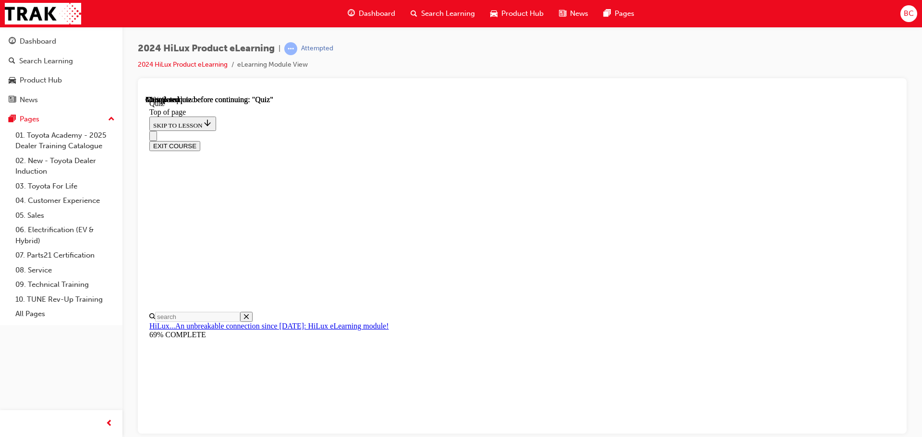
scroll to position [144, 0]
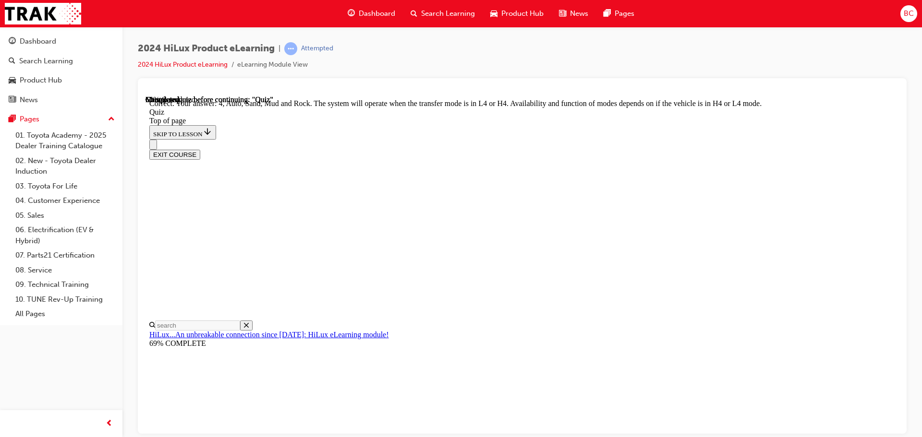
scroll to position [264, 0]
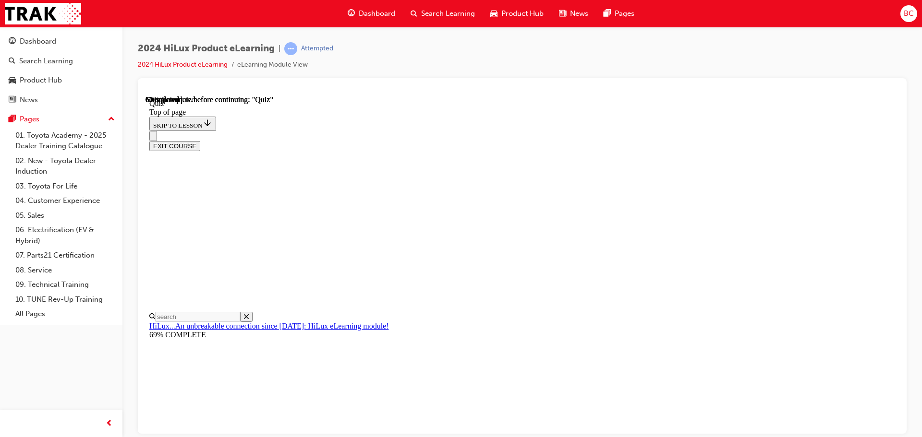
scroll to position [96, 0]
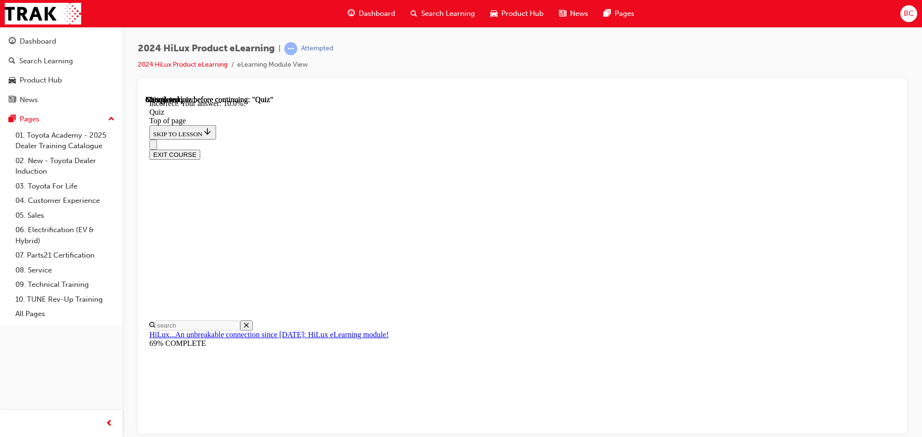
scroll to position [226, 0]
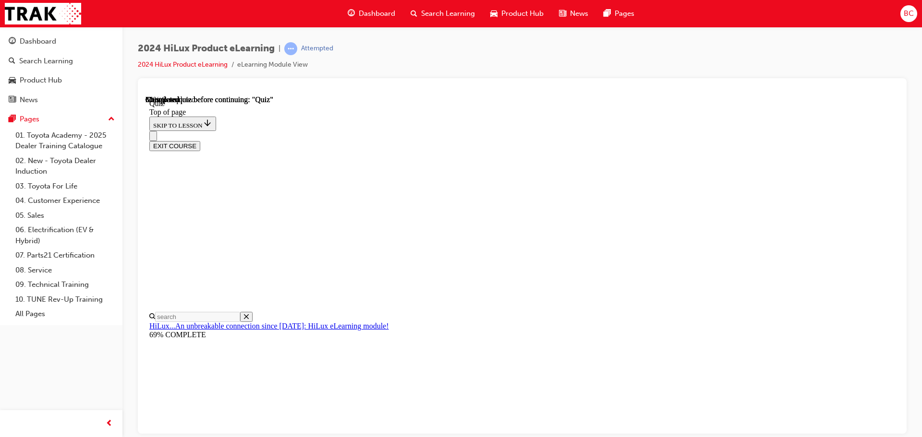
scroll to position [86, 0]
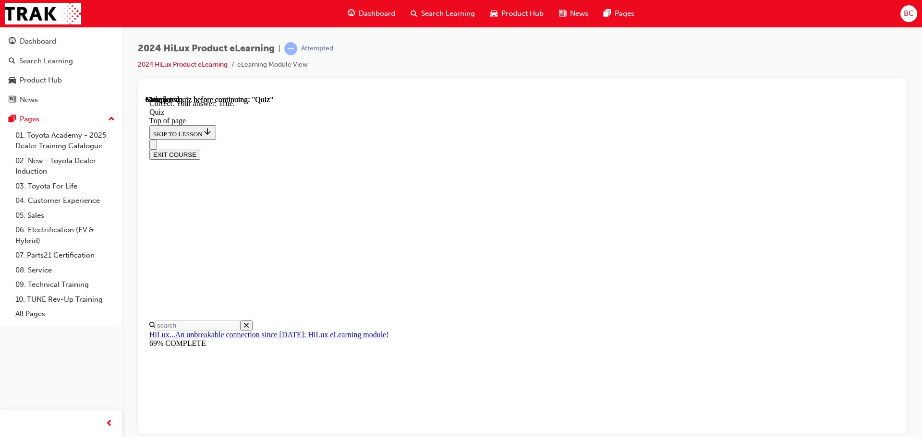
scroll to position [117, 0]
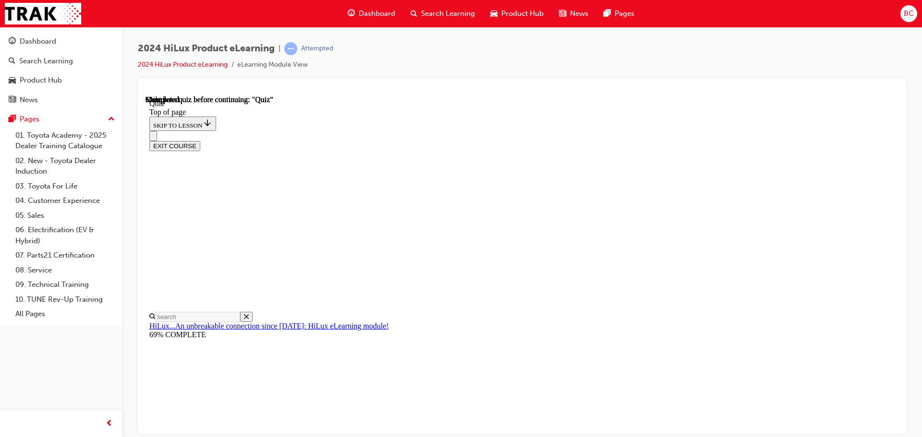
scroll to position [181, 0]
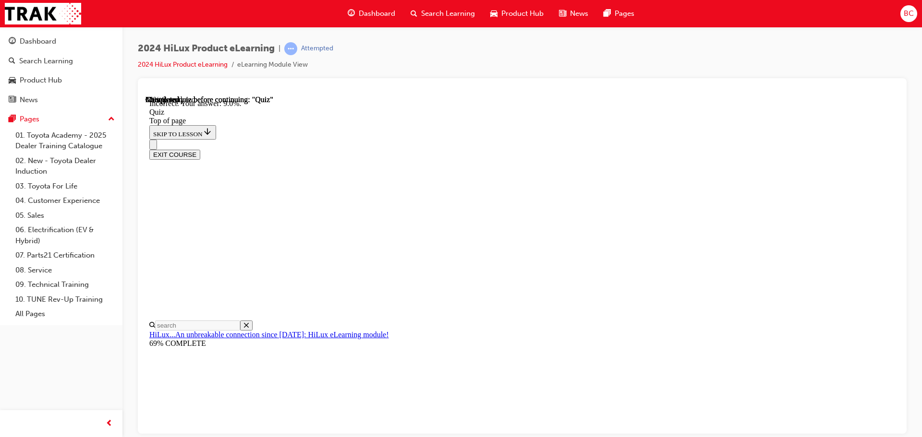
scroll to position [226, 0]
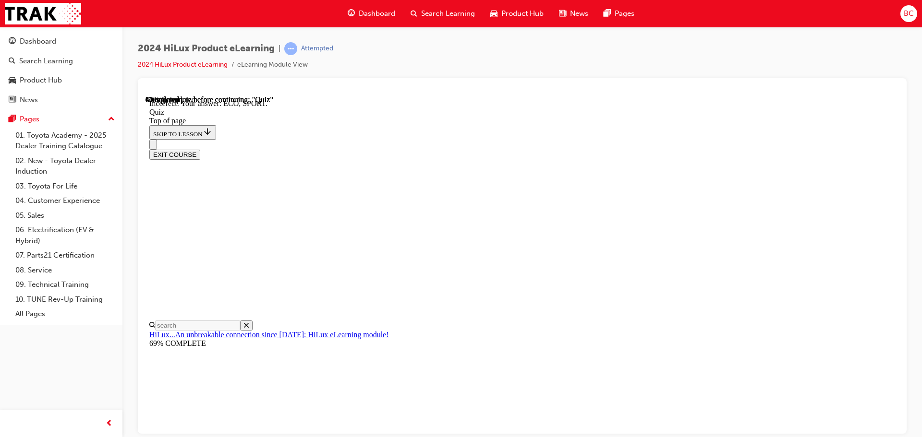
scroll to position [315, 0]
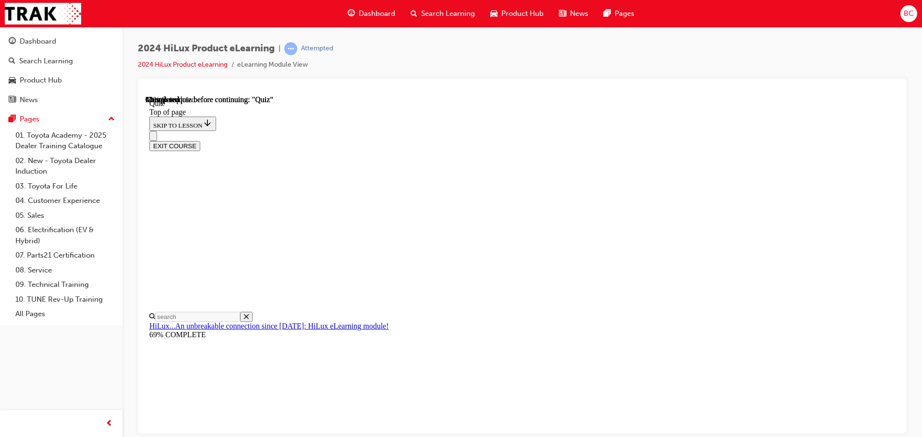
scroll to position [86, 0]
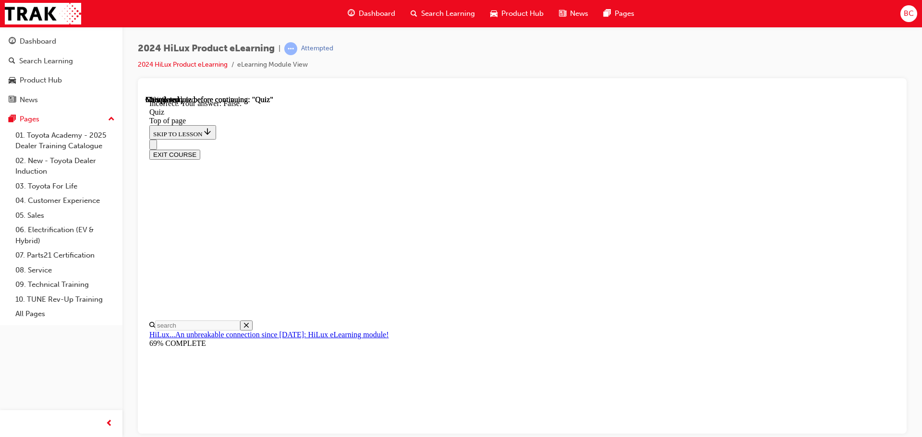
scroll to position [117, 0]
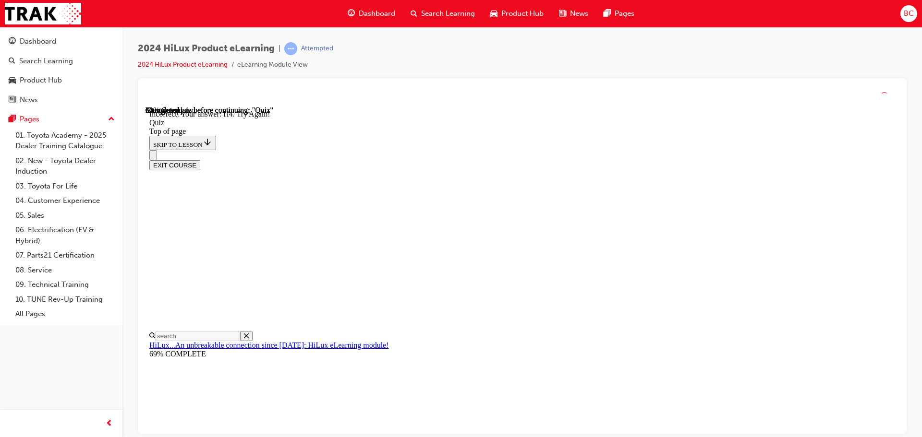
scroll to position [241, 0]
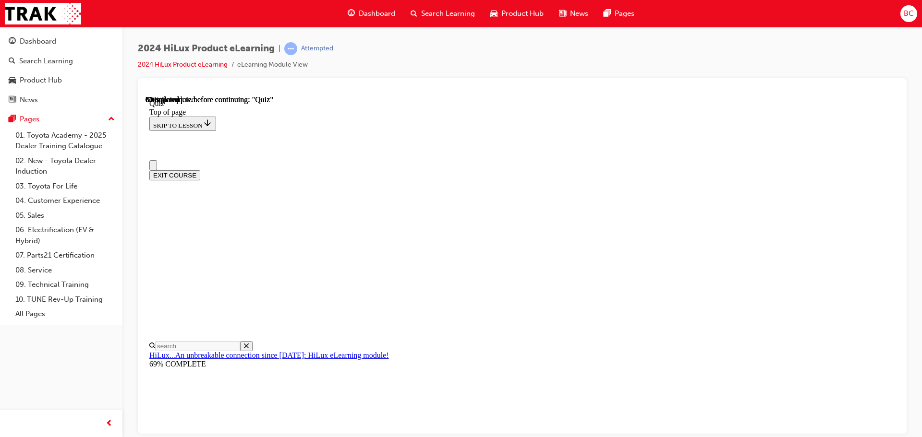
scroll to position [163, 0]
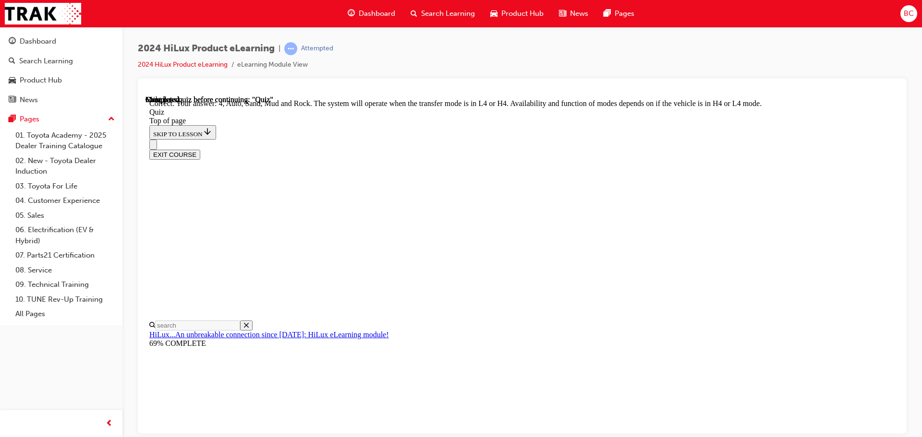
scroll to position [264, 0]
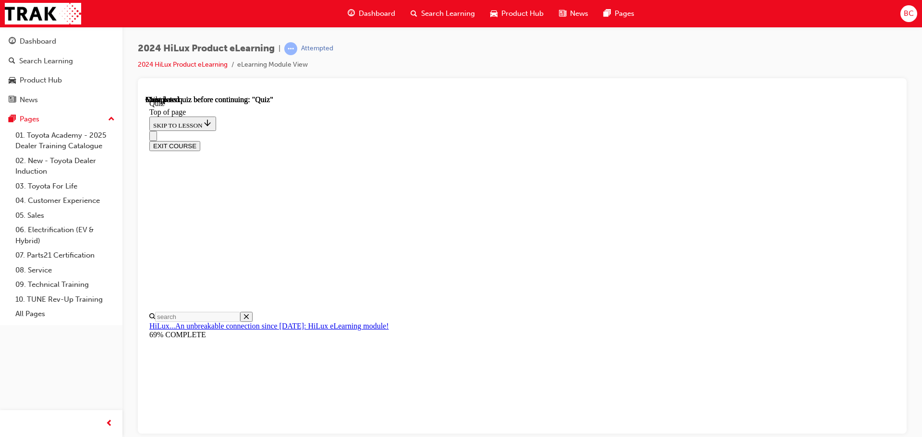
scroll to position [181, 0]
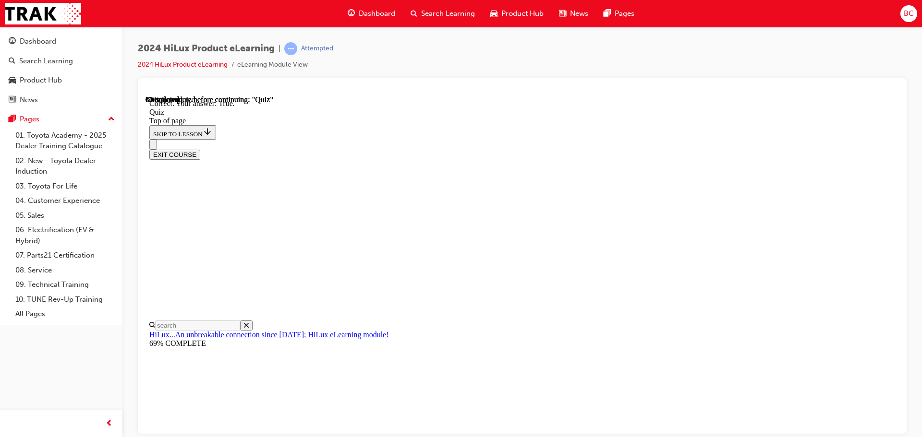
scroll to position [117, 0]
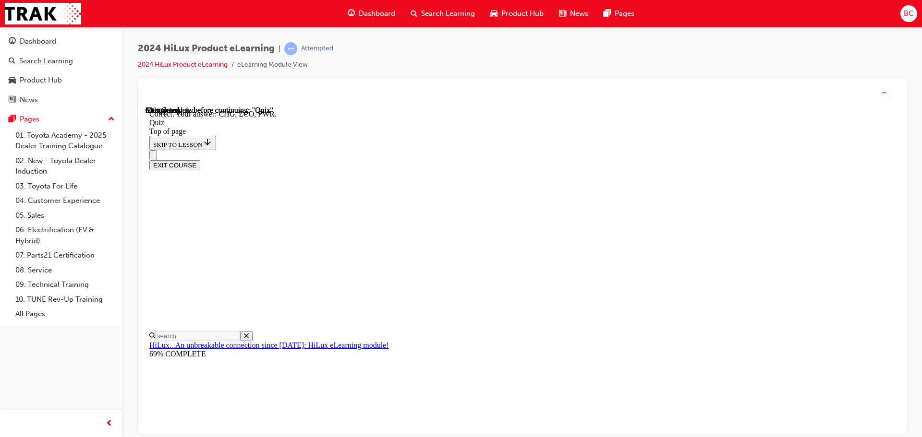
scroll to position [315, 0]
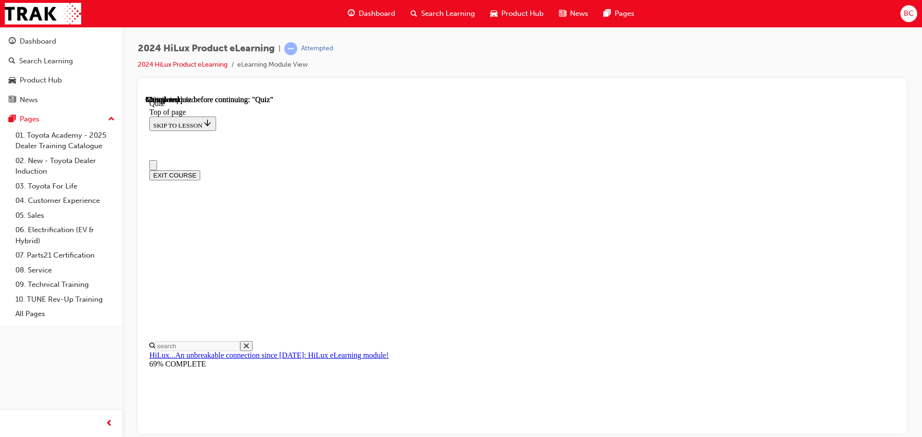
scroll to position [0, 0]
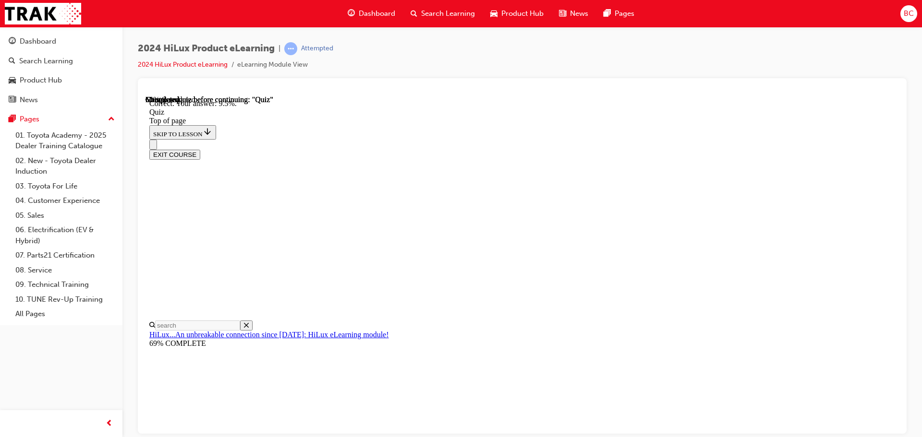
scroll to position [226, 0]
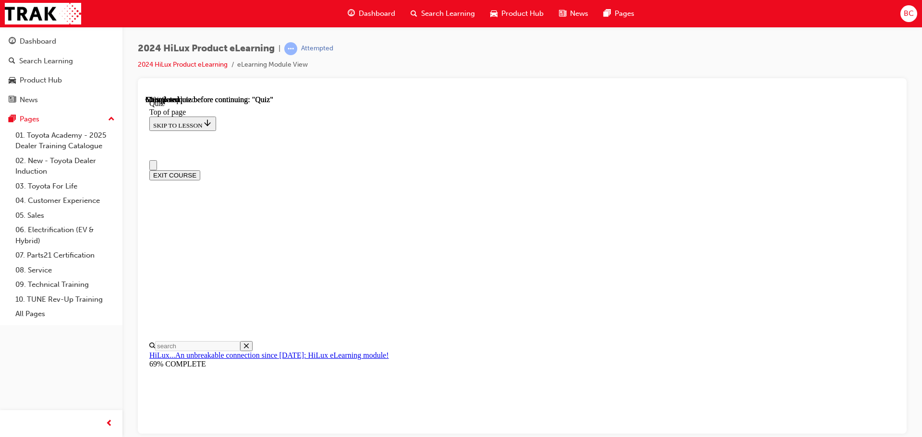
scroll to position [144, 0]
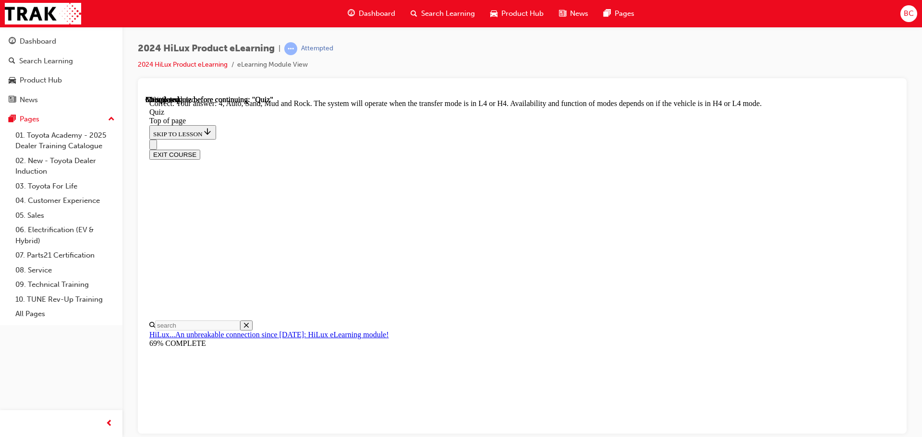
scroll to position [264, 0]
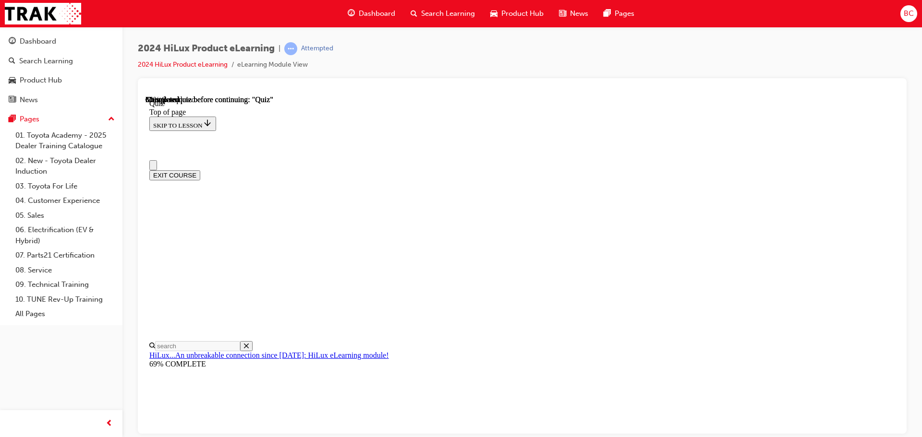
scroll to position [96, 0]
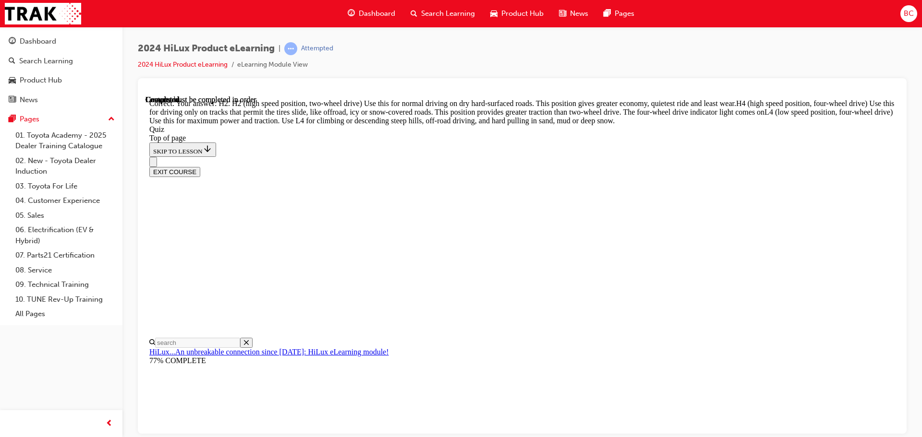
scroll to position [344, 0]
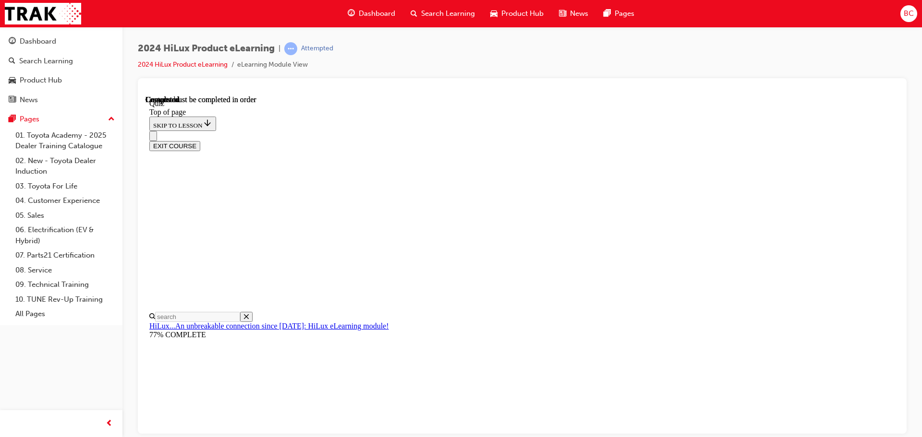
scroll to position [181, 0]
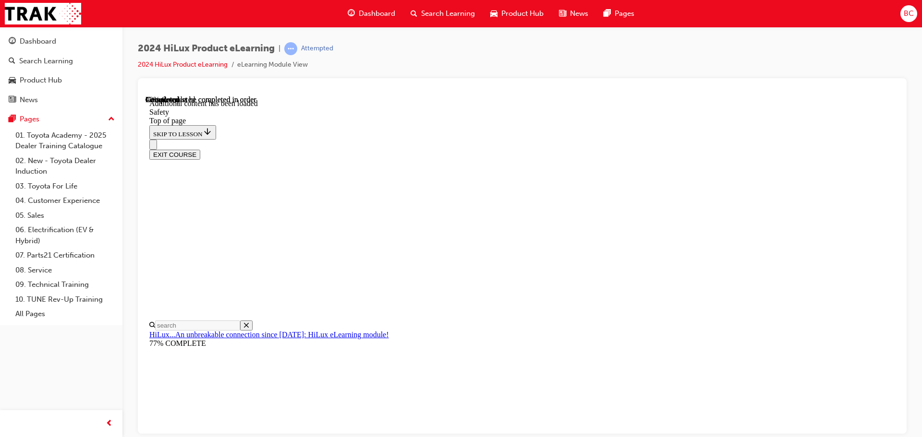
scroll to position [510, 0]
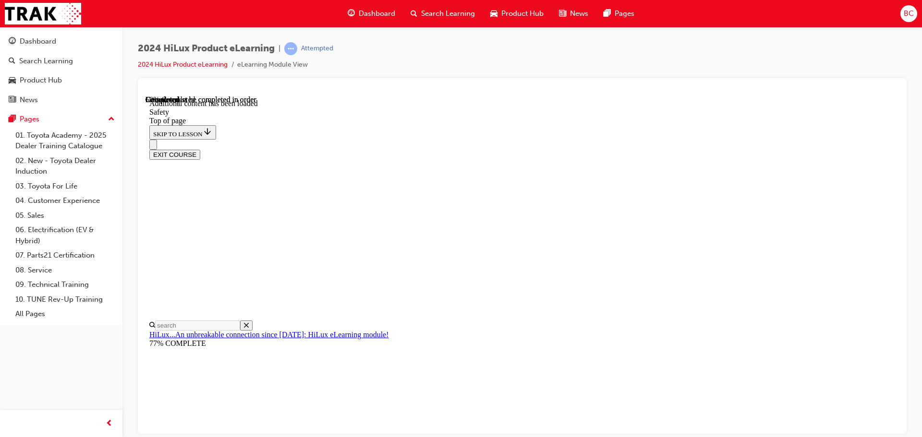
scroll to position [1428, 0]
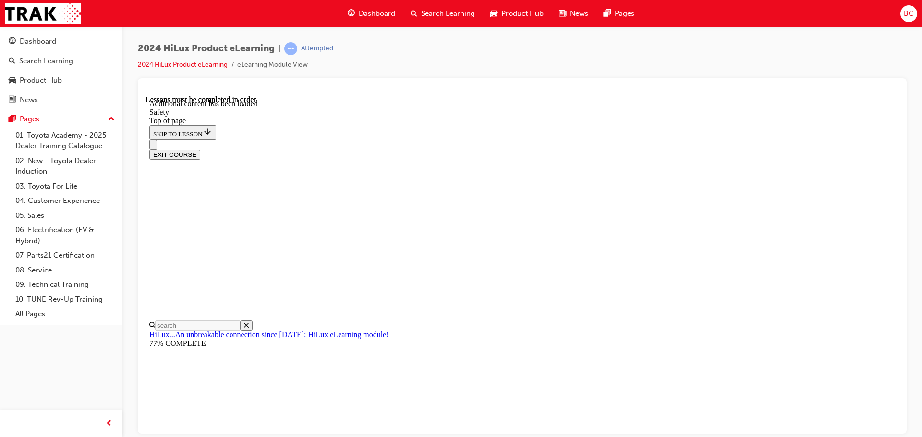
scroll to position [148, 0]
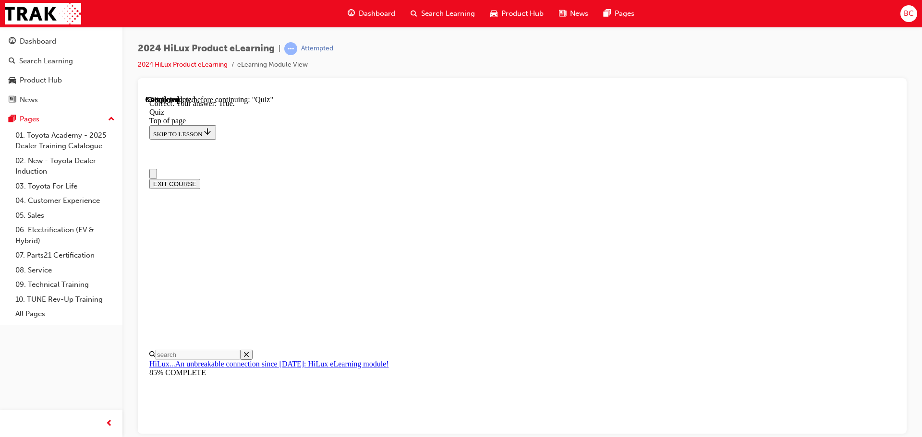
scroll to position [96, 0]
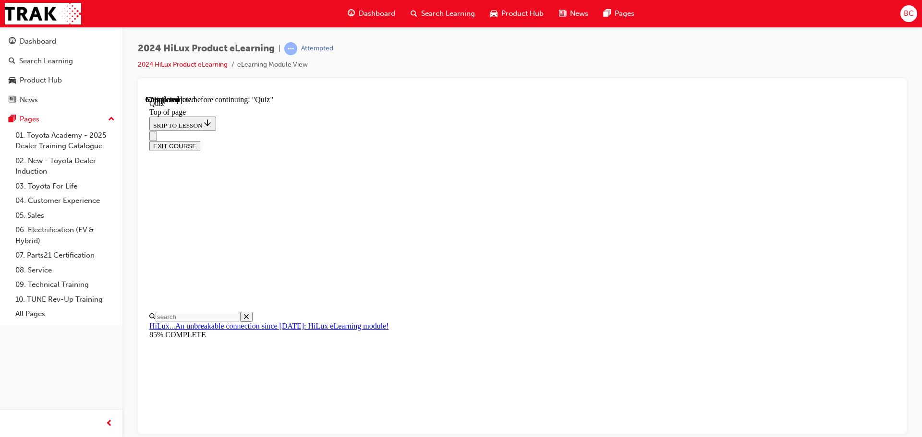
scroll to position [48, 0]
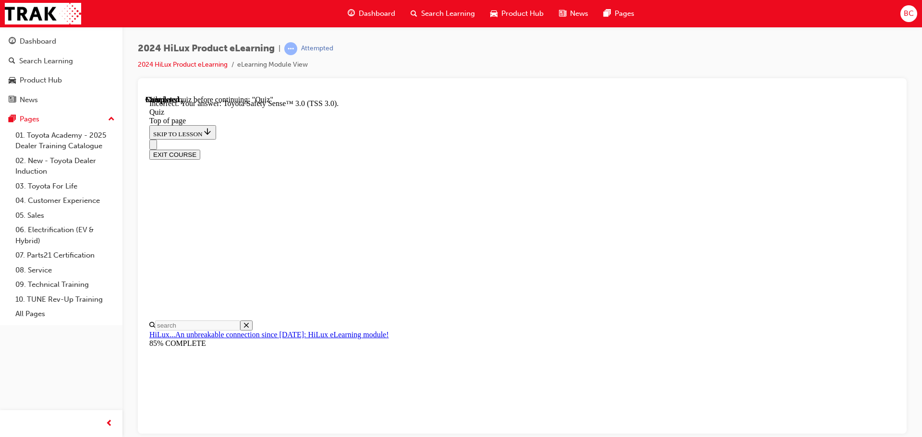
scroll to position [157, 0]
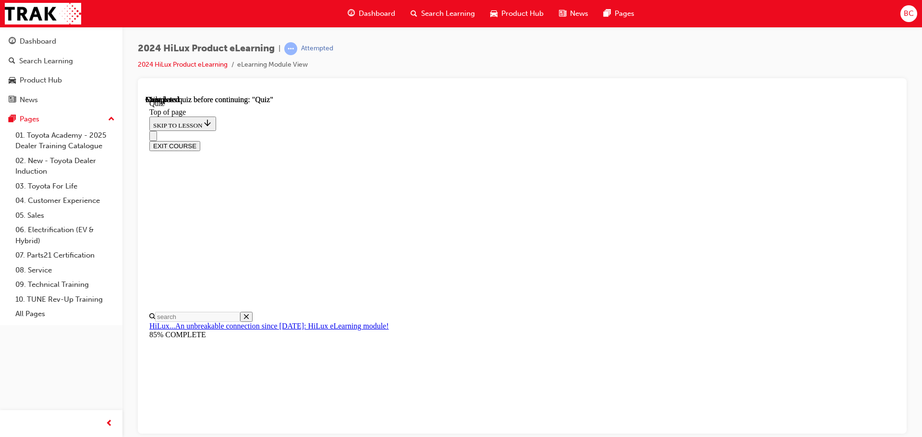
scroll to position [181, 0]
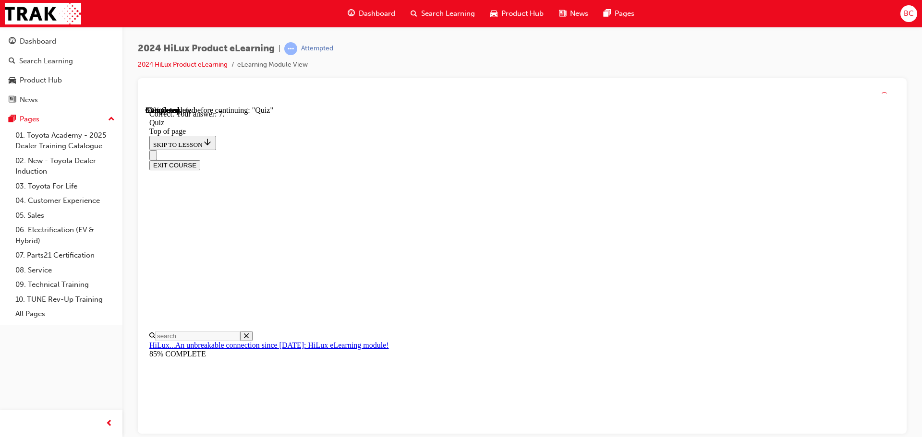
scroll to position [155, 0]
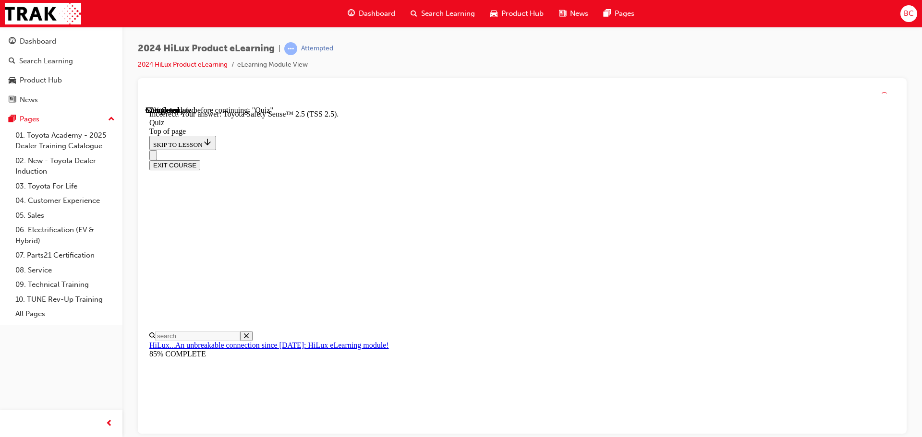
scroll to position [157, 0]
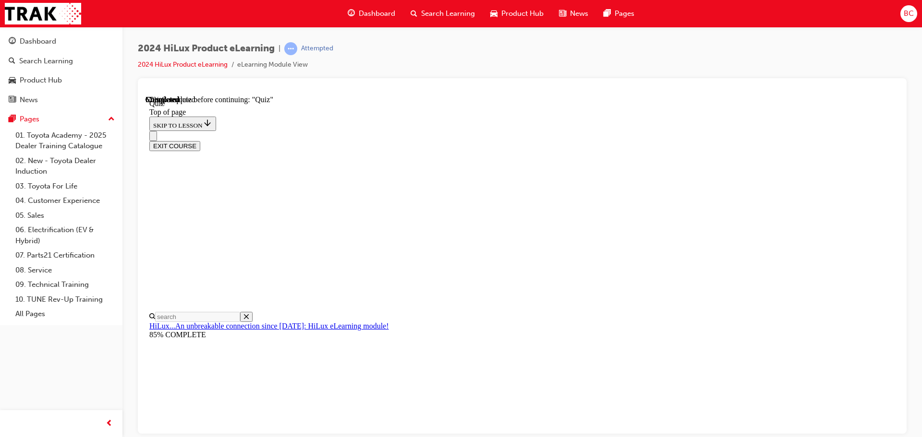
scroll to position [86, 0]
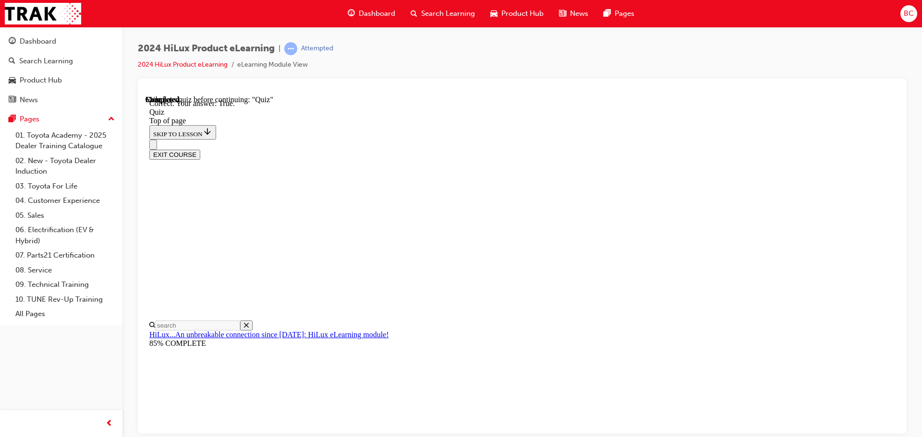
scroll to position [117, 0]
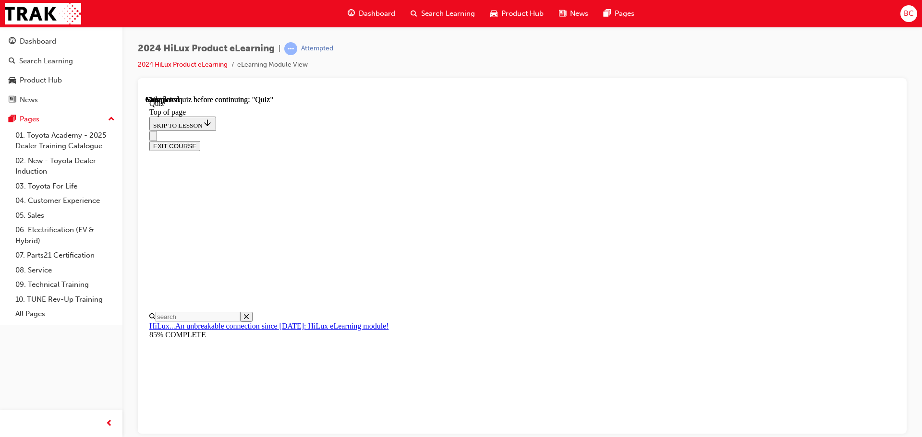
scroll to position [181, 0]
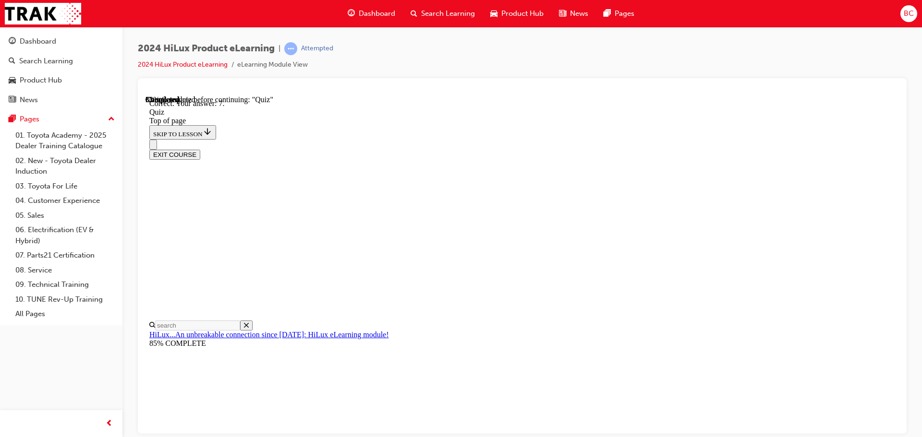
scroll to position [155, 0]
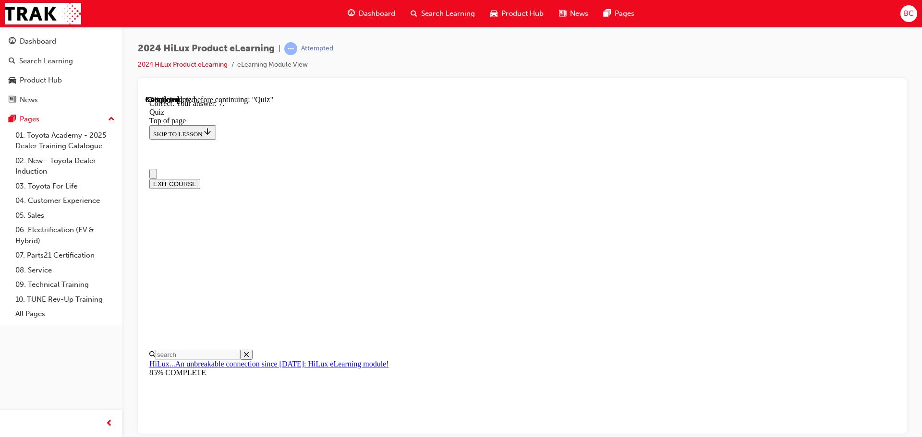
scroll to position [0, 0]
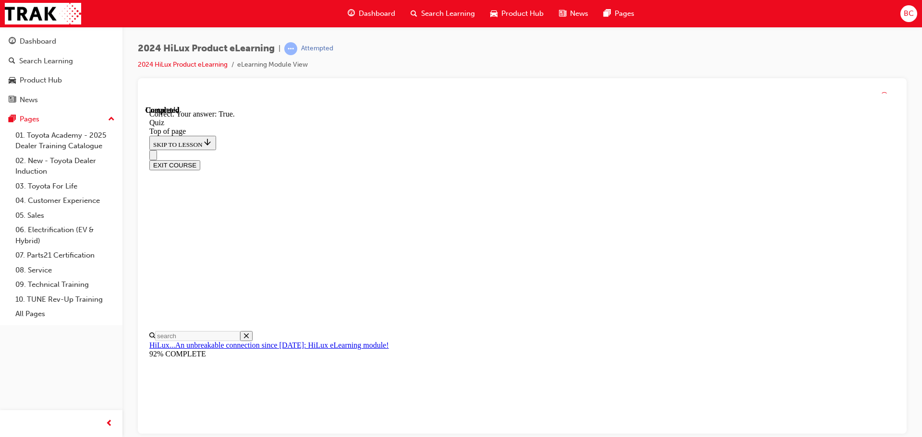
scroll to position [117, 0]
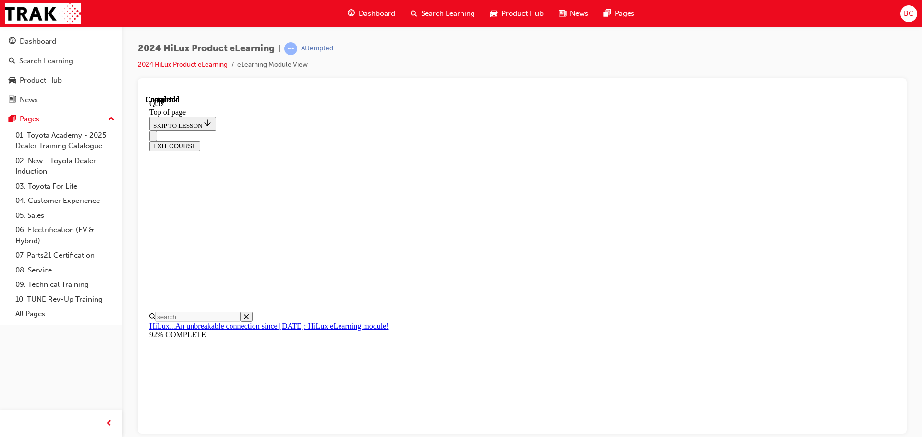
scroll to position [181, 0]
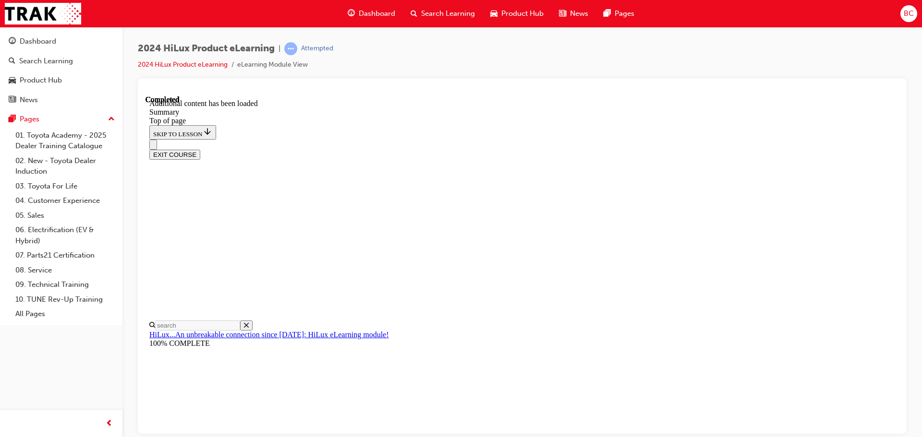
scroll to position [766, 0]
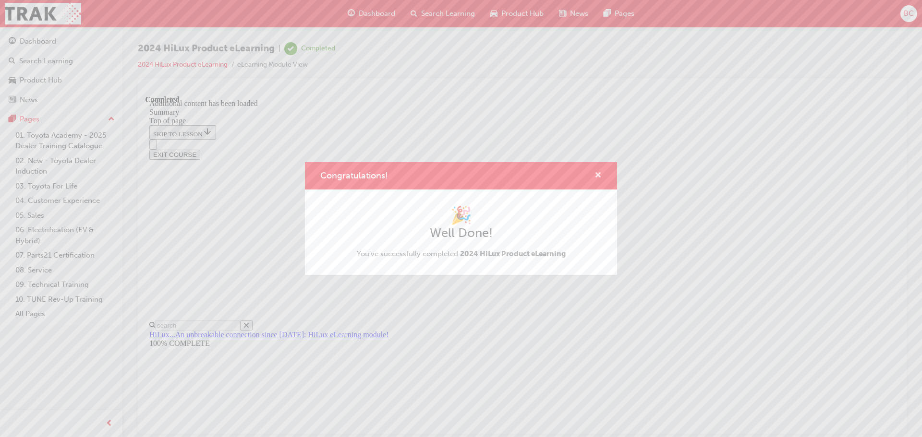
click at [595, 173] on span "cross-icon" at bounding box center [597, 176] width 7 height 9
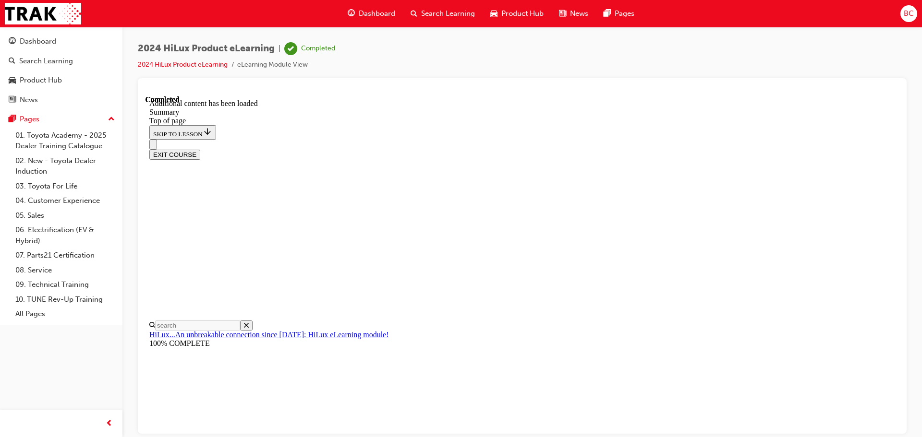
click at [200, 149] on button "EXIT COURSE" at bounding box center [174, 154] width 51 height 10
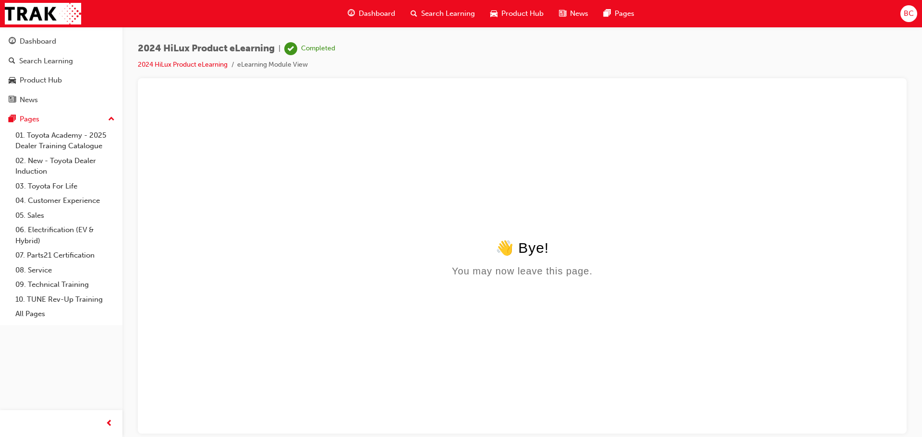
scroll to position [0, 0]
